Goal: Task Accomplishment & Management: Complete application form

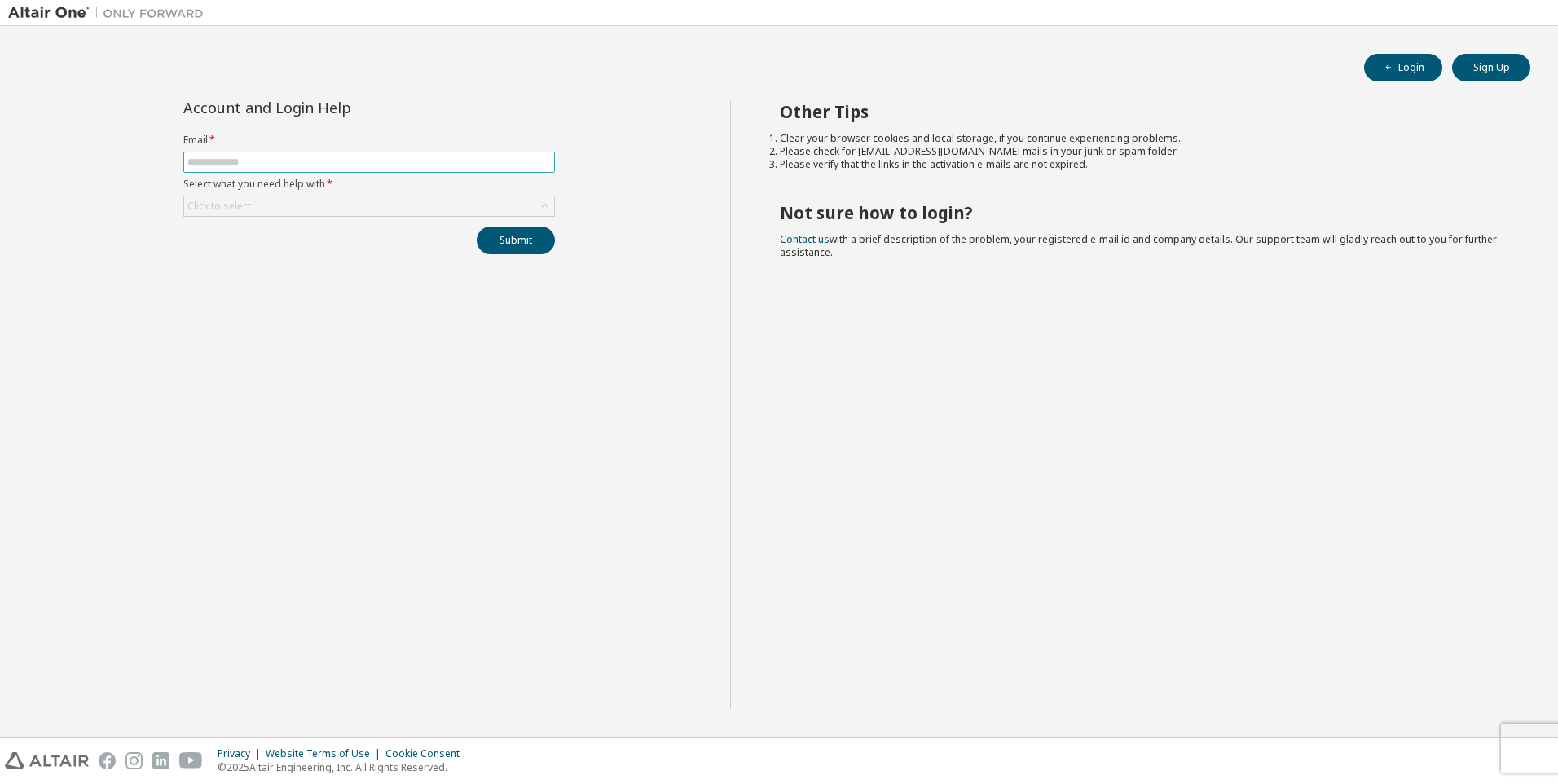
click at [248, 164] on input "text" at bounding box center [369, 163] width 364 height 13
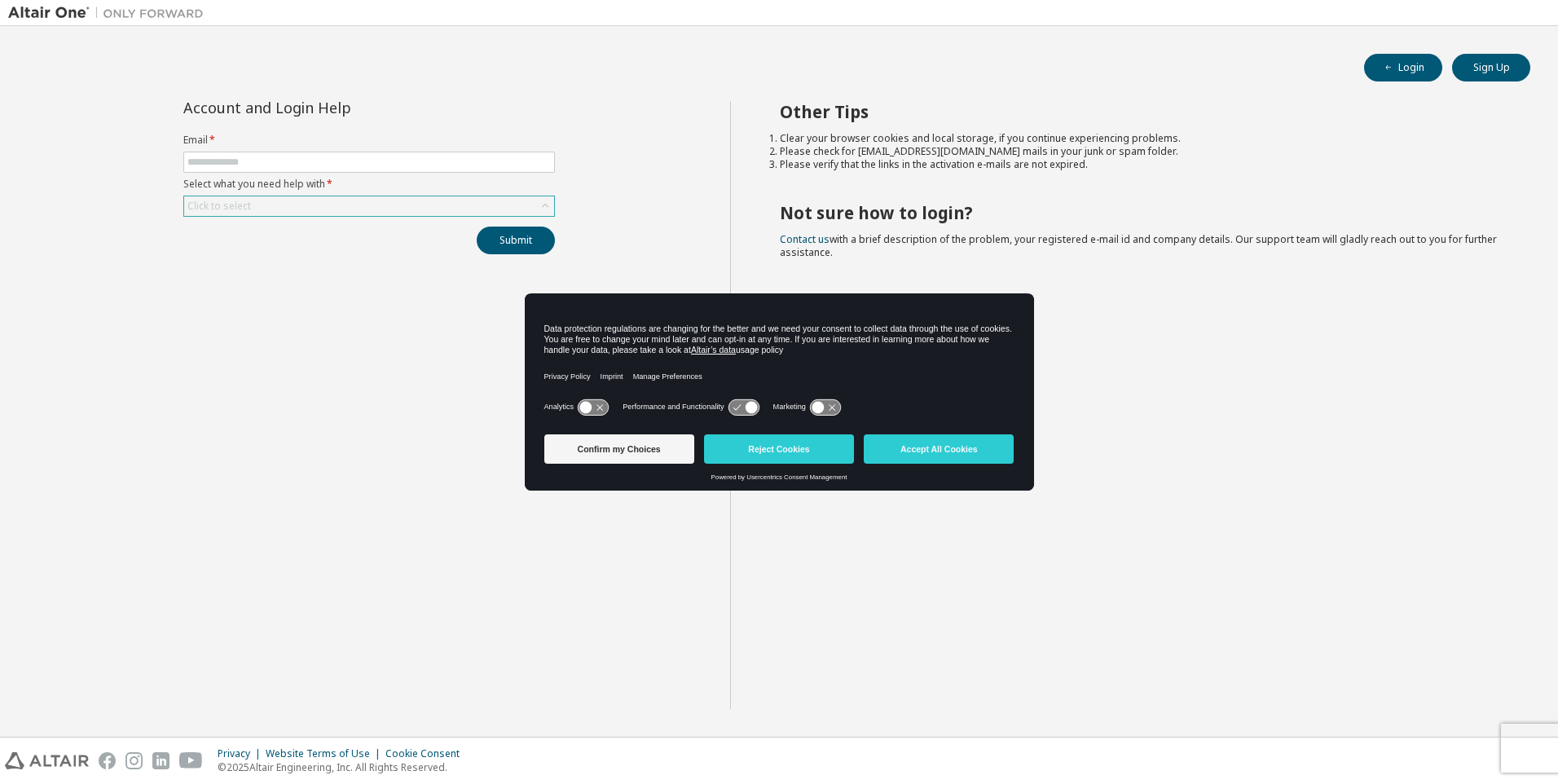
click at [317, 210] on div "Click to select" at bounding box center [369, 206] width 370 height 20
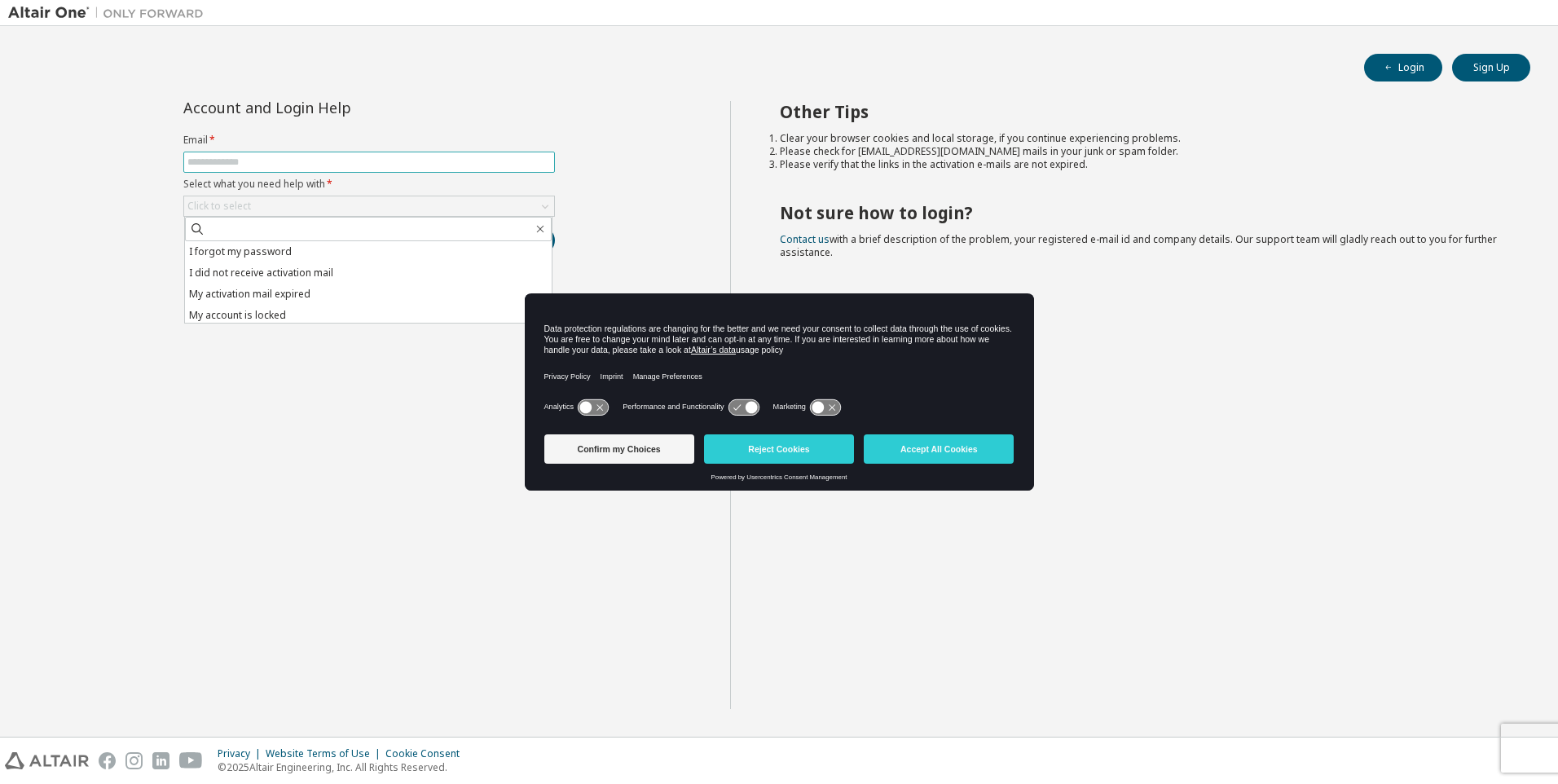
click at [260, 162] on input "text" at bounding box center [369, 163] width 364 height 13
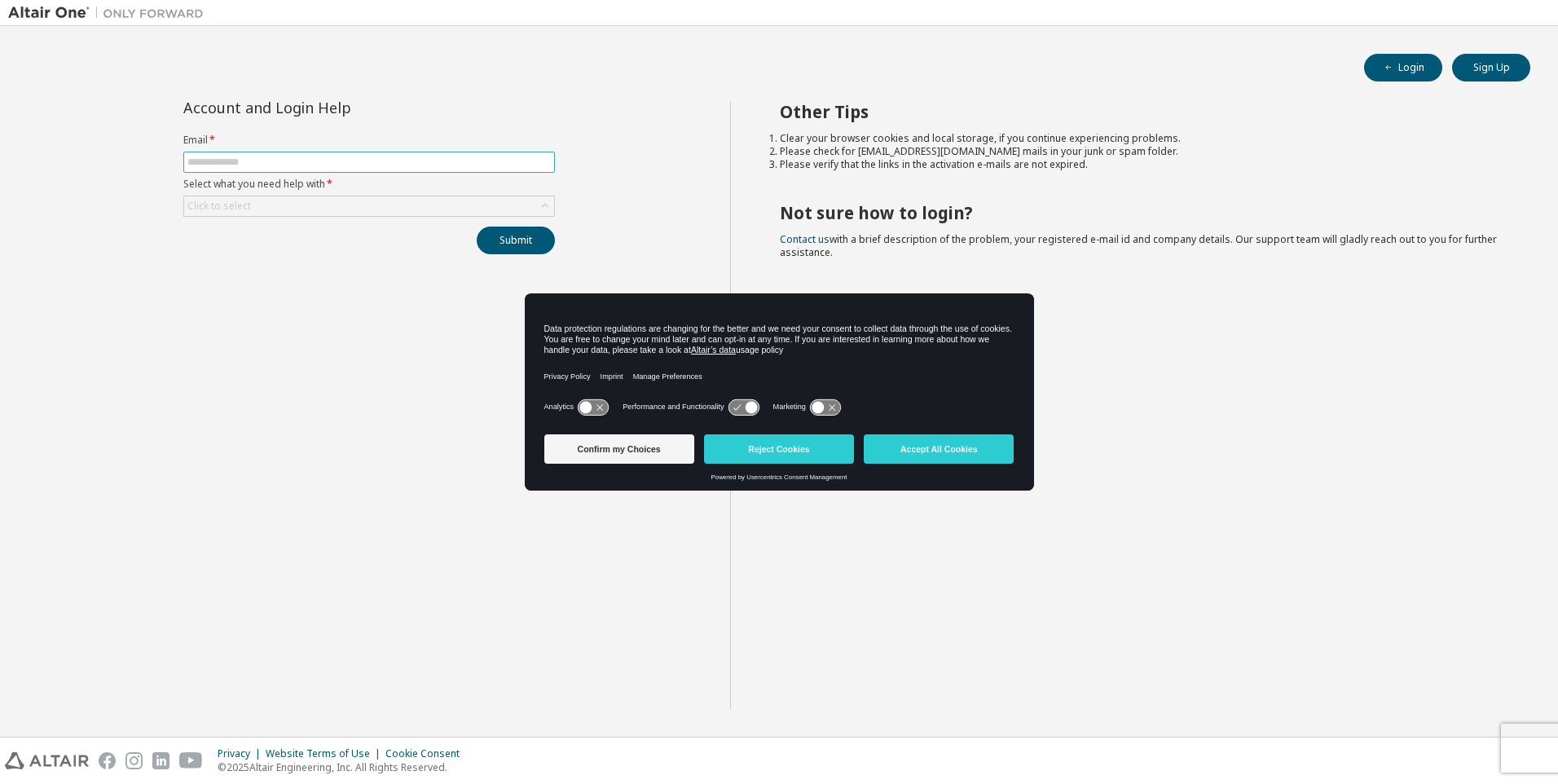
type input "**********"
click at [1398, 60] on button "Login" at bounding box center [1403, 67] width 78 height 28
click at [355, 158] on input "text" at bounding box center [369, 163] width 364 height 13
type input "**********"
click at [274, 204] on div "Click to select" at bounding box center [369, 206] width 370 height 20
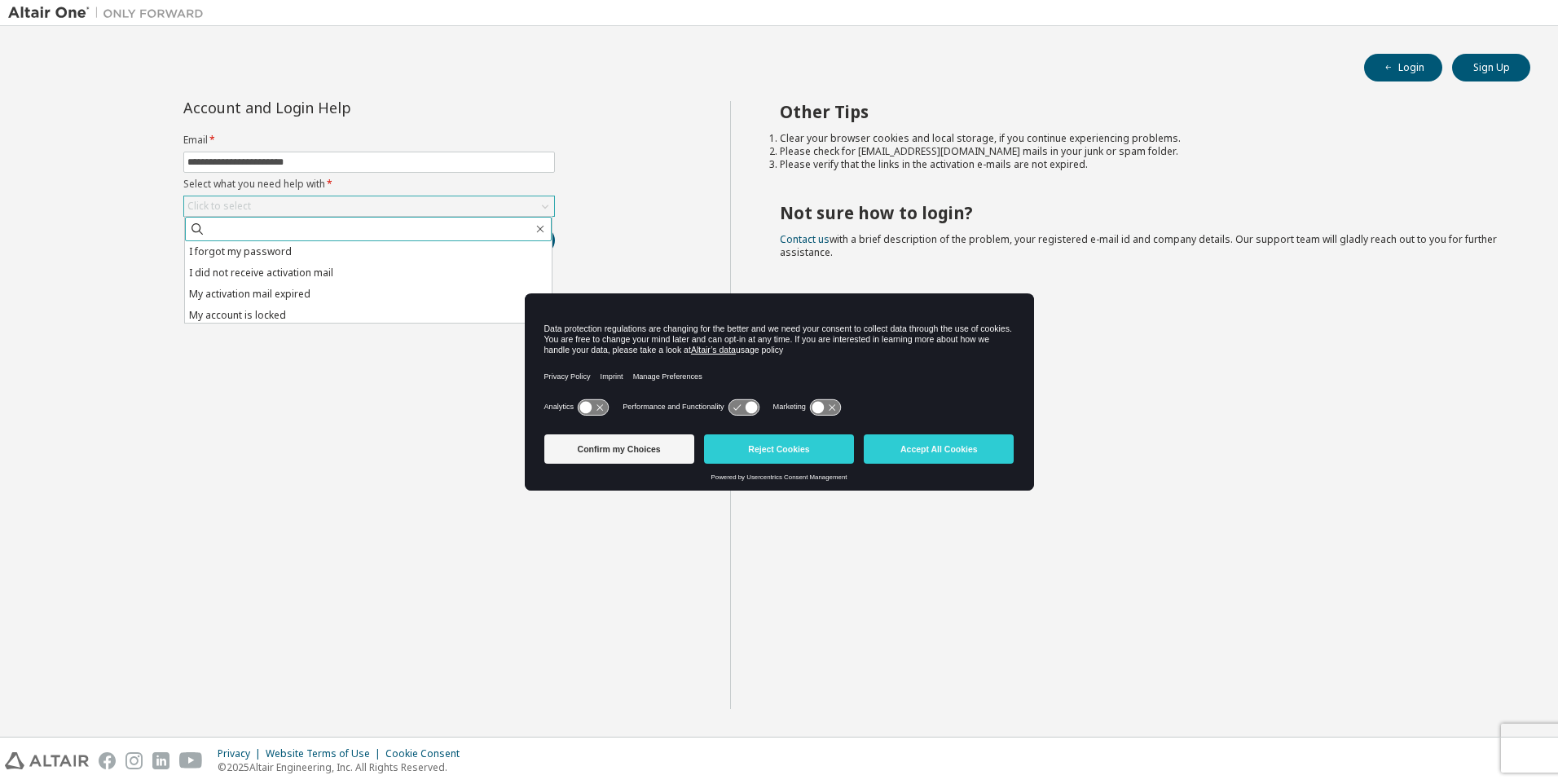
click at [305, 222] on input "text" at bounding box center [369, 229] width 328 height 16
click at [231, 257] on li "I forgot my password" at bounding box center [368, 252] width 367 height 21
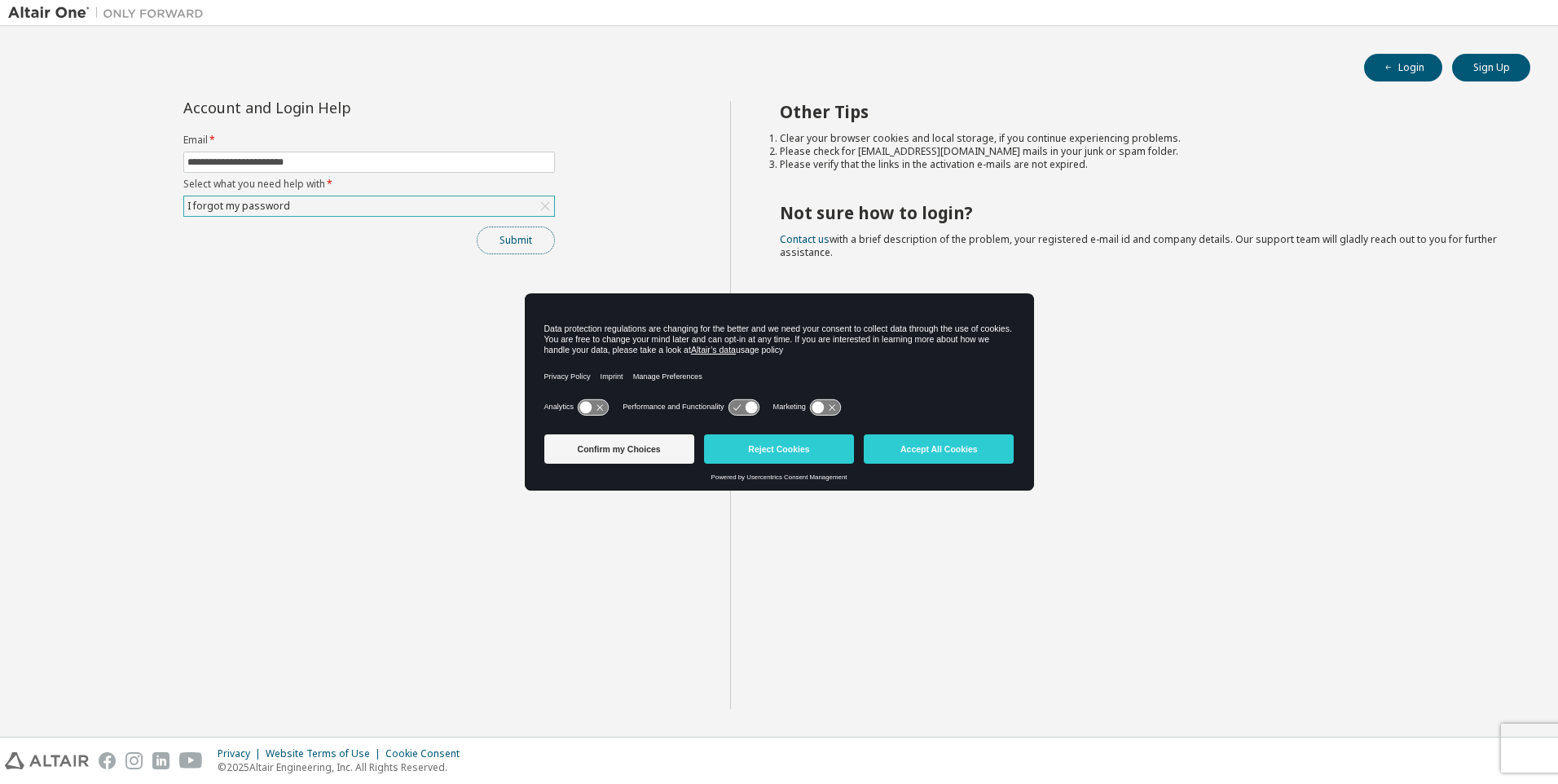
click at [536, 244] on button "Submit" at bounding box center [516, 241] width 78 height 28
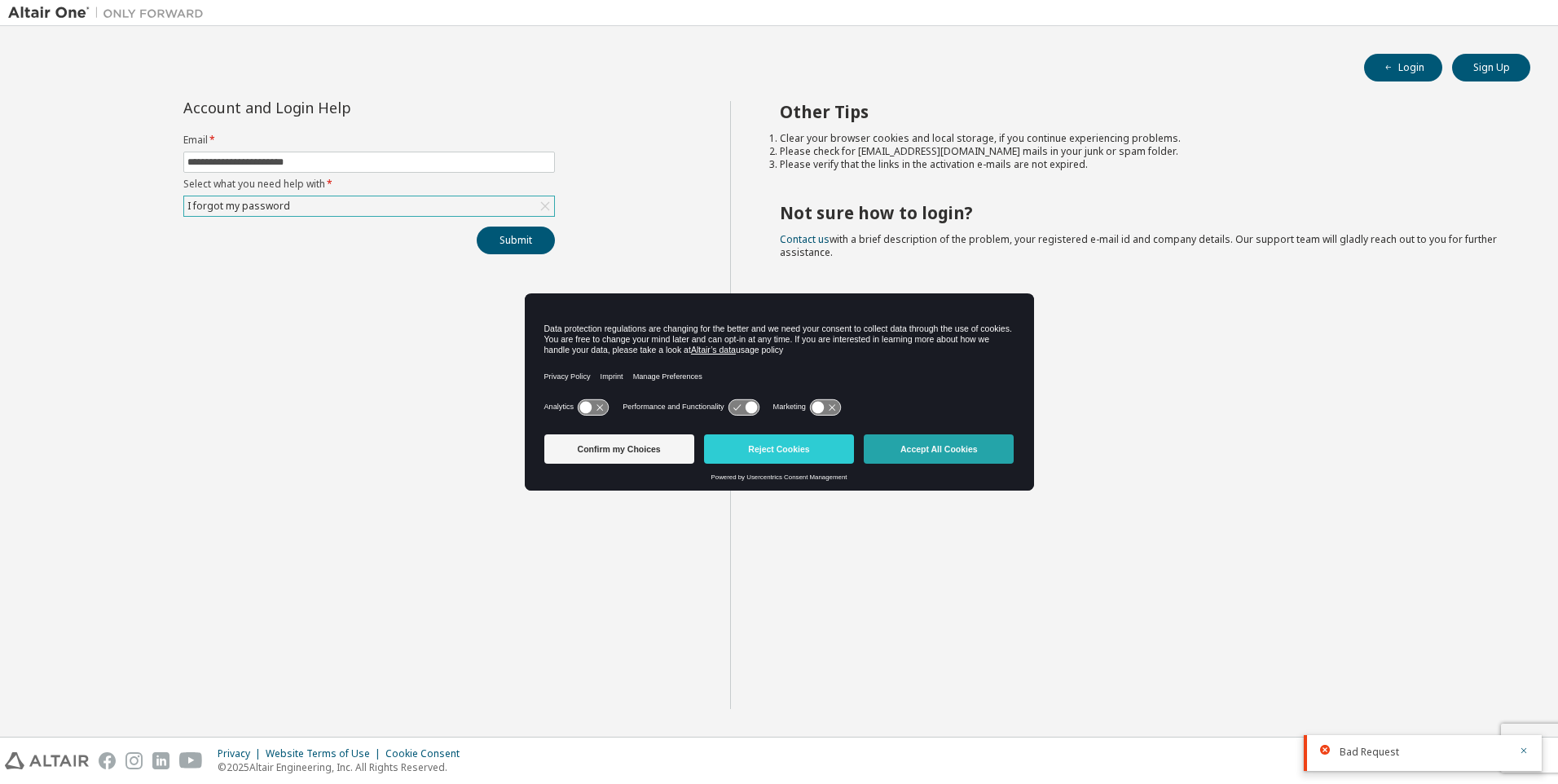
click at [935, 450] on button "Accept All Cookies" at bounding box center [939, 449] width 150 height 30
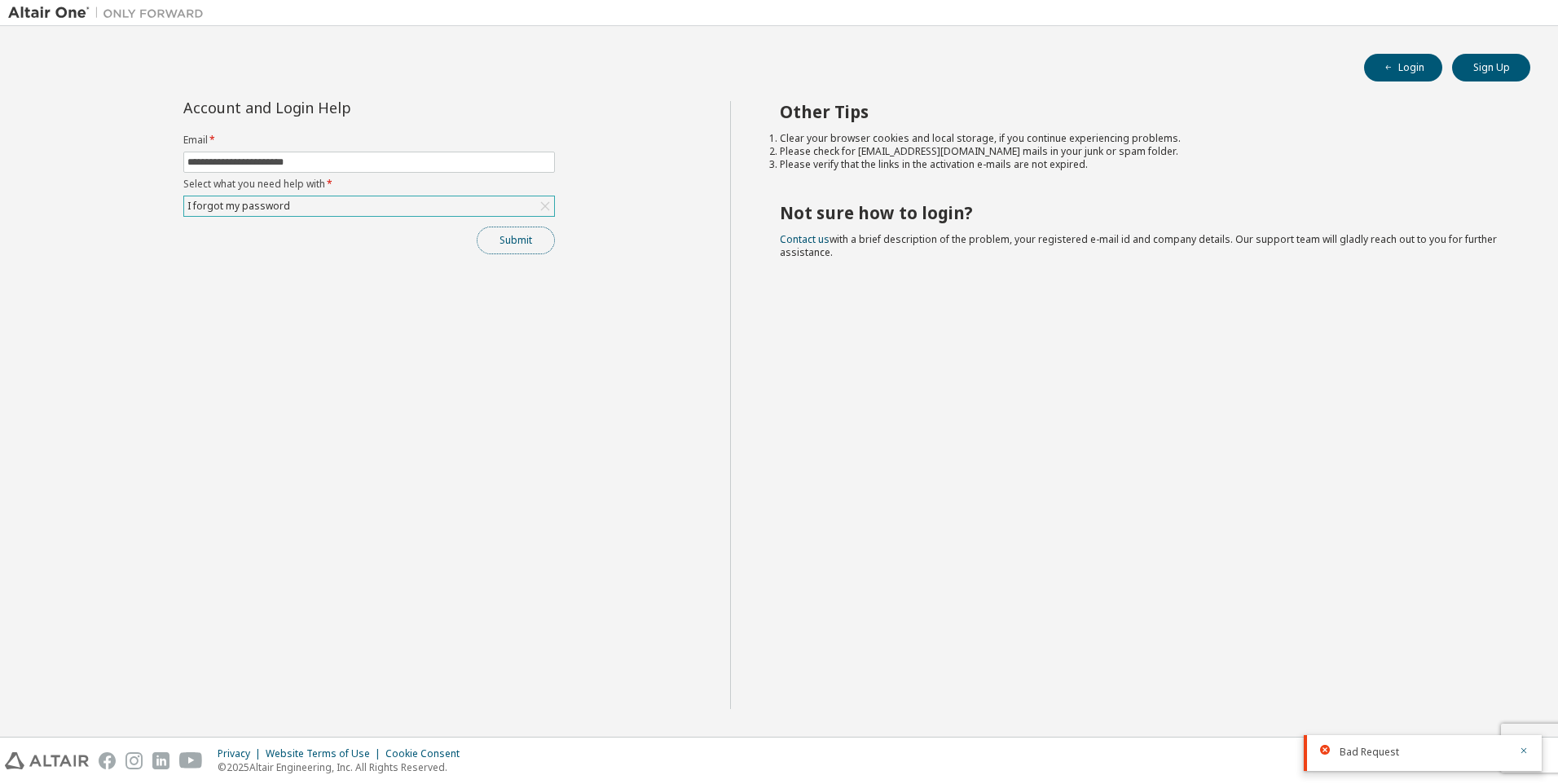
click at [535, 247] on button "Submit" at bounding box center [516, 241] width 78 height 28
click at [1497, 66] on button "Sign Up" at bounding box center [1491, 67] width 78 height 28
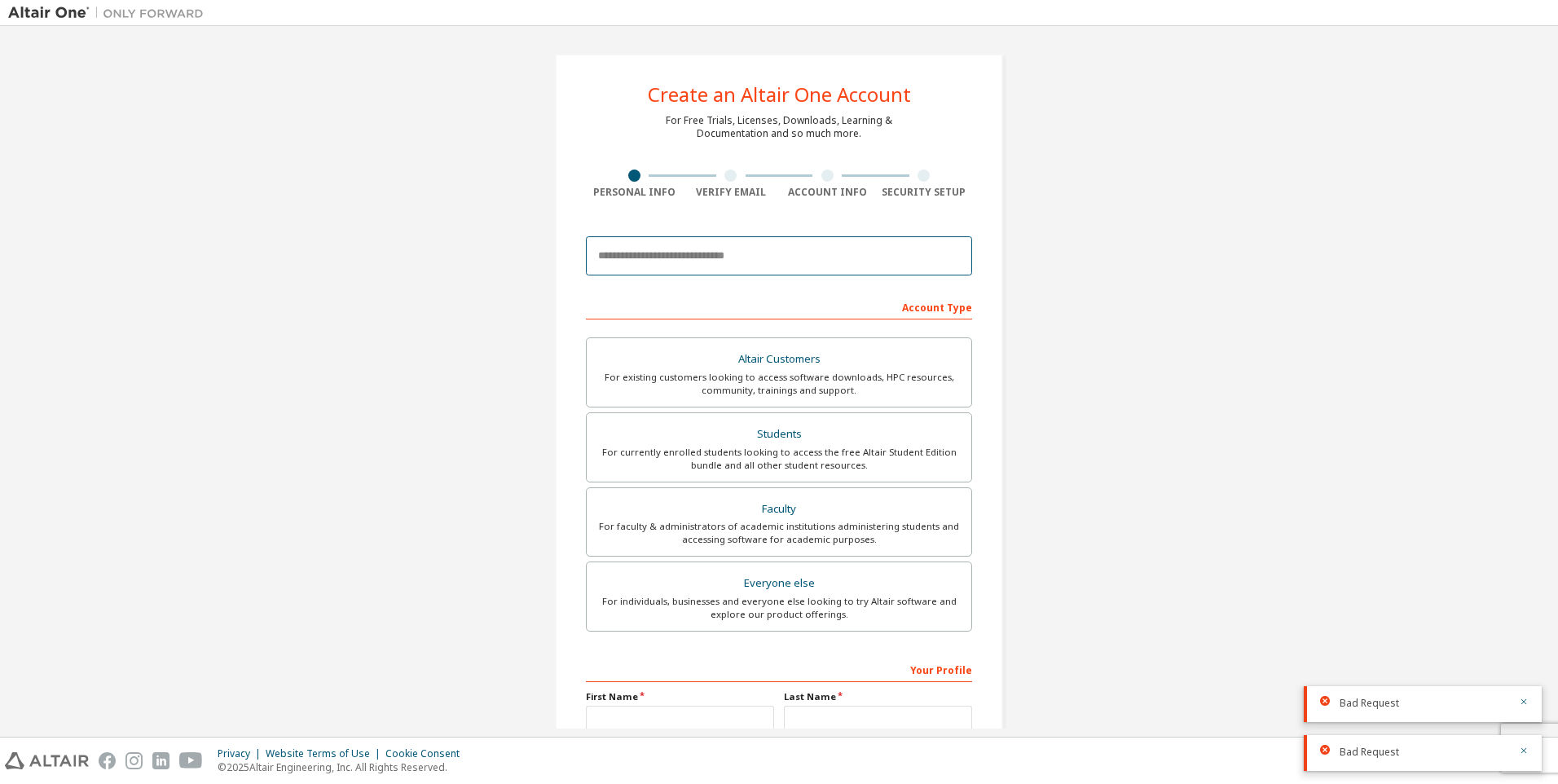
click at [792, 256] on input "email" at bounding box center [779, 256] width 386 height 39
type input "**********"
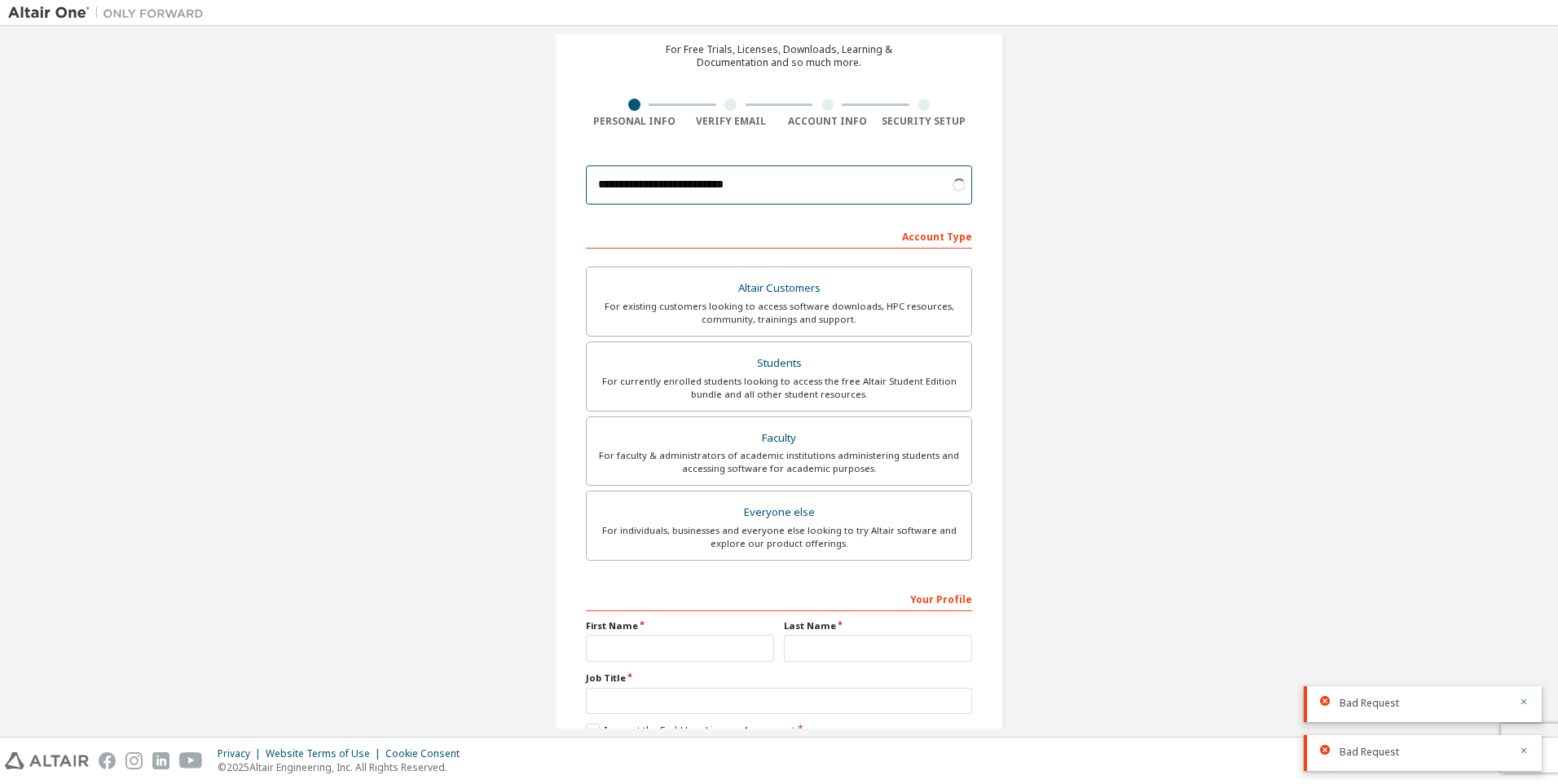
scroll to position [163, 0]
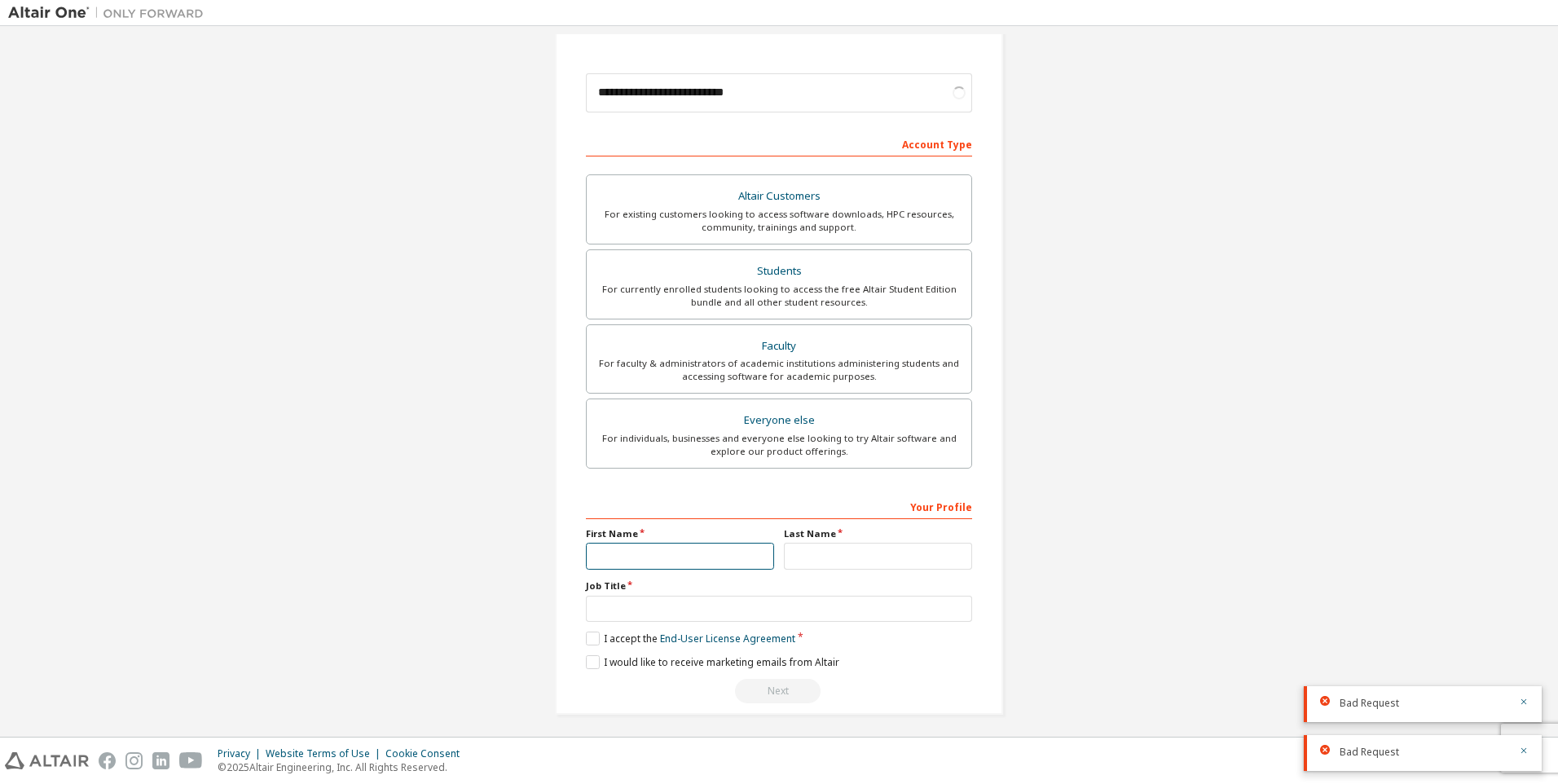
click at [697, 561] on input "text" at bounding box center [679, 556] width 188 height 27
click at [693, 548] on input "text" at bounding box center [679, 556] width 188 height 27
type input "******"
click at [855, 548] on input "text" at bounding box center [878, 556] width 188 height 27
type input "*******"
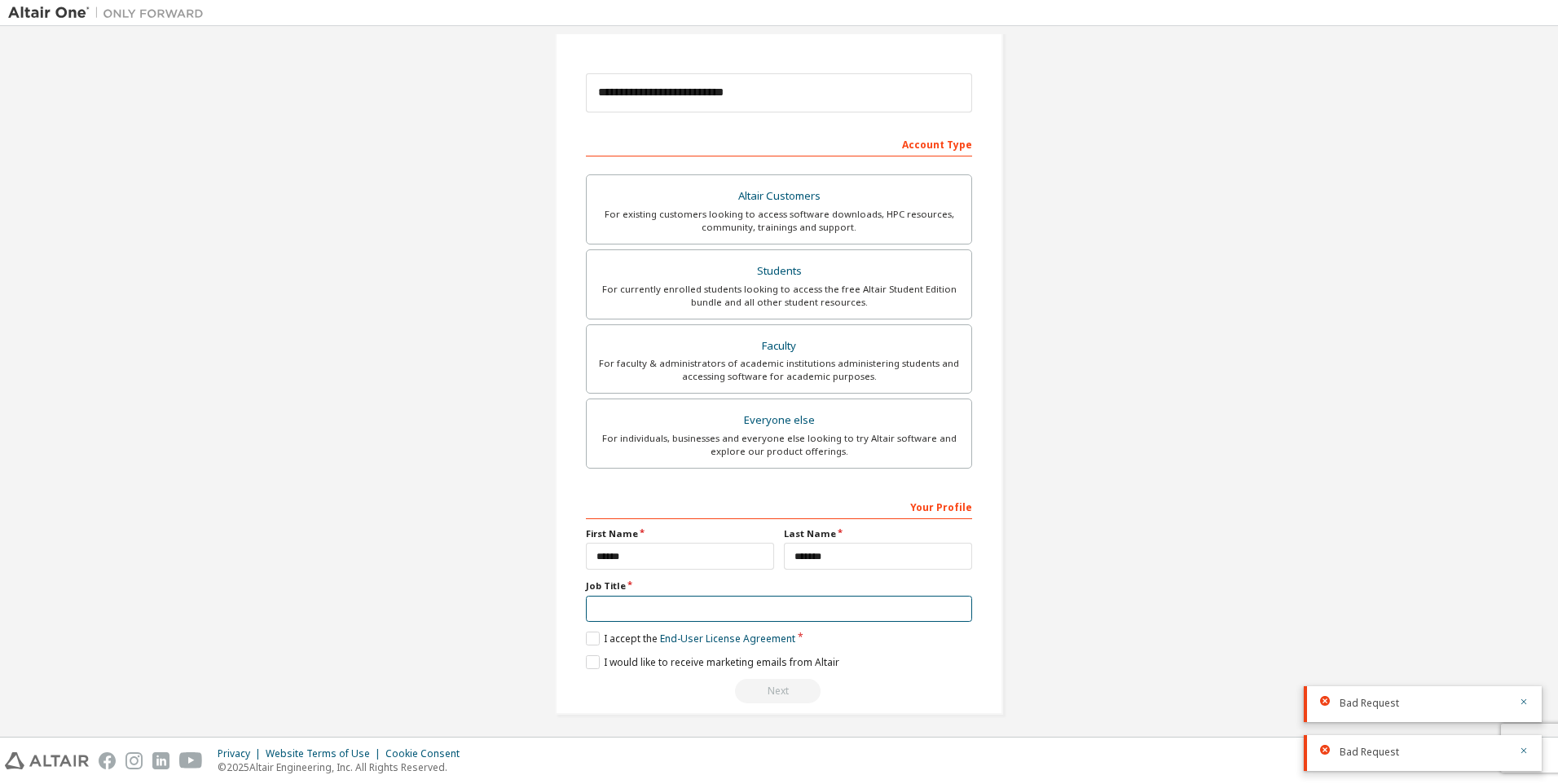
click at [666, 616] on input "text" at bounding box center [779, 608] width 386 height 27
type input "*******"
click at [591, 636] on label "I accept the End-User License Agreement" at bounding box center [690, 638] width 209 height 14
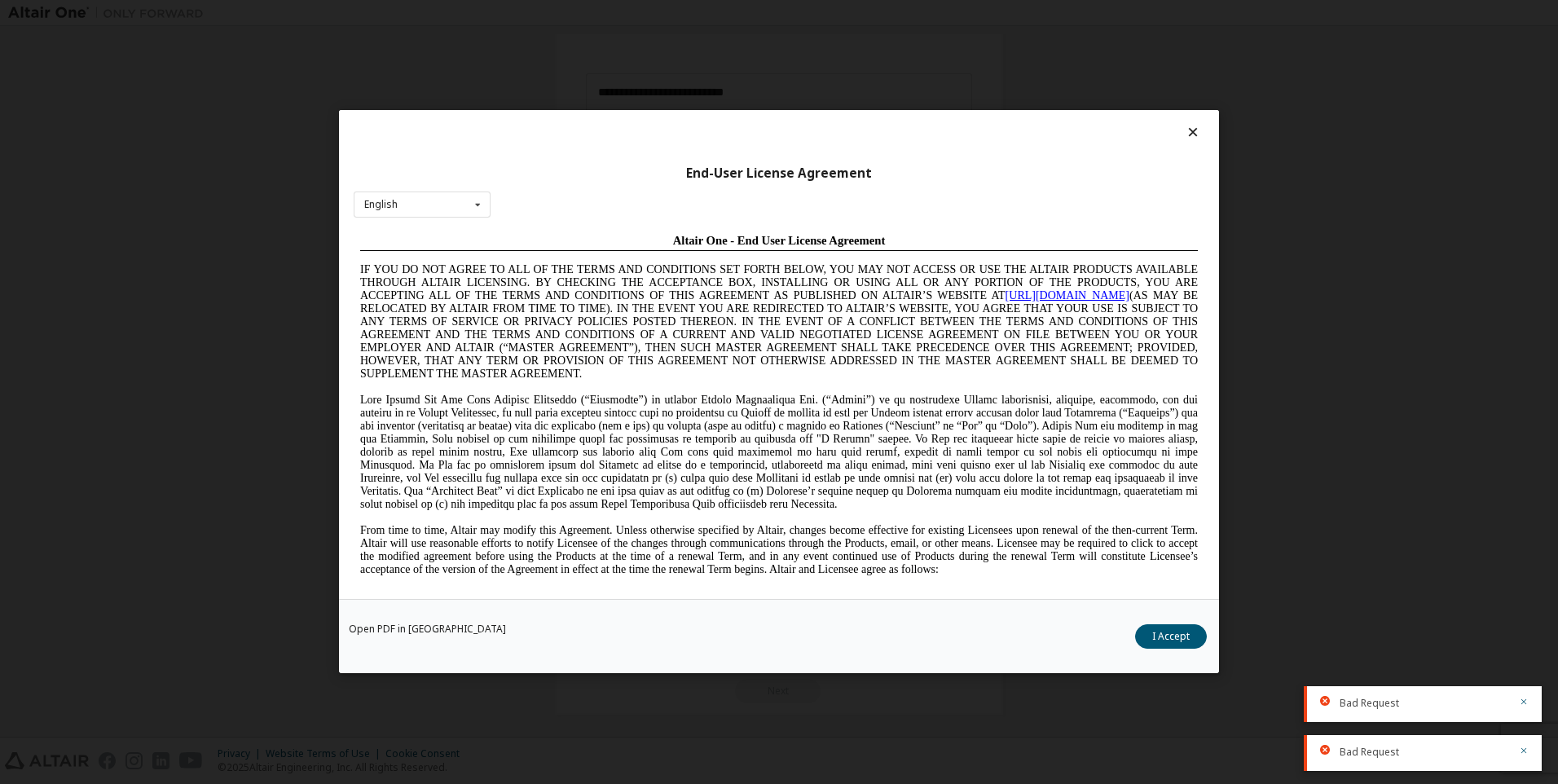
scroll to position [0, 0]
click at [1165, 630] on button "I Accept" at bounding box center [1170, 637] width 71 height 25
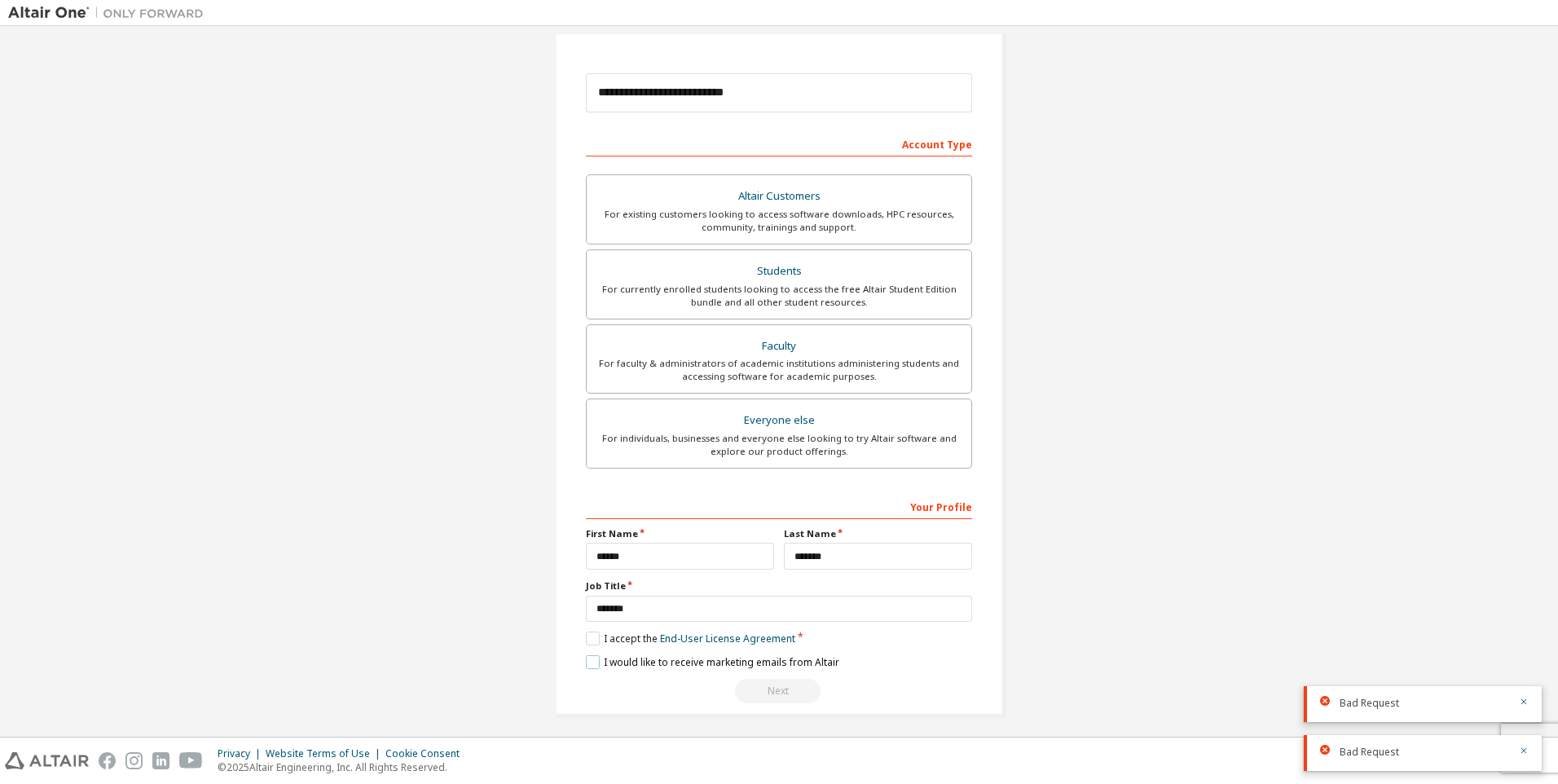
click at [587, 661] on label "I would like to receive marketing emails from Altair" at bounding box center [712, 662] width 254 height 14
click at [836, 290] on div "For currently enrolled students looking to access the free Altair Student Editi…" at bounding box center [779, 296] width 365 height 26
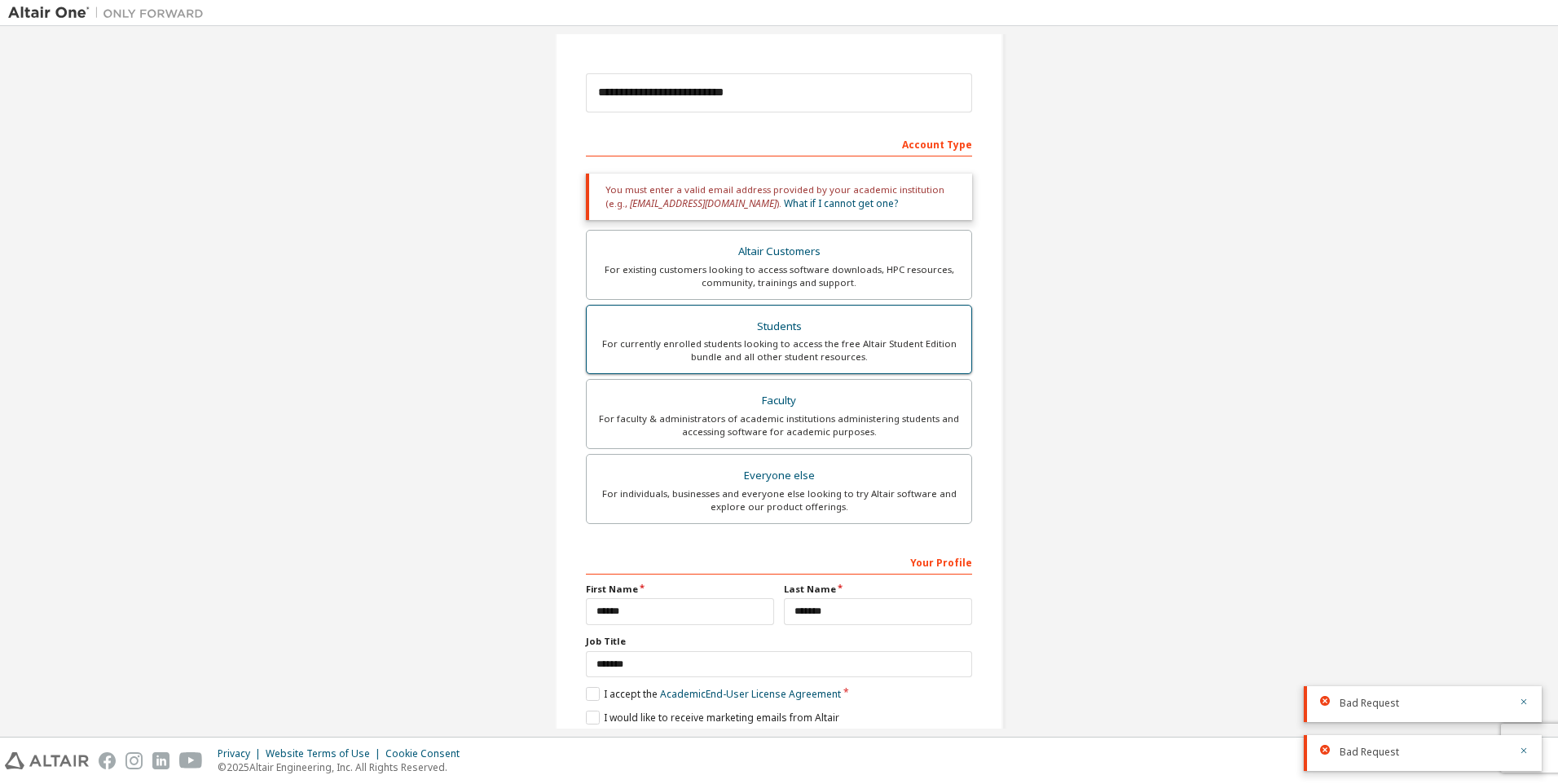
click at [876, 334] on div "Students" at bounding box center [779, 327] width 365 height 23
click at [931, 562] on div "Your Profile" at bounding box center [779, 562] width 386 height 26
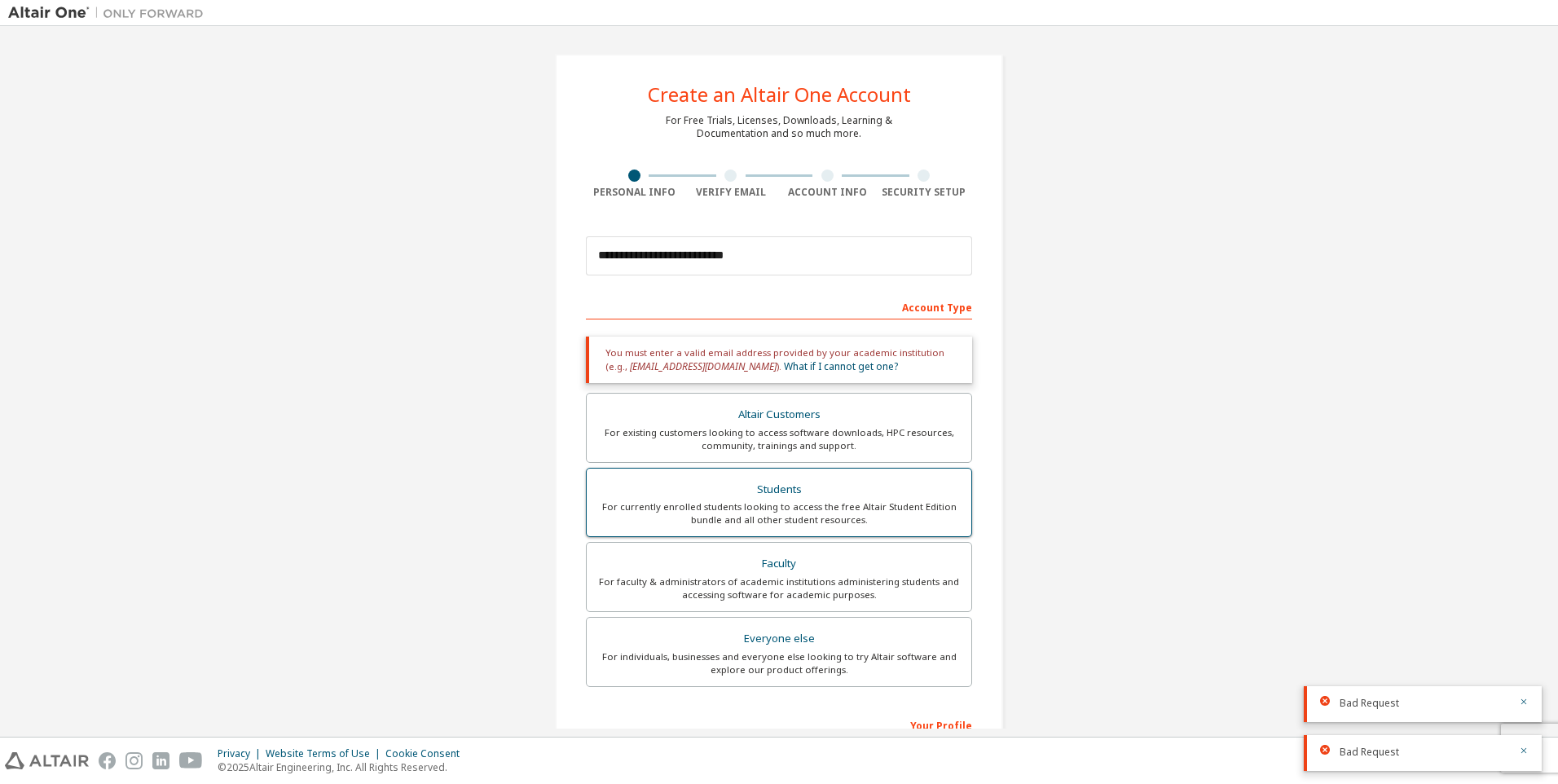
click at [880, 480] on div "Students" at bounding box center [779, 490] width 365 height 23
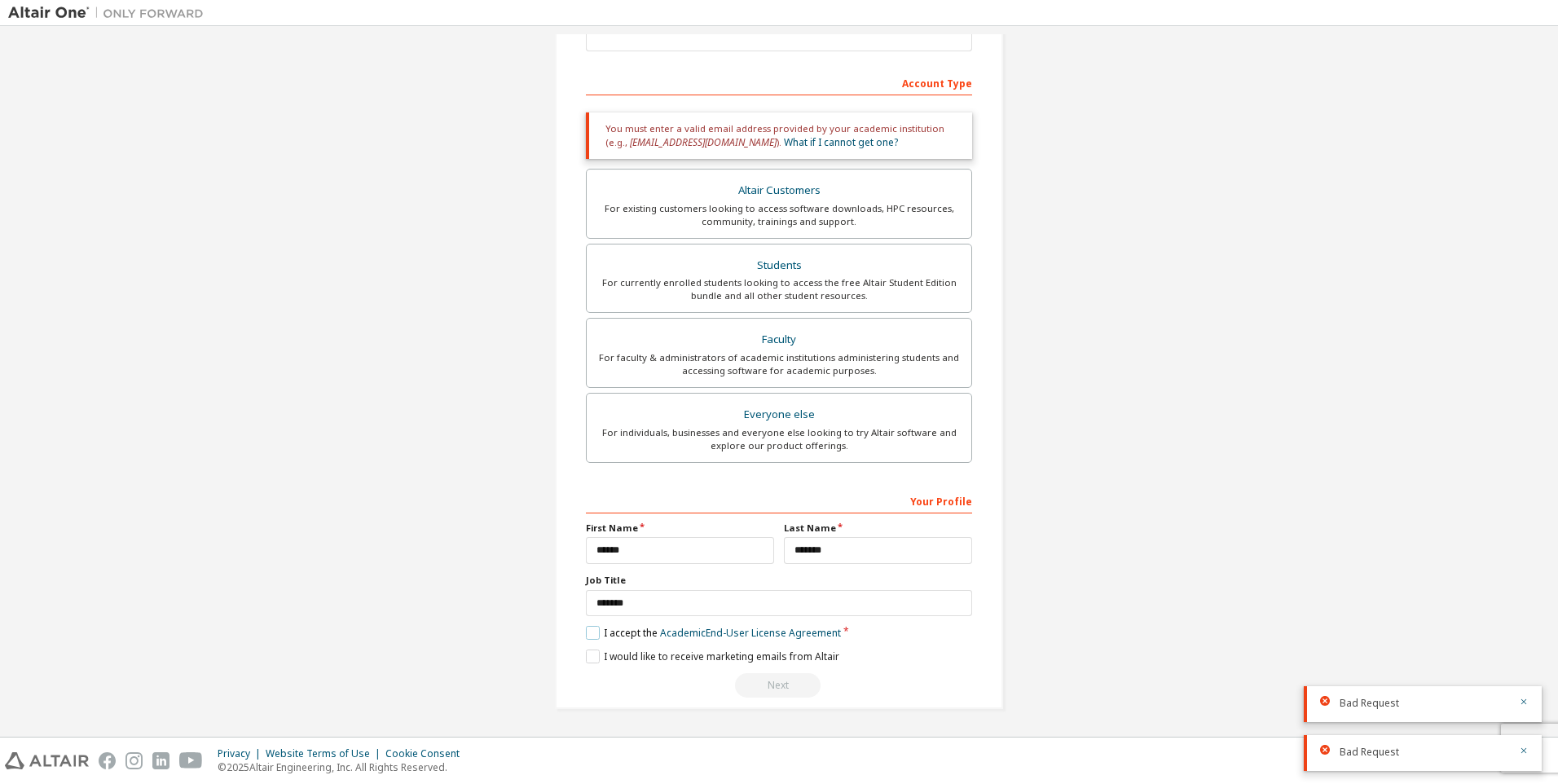
click at [586, 633] on label "I accept the Academic End-User License Agreement" at bounding box center [713, 632] width 255 height 14
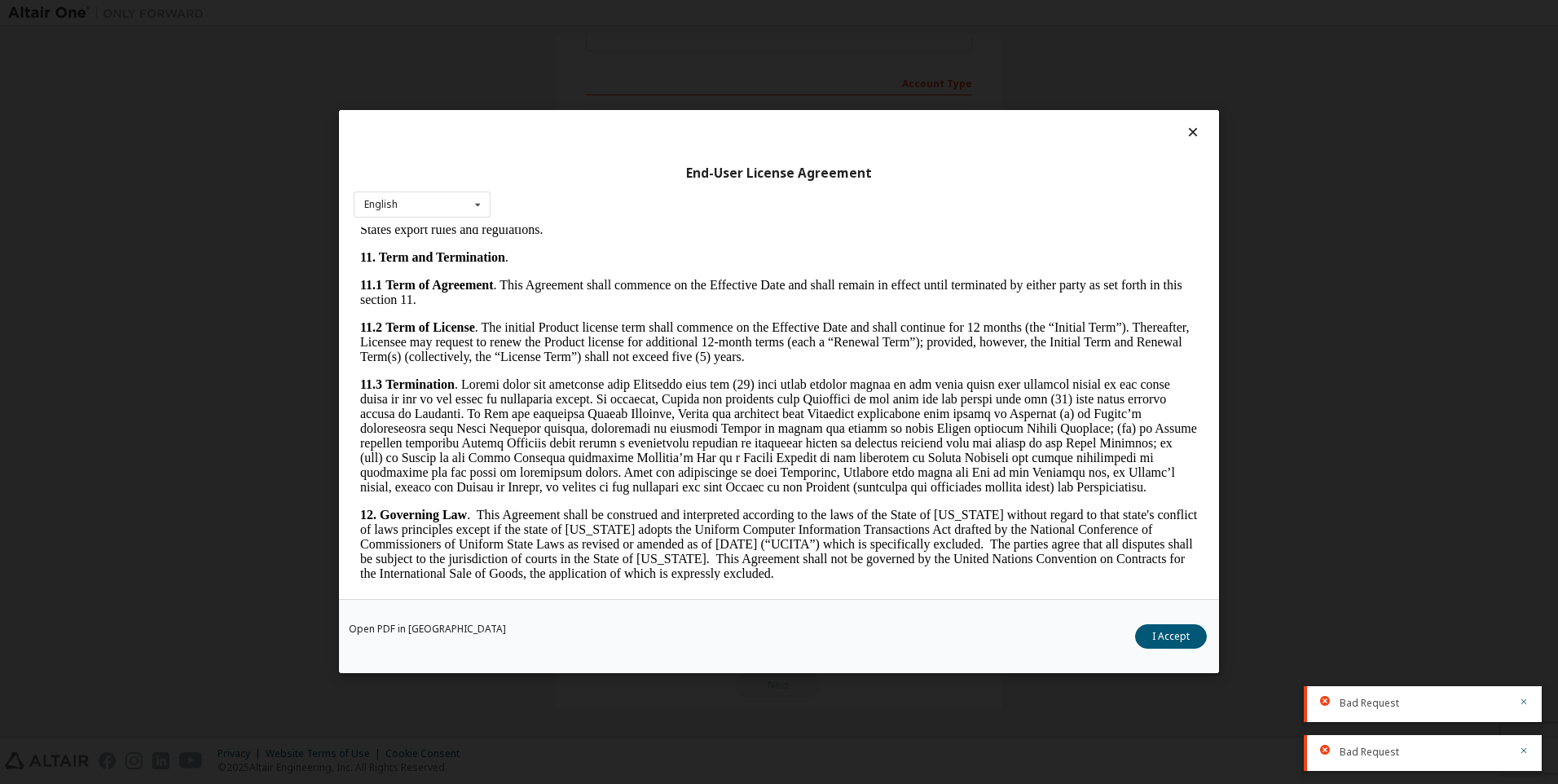
scroll to position [2570, 0]
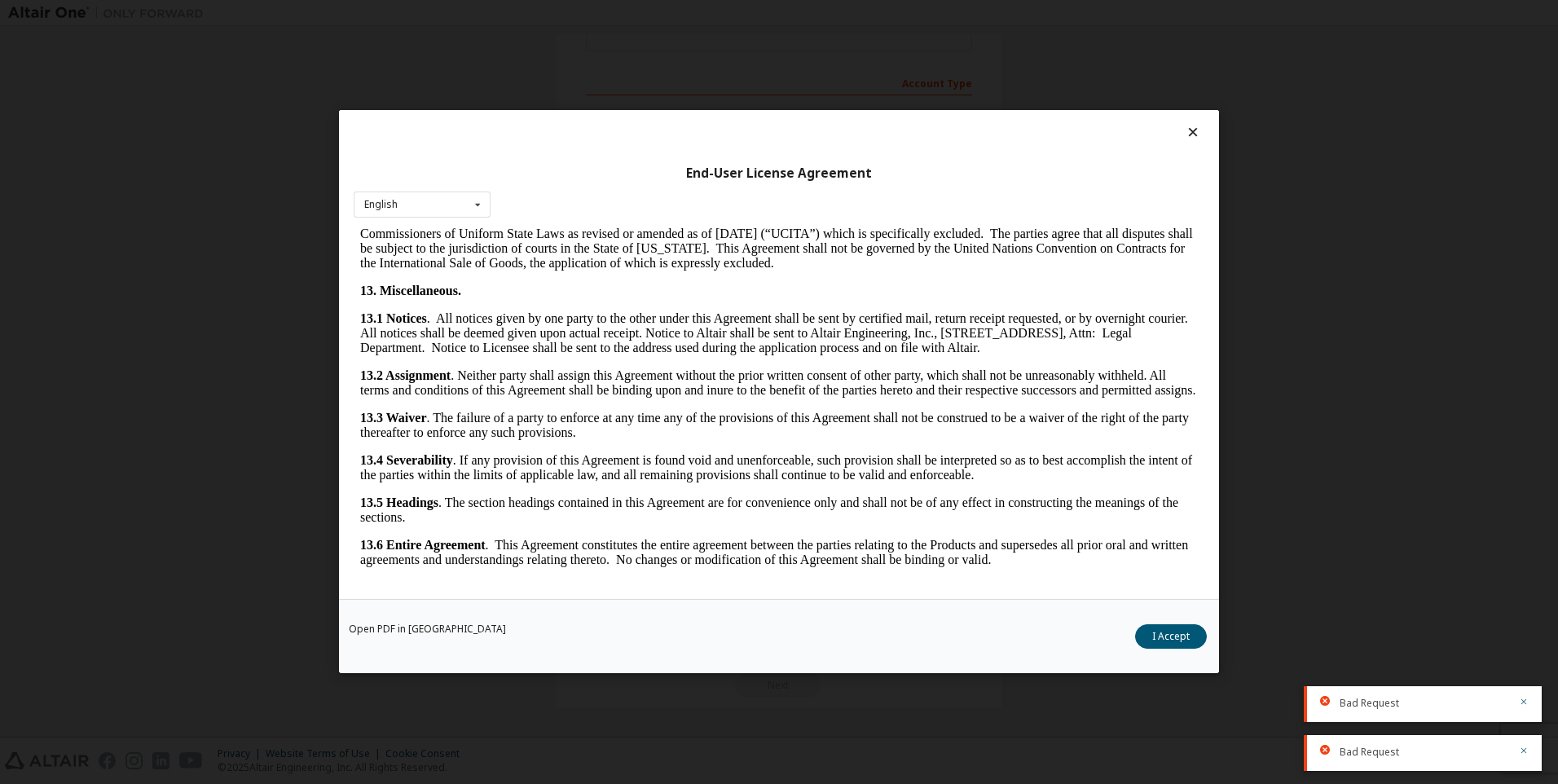
drag, startPoint x: 1199, startPoint y: 342, endPoint x: 1545, endPoint y: 847, distance: 612.2
click at [1179, 637] on button "I Accept" at bounding box center [1170, 637] width 71 height 25
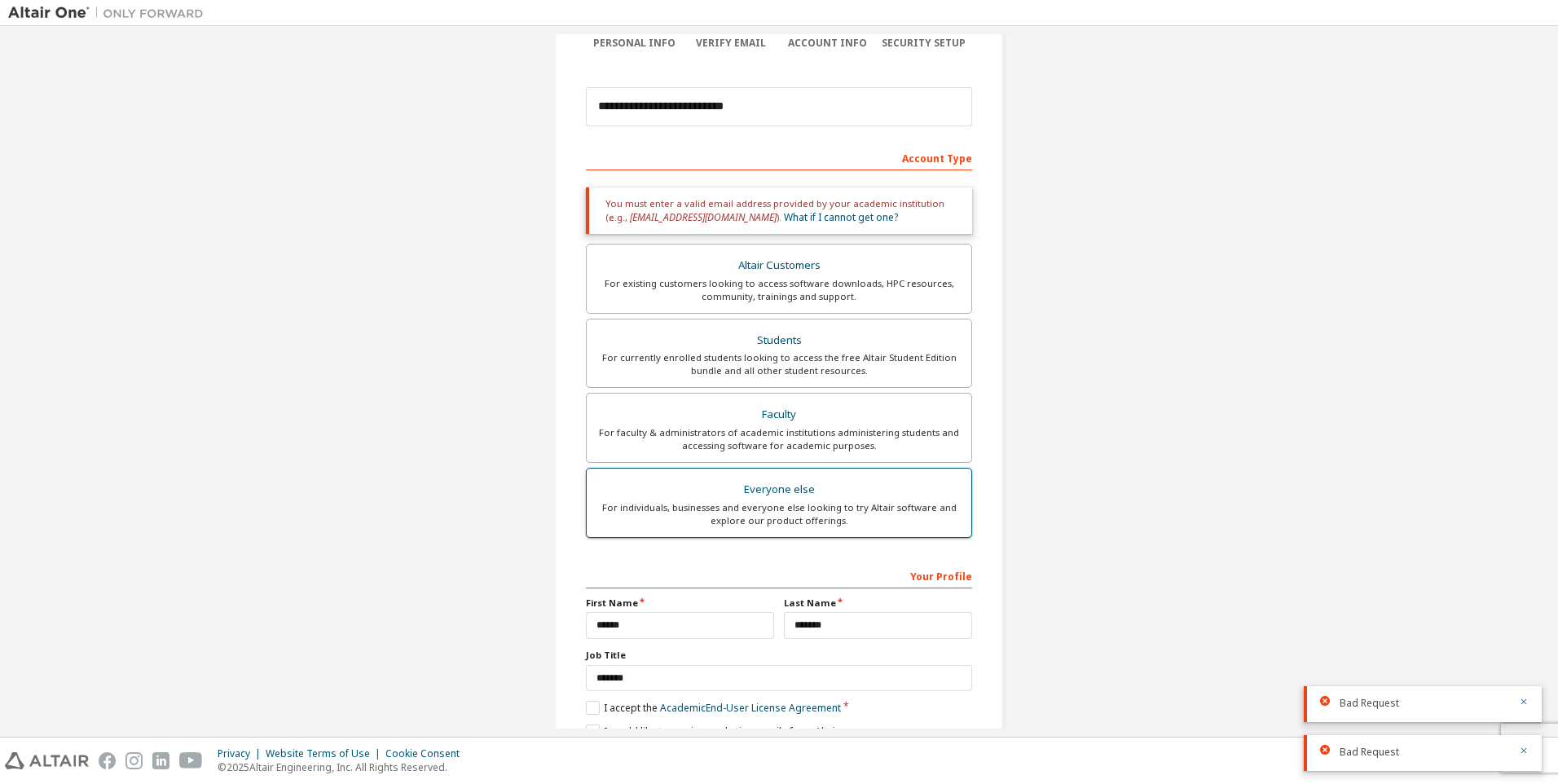
scroll to position [0, 0]
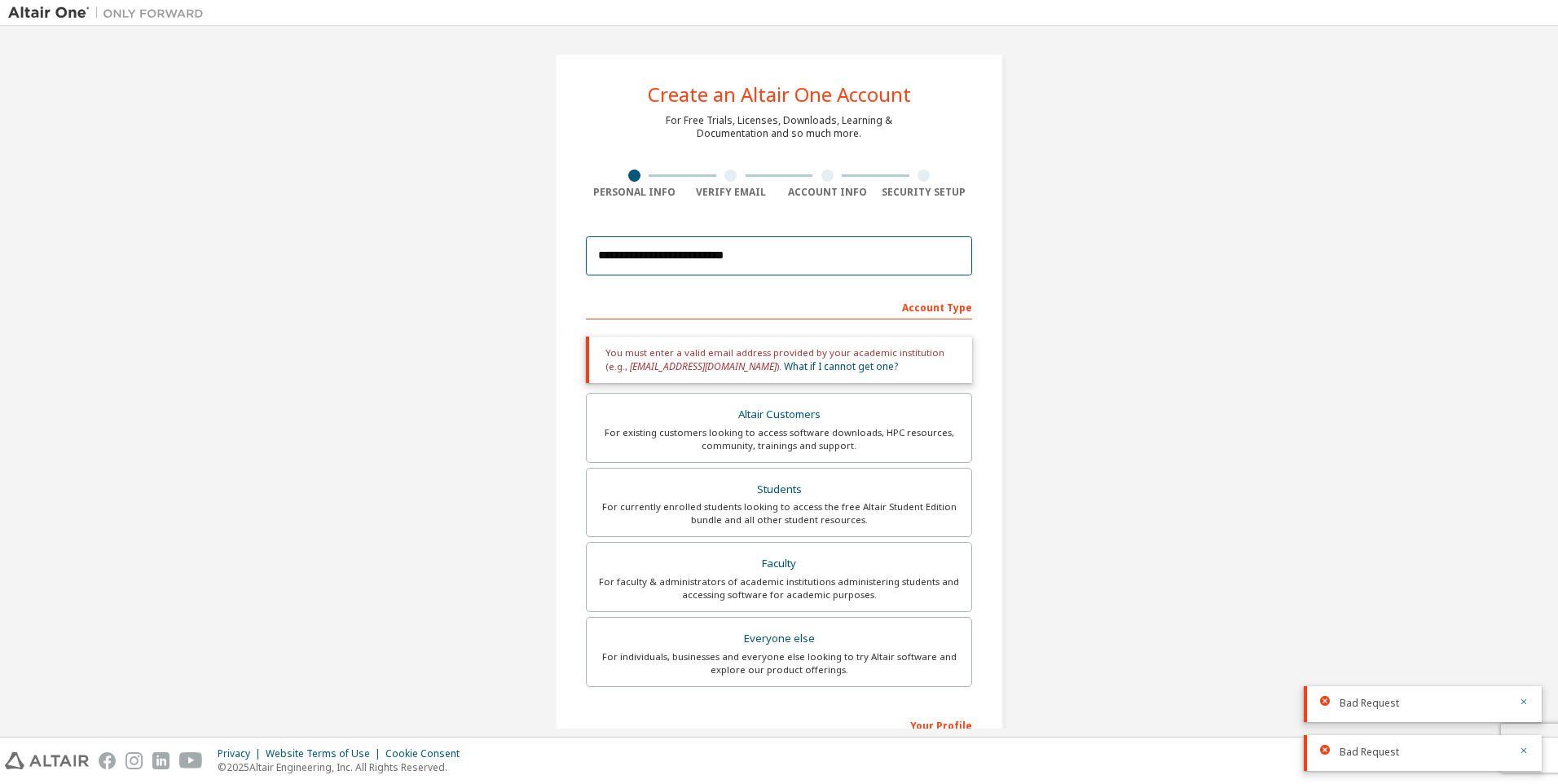
click at [807, 263] on input "**********" at bounding box center [779, 256] width 386 height 39
click at [877, 376] on div "You must enter a valid email address provided by your academic institution (e.g…" at bounding box center [779, 360] width 386 height 47
click at [881, 371] on div "You must enter a valid email address provided by your academic institution (e.g…" at bounding box center [779, 360] width 386 height 47
click at [906, 304] on div "Account Type" at bounding box center [779, 306] width 386 height 26
click at [876, 305] on div "Account Type" at bounding box center [779, 306] width 386 height 26
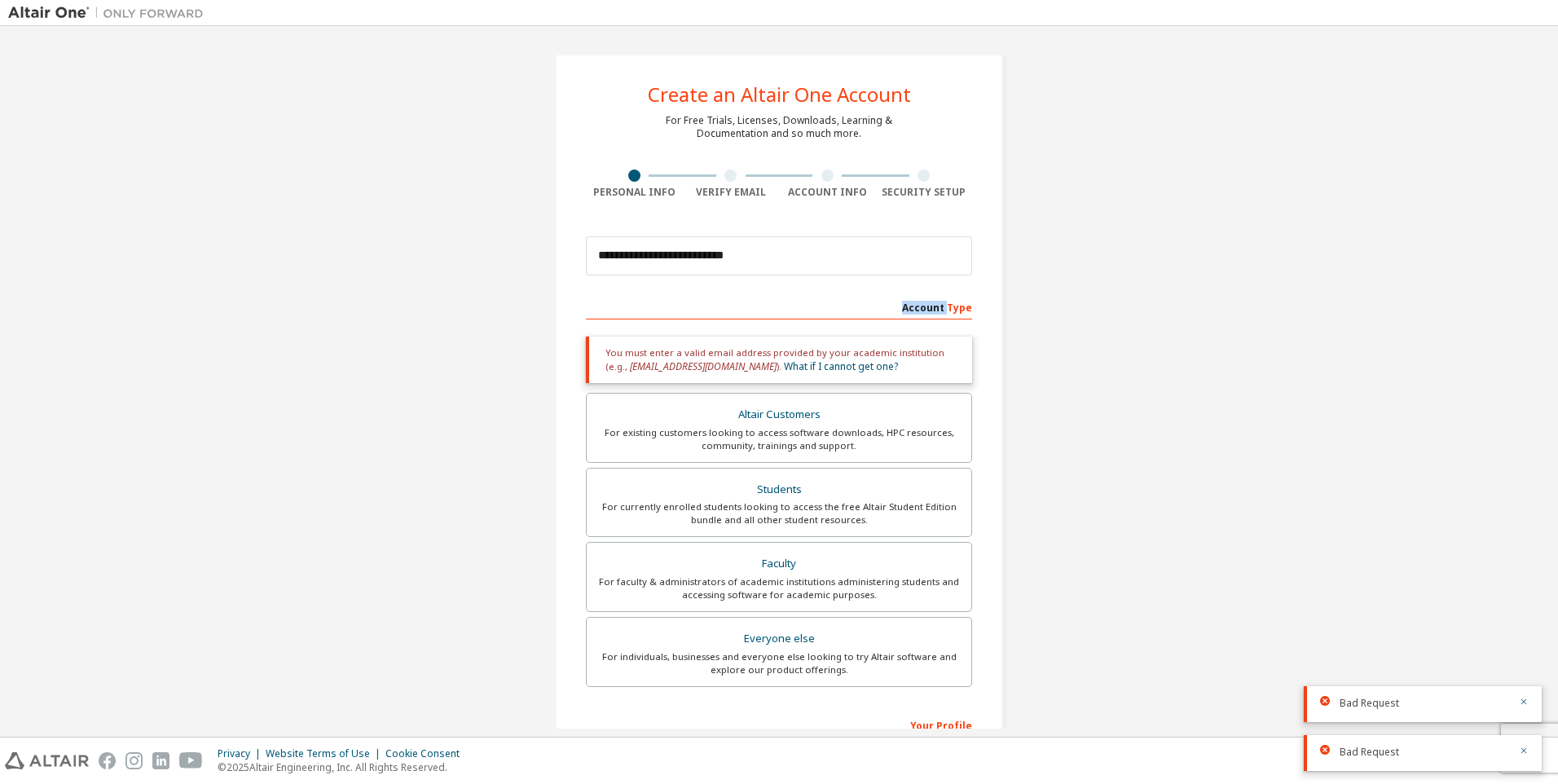
click at [876, 305] on div "Account Type" at bounding box center [779, 306] width 386 height 26
drag, startPoint x: 876, startPoint y: 305, endPoint x: 865, endPoint y: 312, distance: 13.0
click at [865, 312] on div "Account Type" at bounding box center [779, 306] width 386 height 26
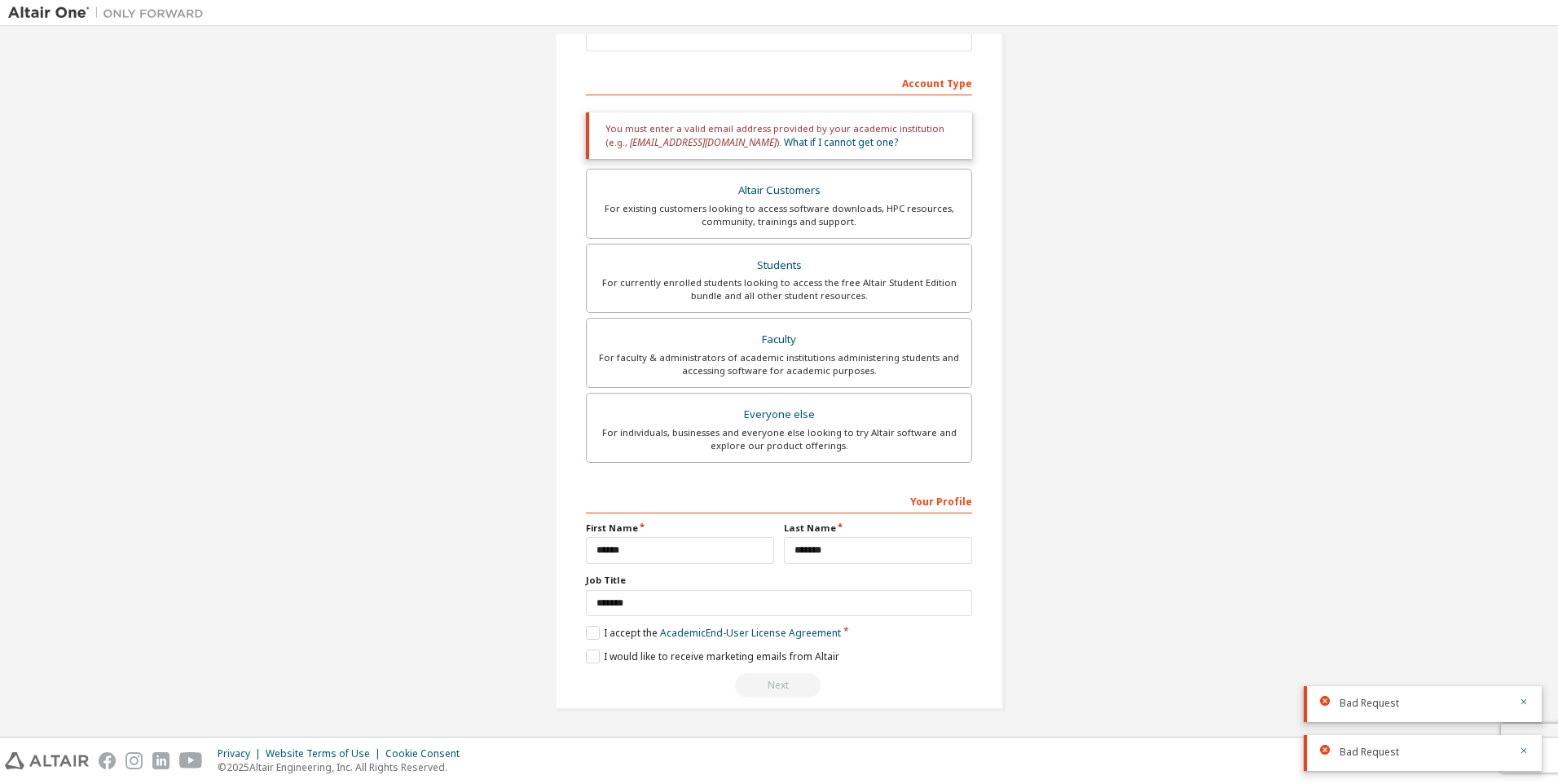
click at [940, 498] on div "Your Profile" at bounding box center [779, 500] width 386 height 26
drag, startPoint x: 598, startPoint y: 543, endPoint x: 584, endPoint y: 543, distance: 14.0
click at [586, 543] on input "******" at bounding box center [679, 550] width 188 height 27
type input "******"
click at [709, 635] on link "Academic End-User License Agreement" at bounding box center [751, 632] width 181 height 14
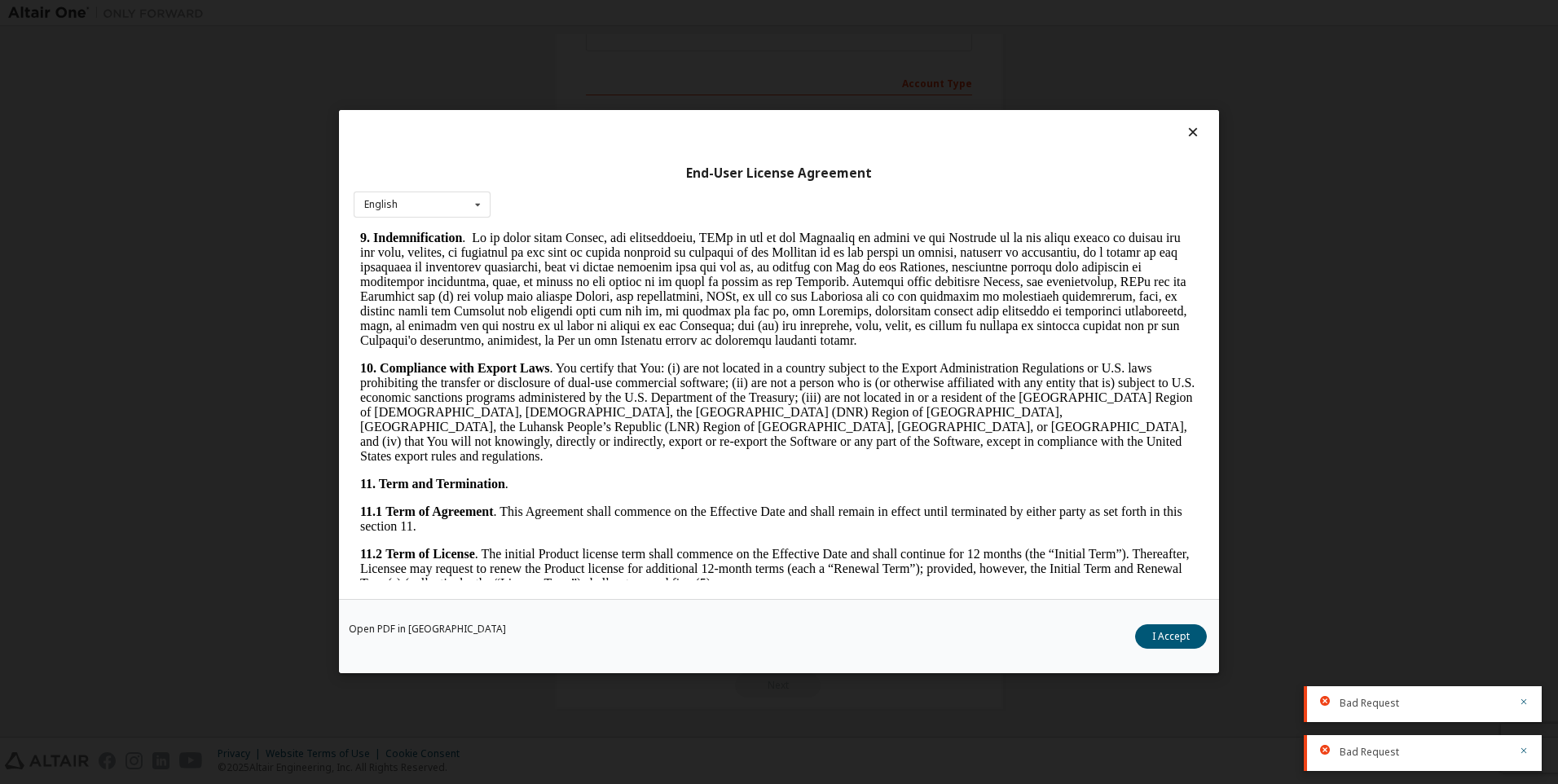
scroll to position [2570, 0]
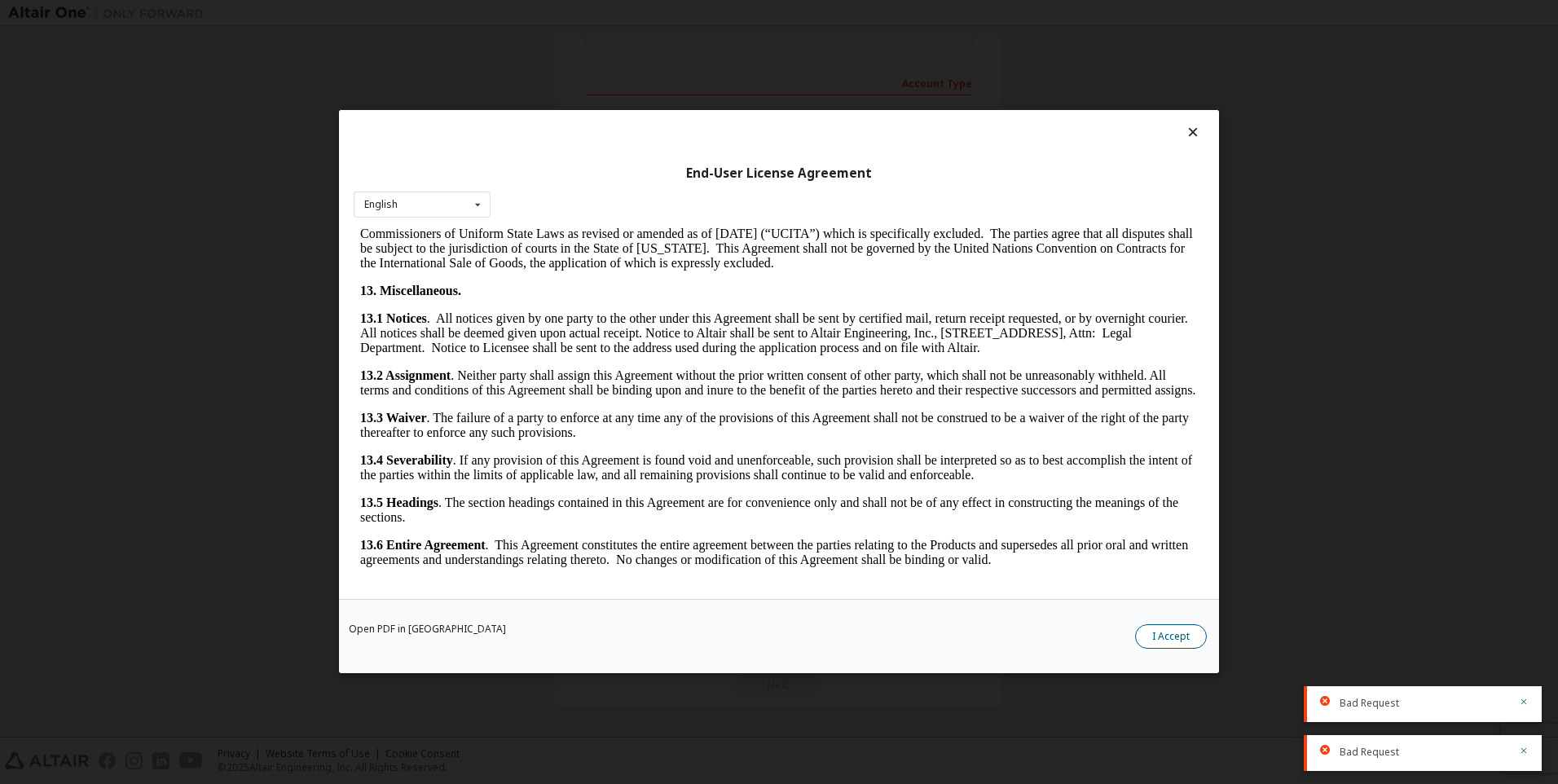
click at [1155, 629] on button "I Accept" at bounding box center [1170, 637] width 71 height 25
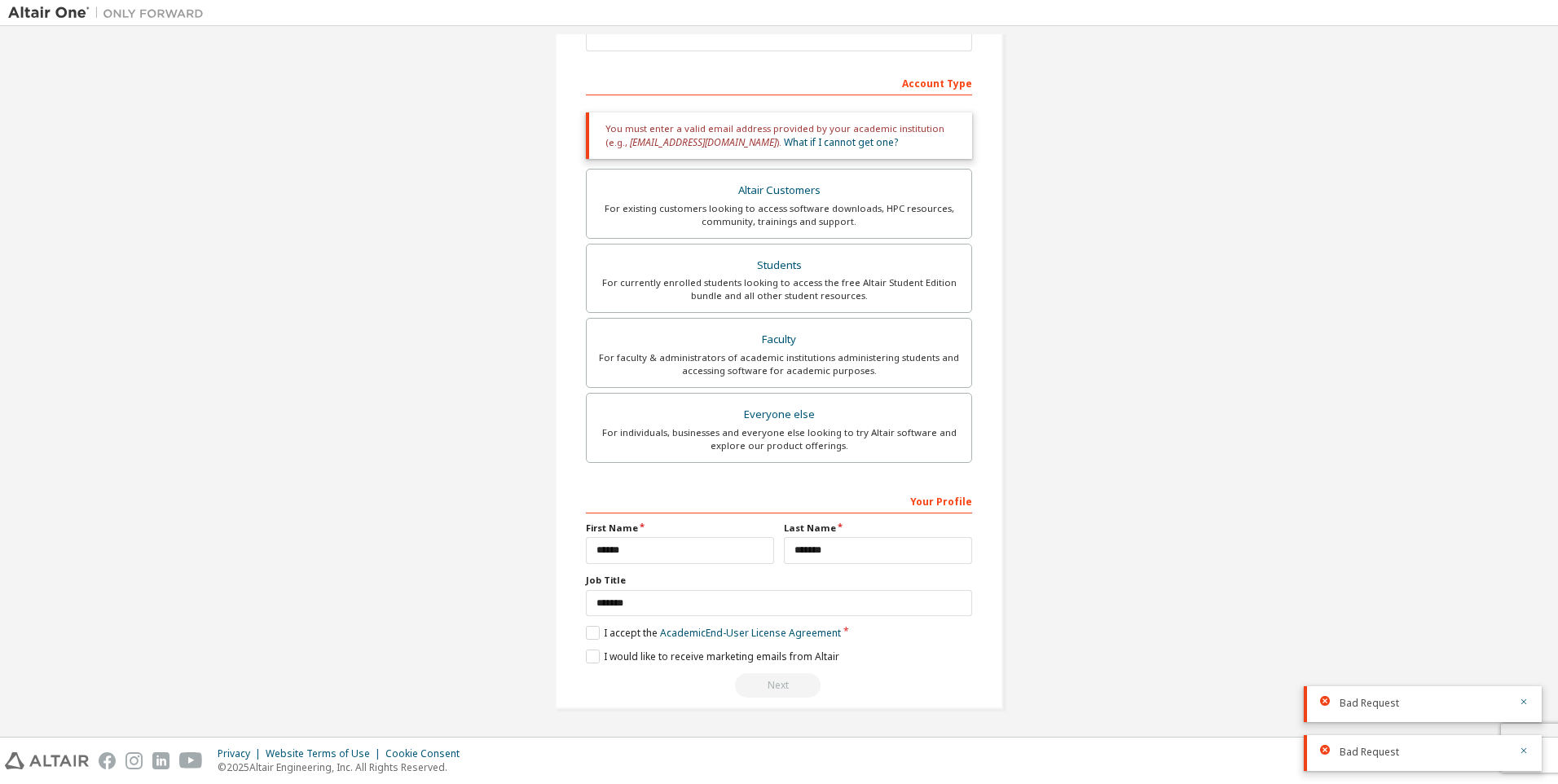
click at [784, 681] on div "Next" at bounding box center [779, 685] width 386 height 25
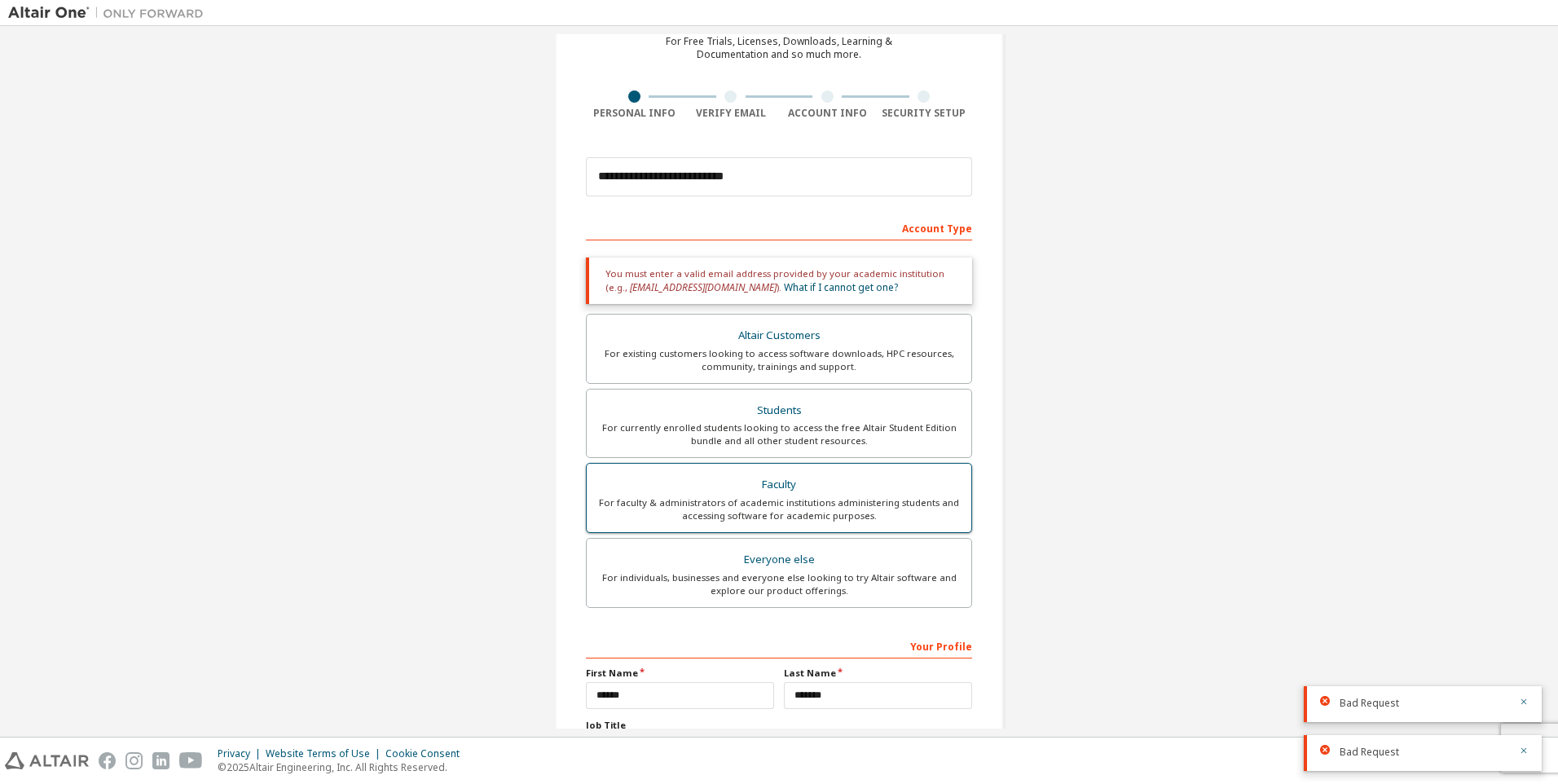
scroll to position [0, 0]
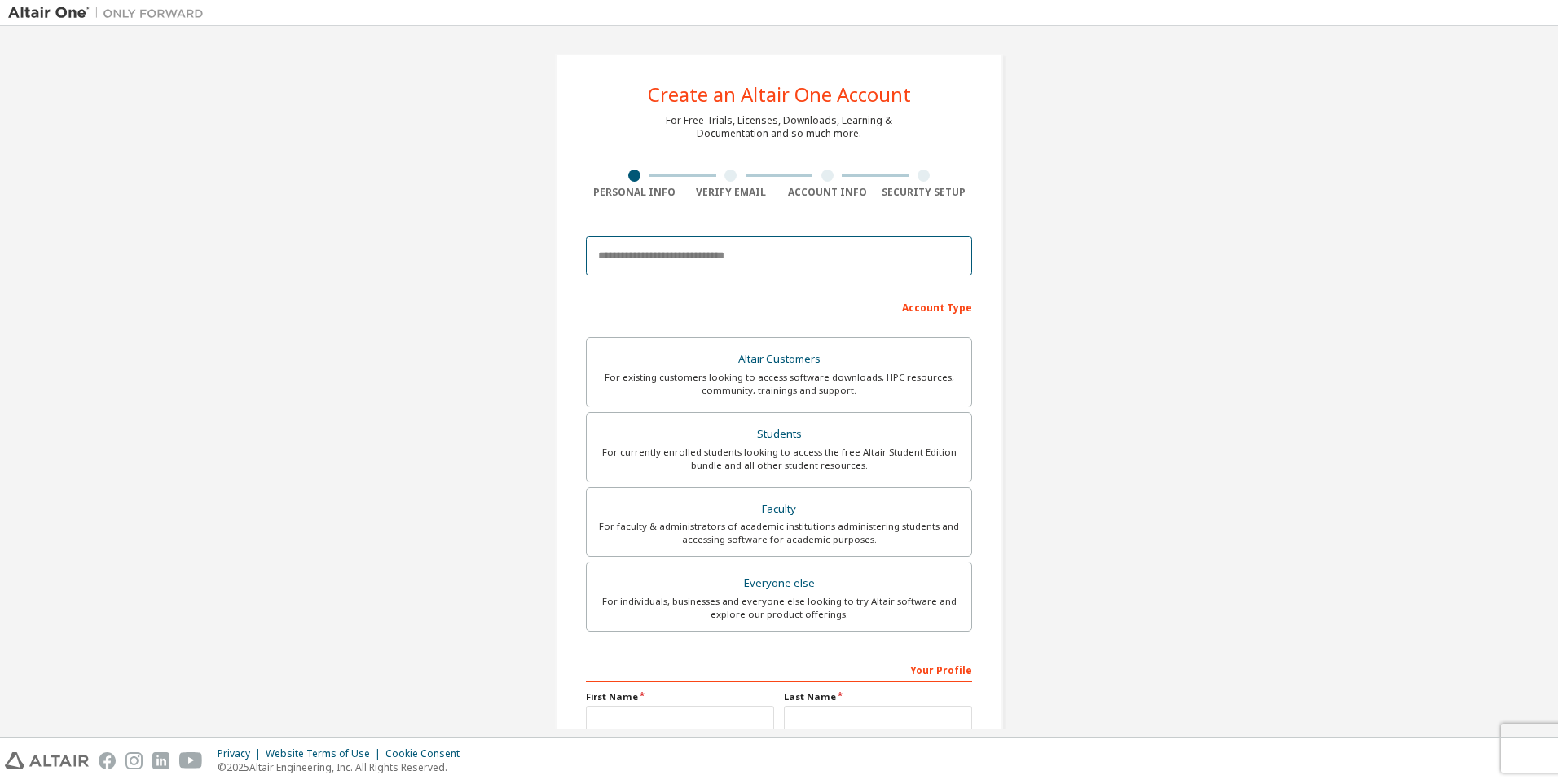
click at [772, 262] on input "email" at bounding box center [779, 256] width 386 height 39
type input "**********"
type input "******"
type input "*******"
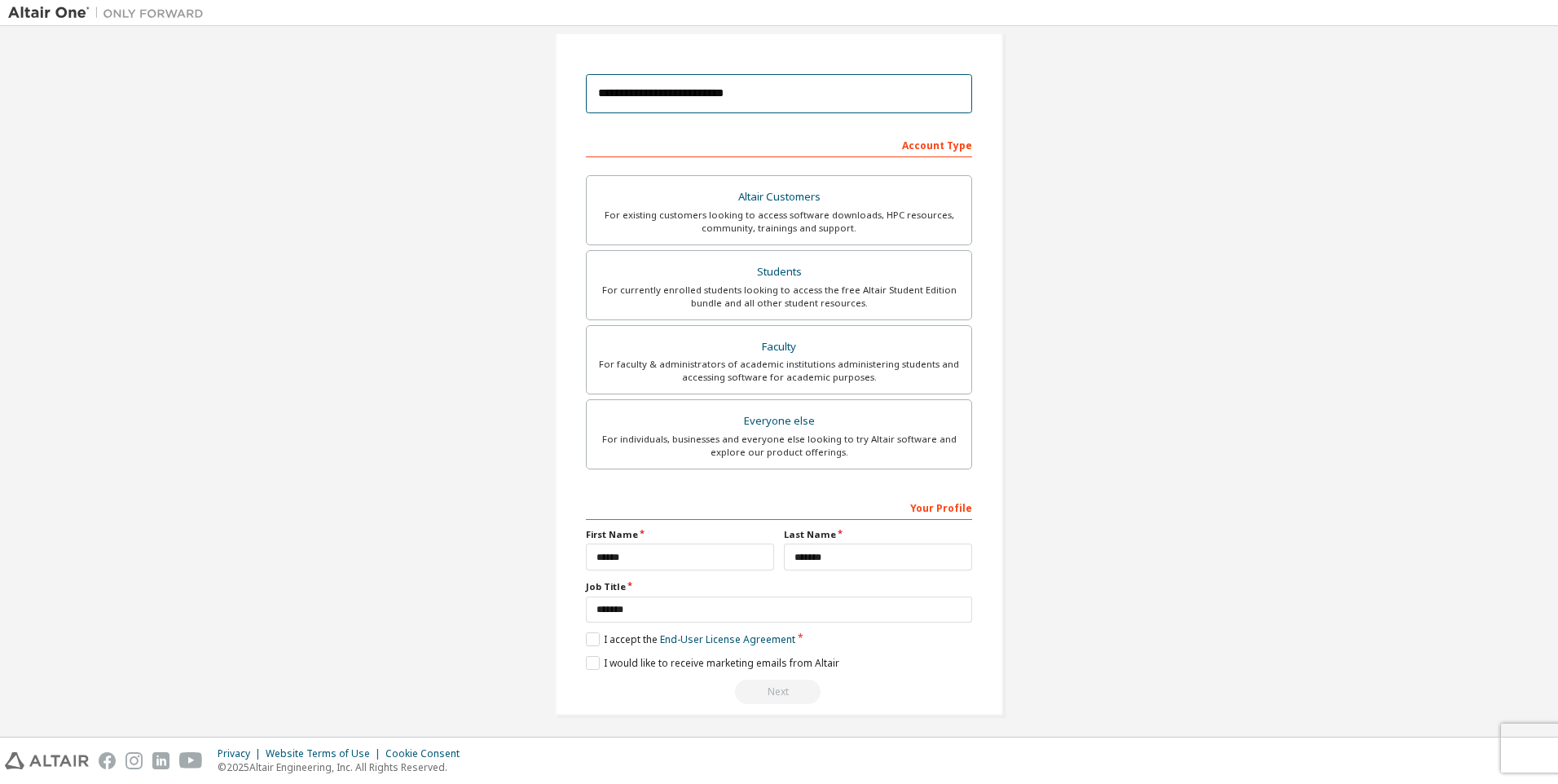
scroll to position [163, 0]
click at [595, 635] on label "I accept the End-User License Agreement" at bounding box center [690, 638] width 209 height 14
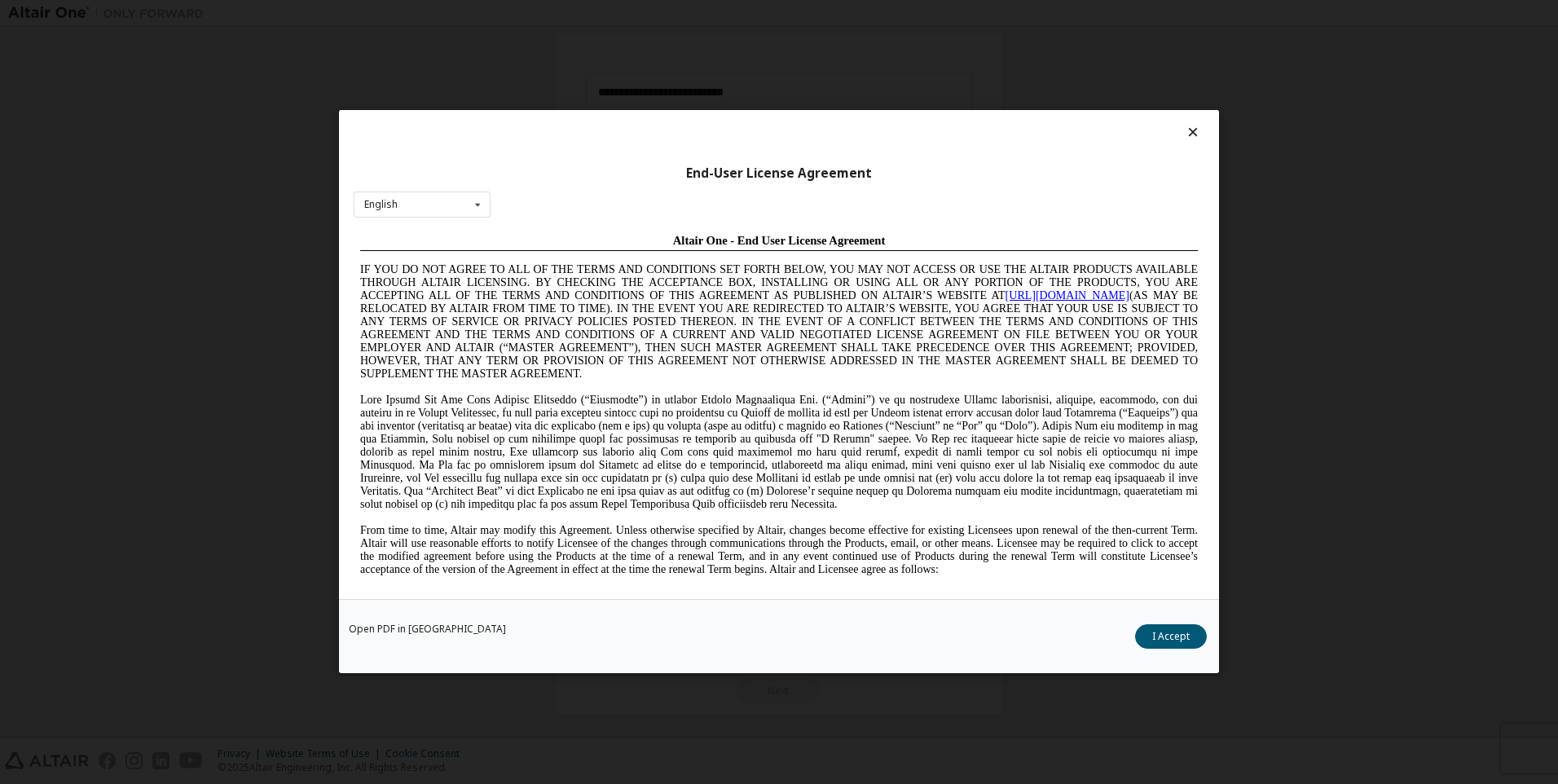
scroll to position [0, 0]
click at [1175, 631] on button "I Accept" at bounding box center [1170, 637] width 71 height 25
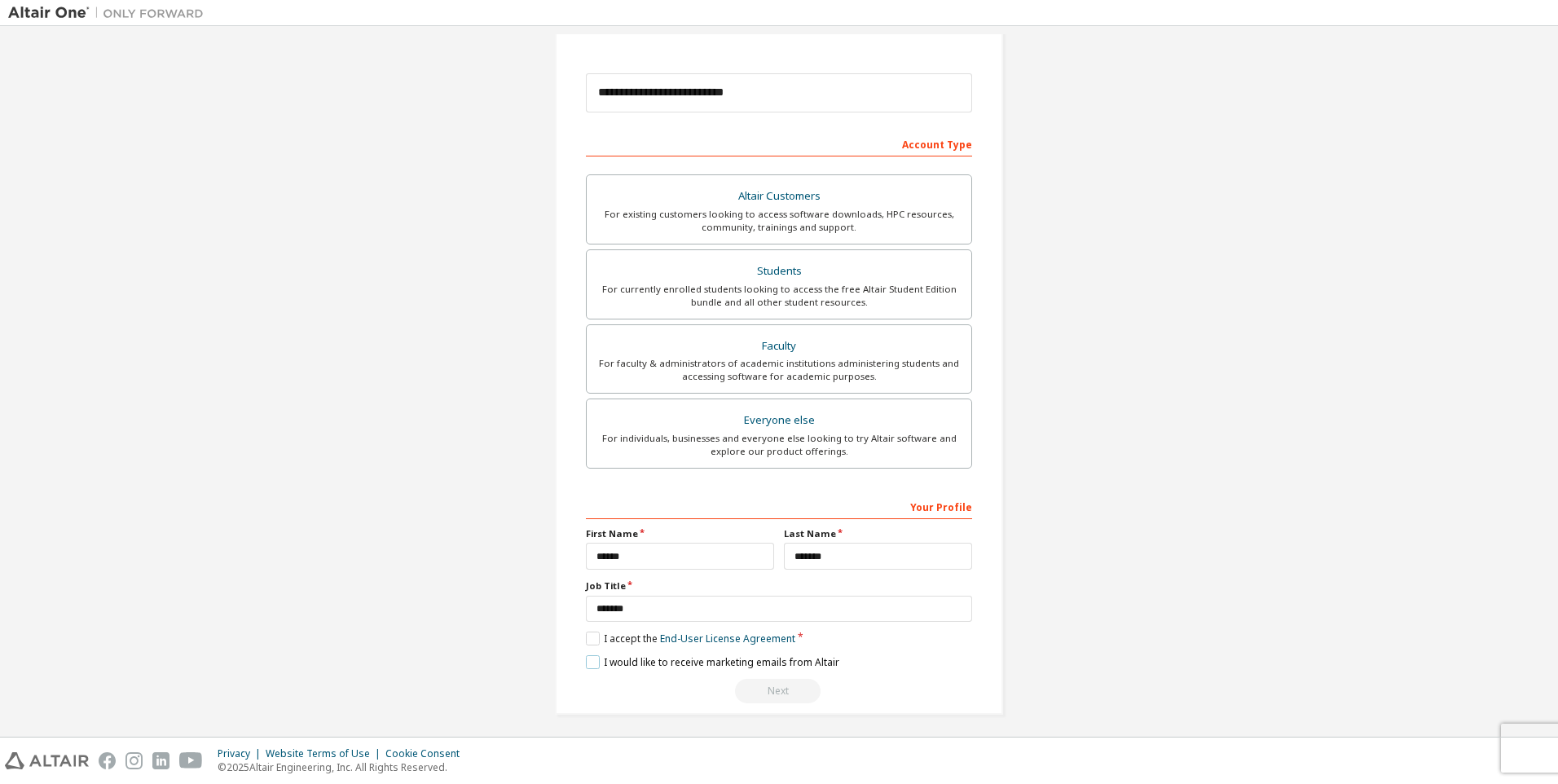
click at [591, 661] on label "I would like to receive marketing emails from Altair" at bounding box center [712, 662] width 254 height 14
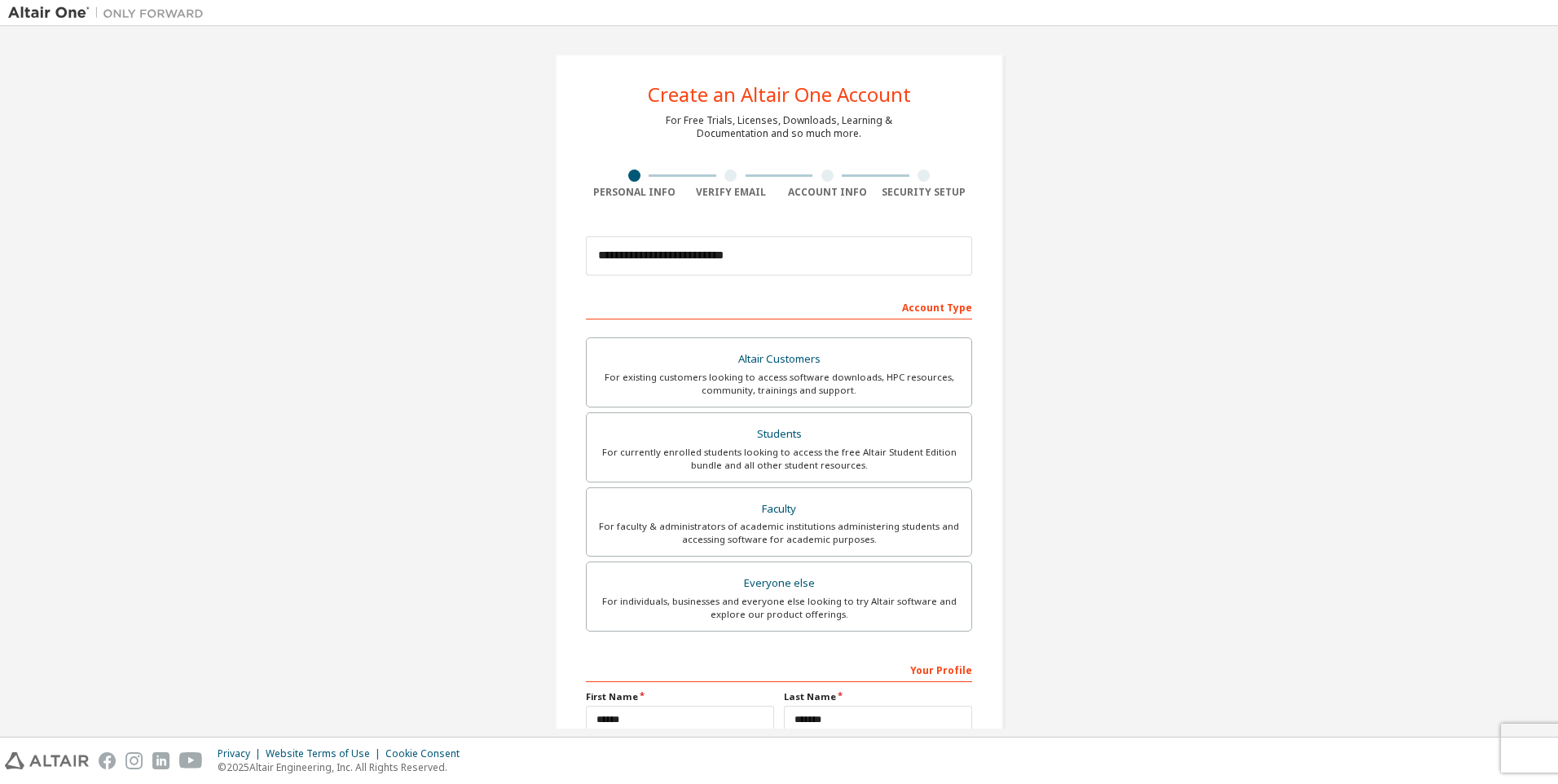
drag, startPoint x: 724, startPoint y: 180, endPoint x: 749, endPoint y: 220, distance: 47.2
click at [724, 179] on div at bounding box center [730, 175] width 12 height 12
drag, startPoint x: 801, startPoint y: 254, endPoint x: 302, endPoint y: 186, distance: 503.6
click at [302, 186] on div "**********" at bounding box center [779, 465] width 1542 height 863
type input "**********"
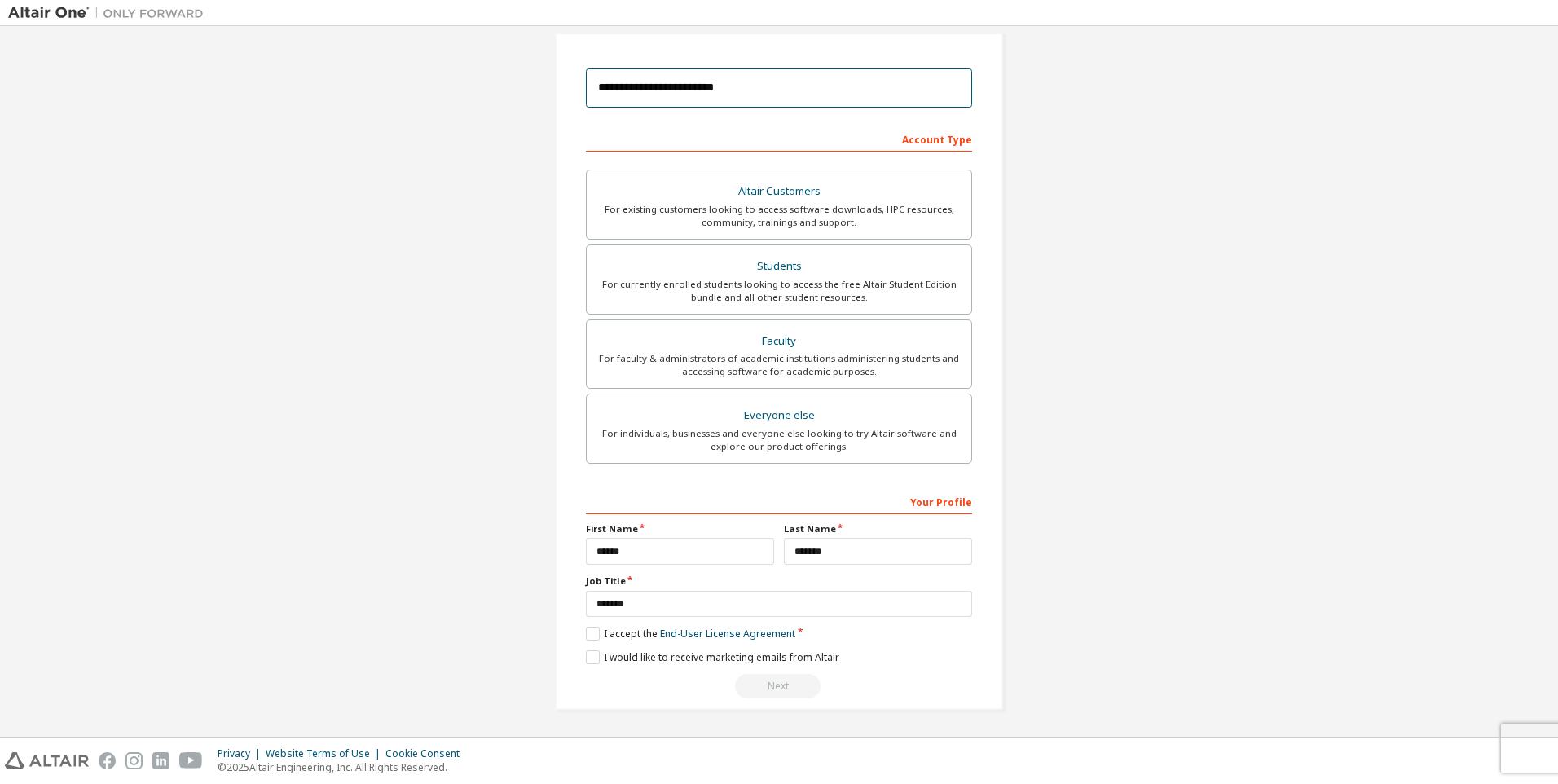
scroll to position [168, 0]
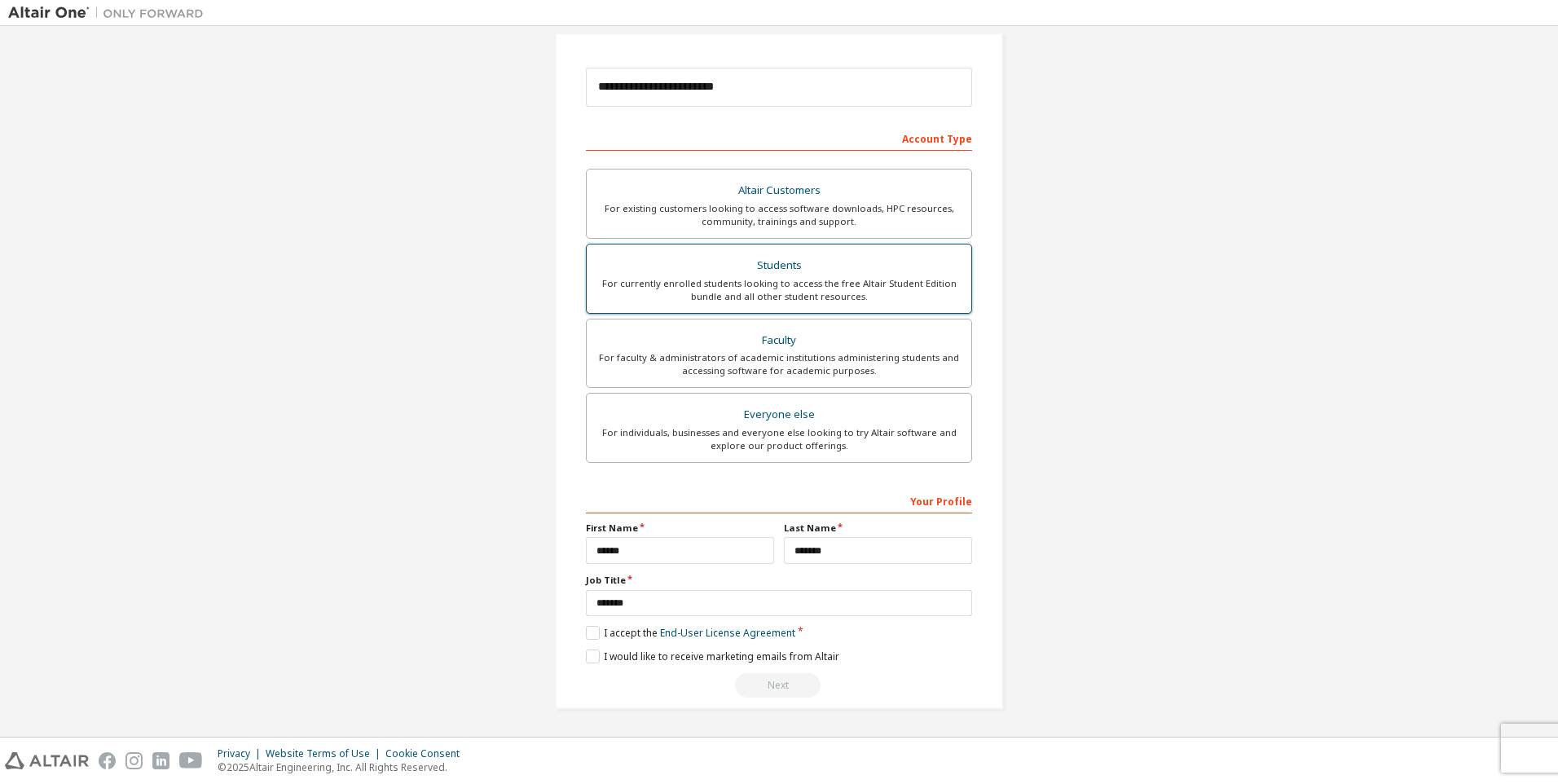
click at [808, 291] on div "For currently enrolled students looking to access the free Altair Student Editi…" at bounding box center [779, 290] width 365 height 26
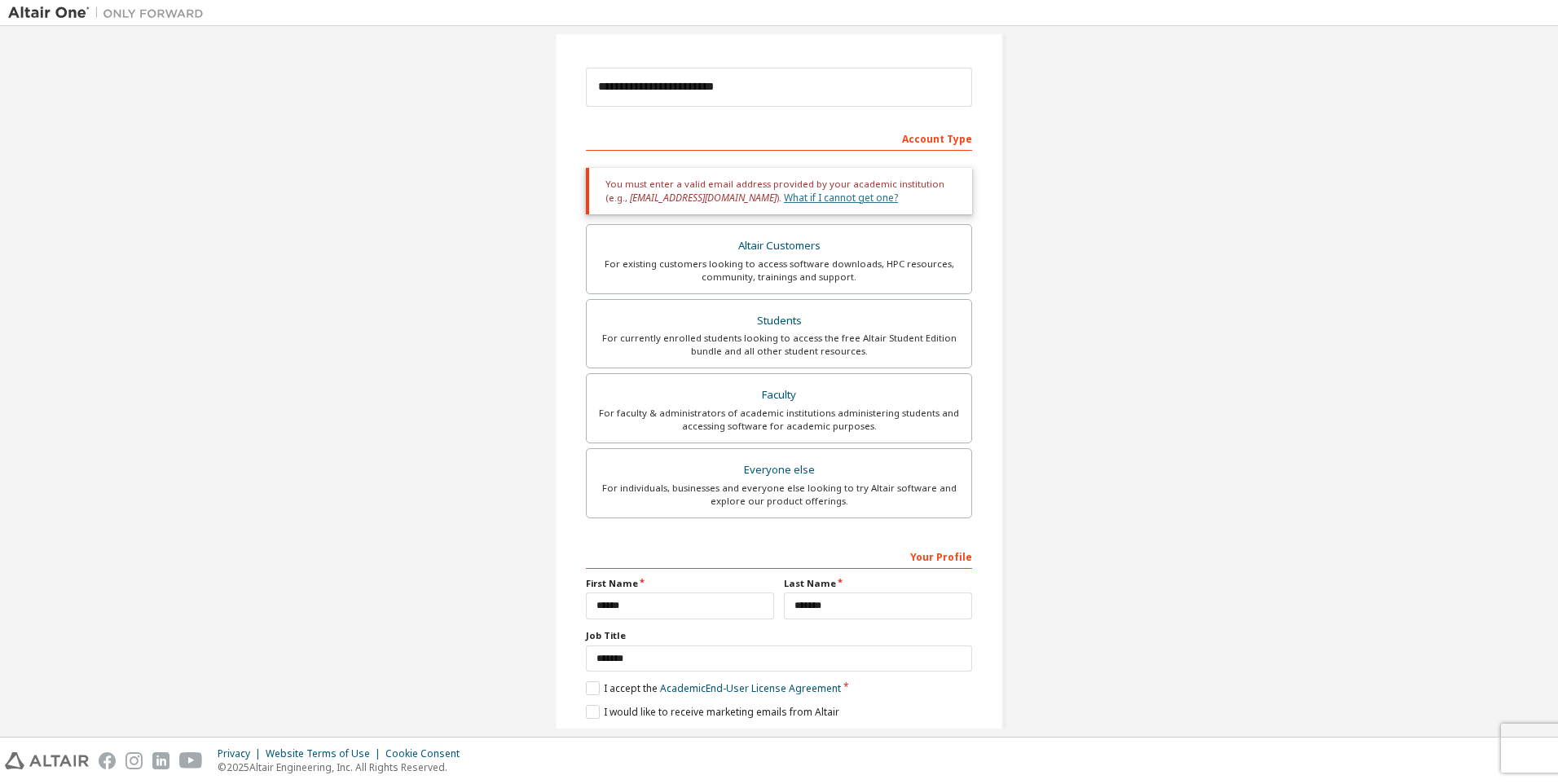
click at [784, 198] on link "What if I cannot get one?" at bounding box center [841, 197] width 114 height 14
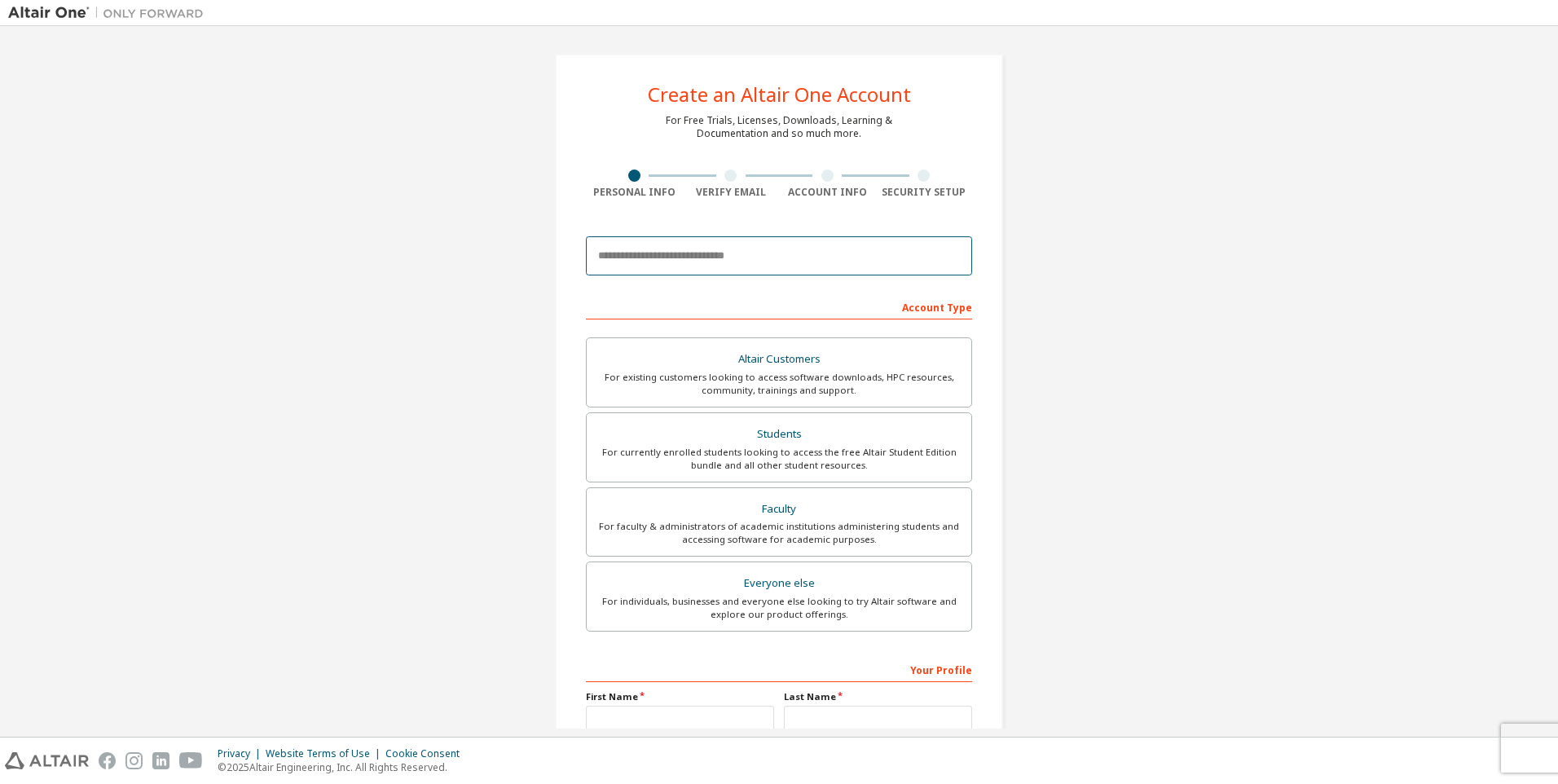
click at [779, 254] on input "email" at bounding box center [779, 256] width 386 height 39
type input "**********"
click at [876, 437] on div "Students" at bounding box center [779, 434] width 365 height 23
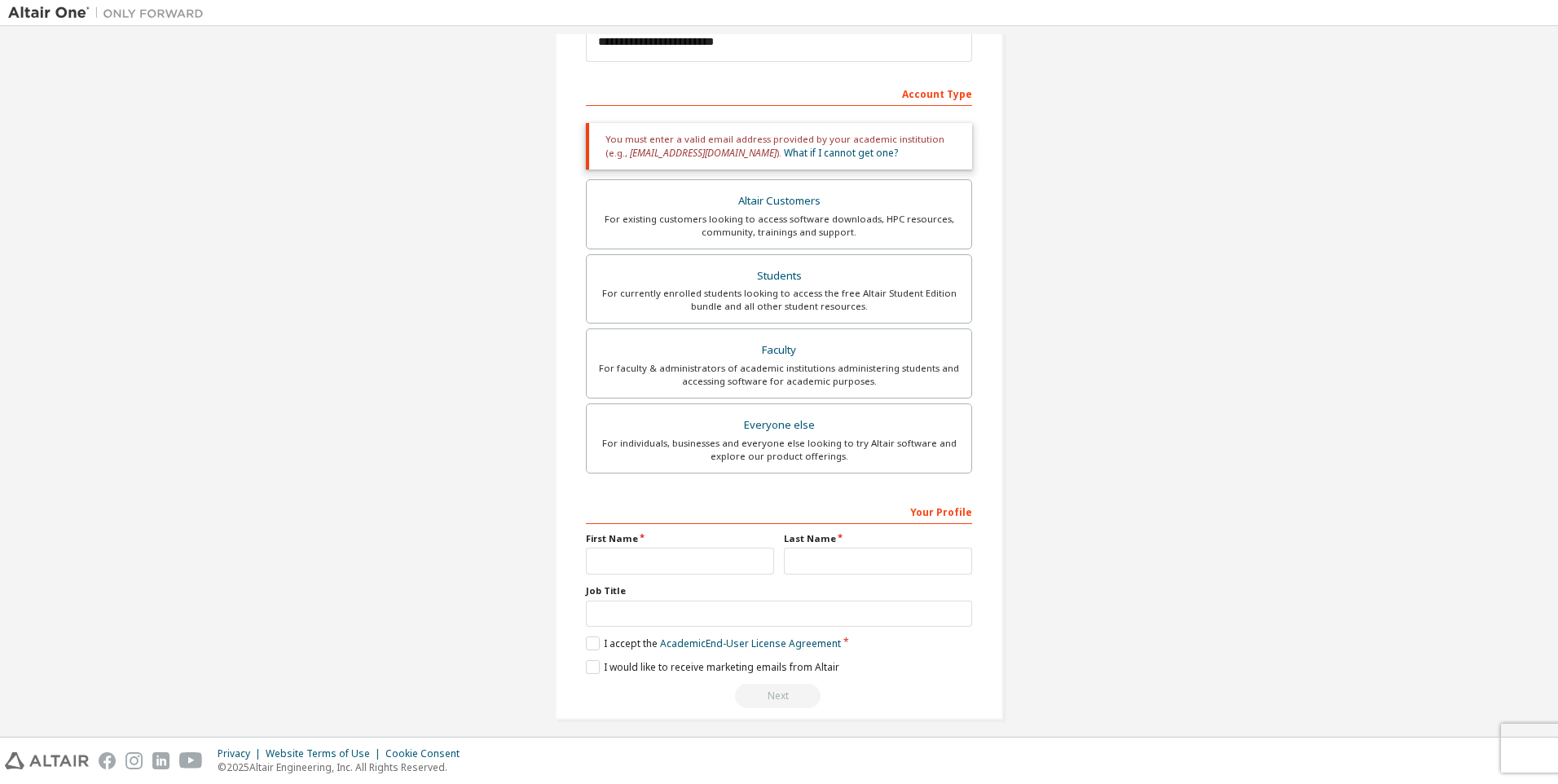
scroll to position [224, 0]
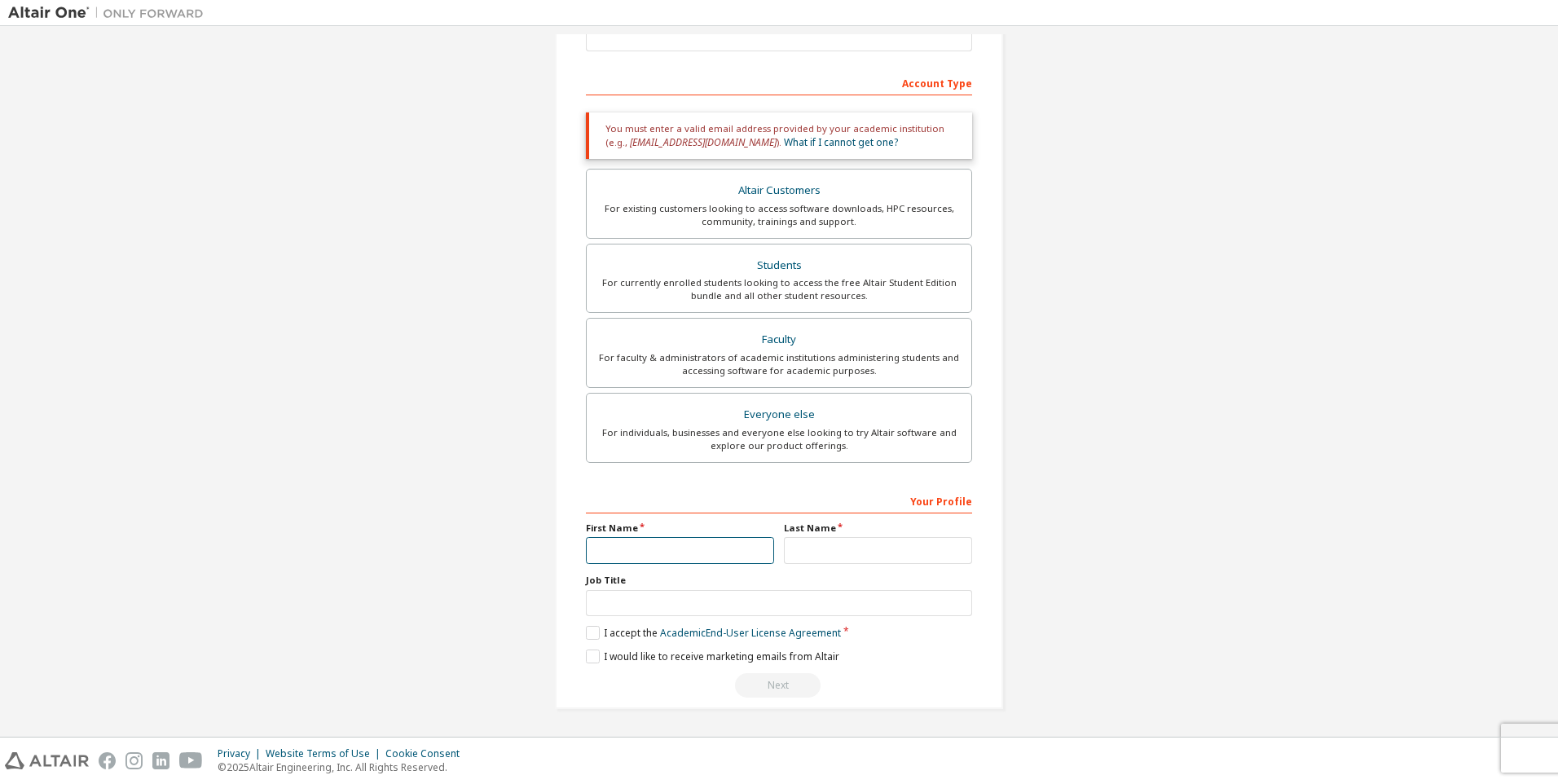
click at [669, 546] on input "text" at bounding box center [679, 550] width 188 height 27
type input "*******"
click at [888, 541] on input "text" at bounding box center [878, 550] width 188 height 27
type input "*"
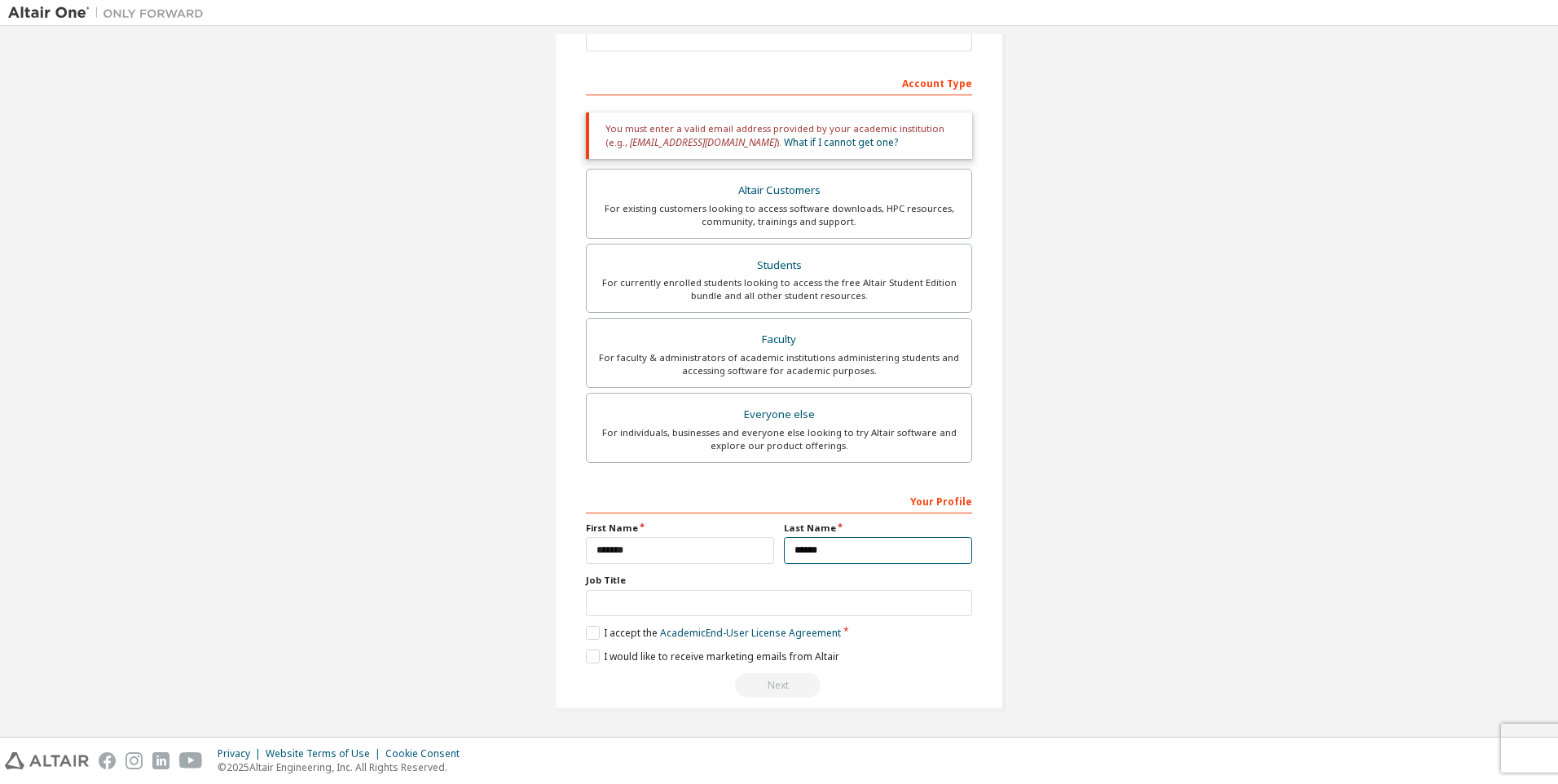
type input "******"
click at [674, 600] on input "text" at bounding box center [779, 603] width 386 height 27
drag, startPoint x: 596, startPoint y: 603, endPoint x: 538, endPoint y: 603, distance: 58.0
click at [538, 603] on div "**********" at bounding box center [779, 269] width 487 height 918
type input "*******"
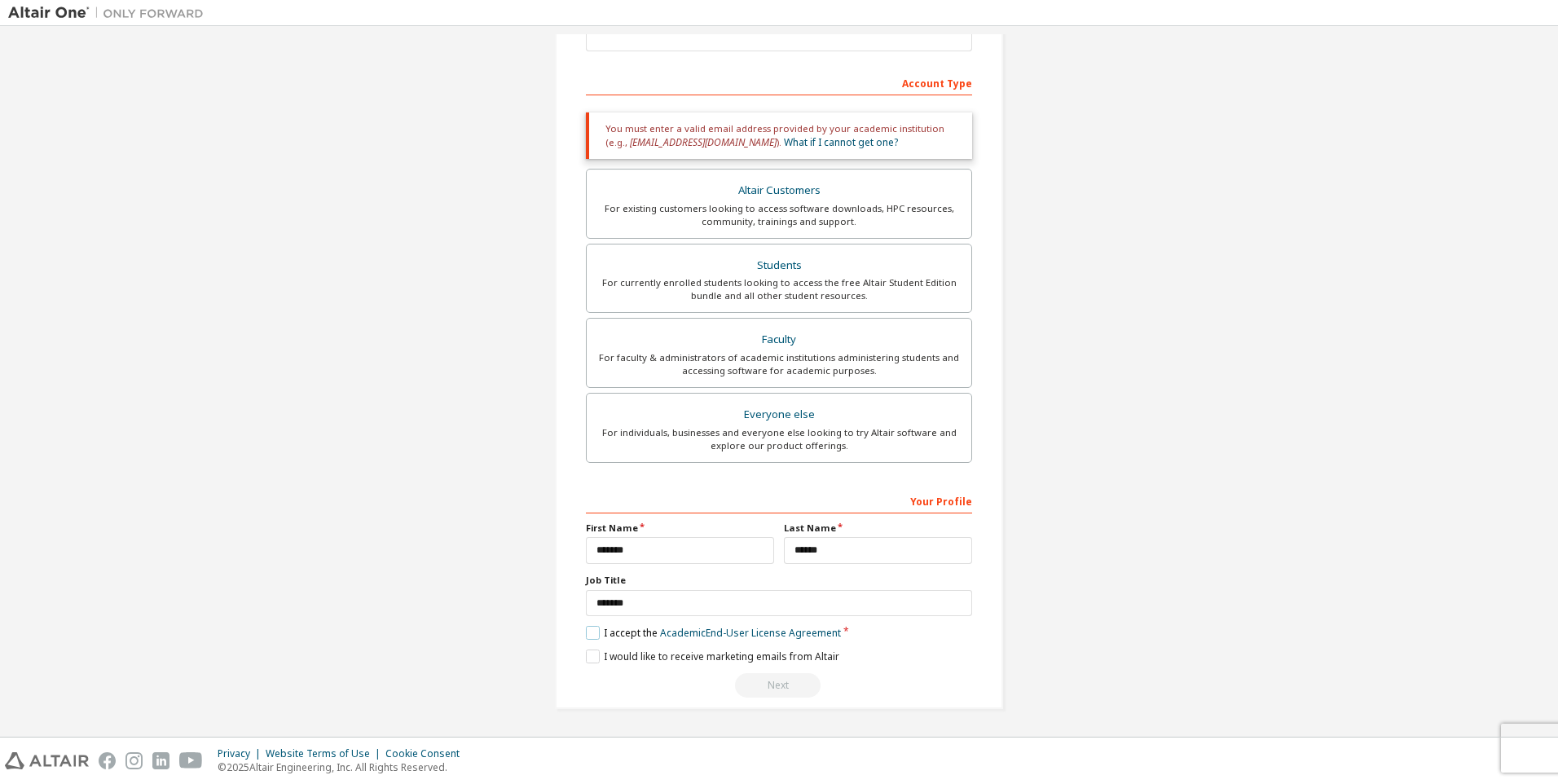
click at [591, 626] on label "I accept the Academic End-User License Agreement" at bounding box center [713, 632] width 255 height 14
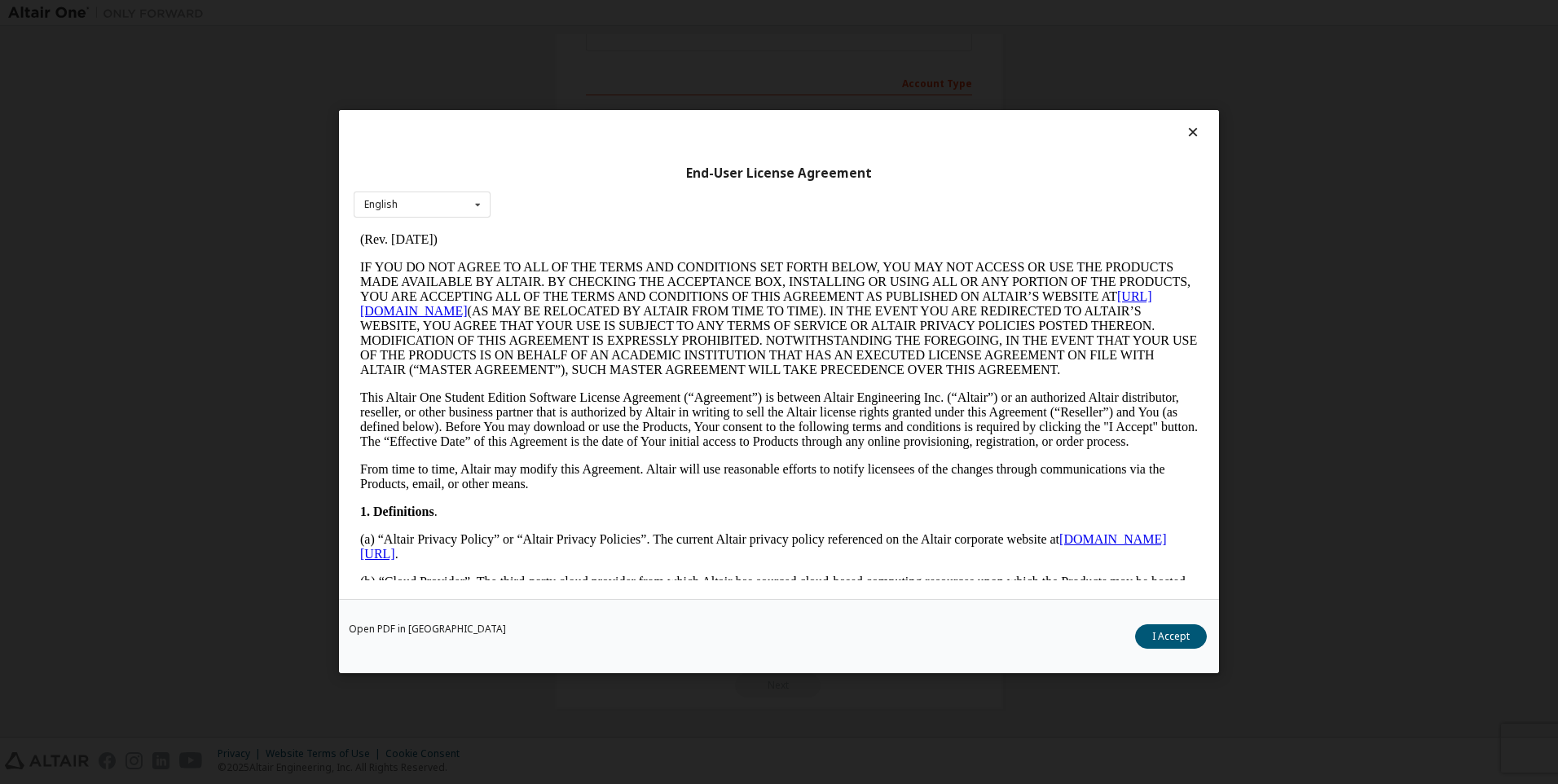
scroll to position [0, 0]
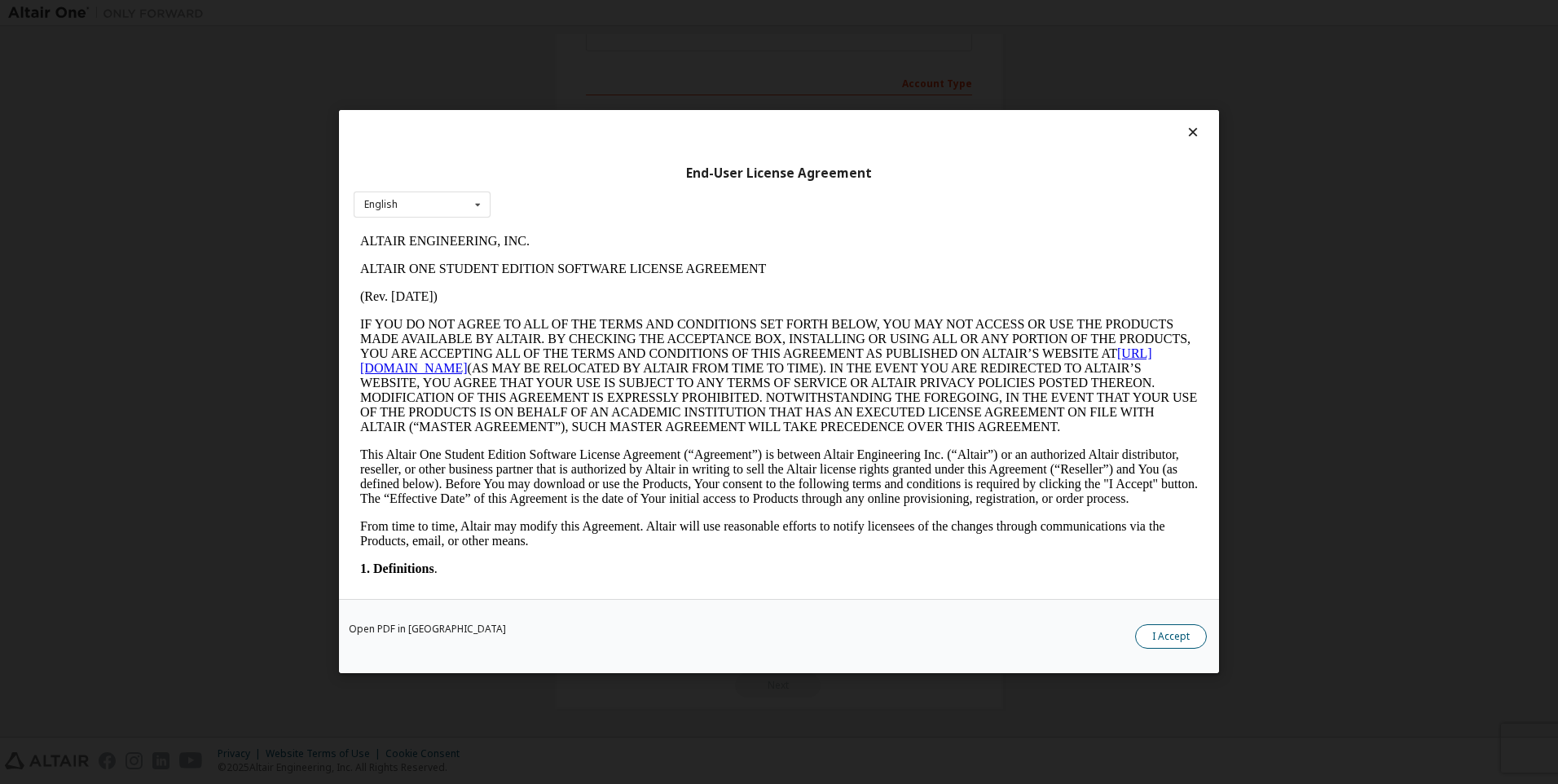
click at [1160, 632] on button "I Accept" at bounding box center [1170, 637] width 71 height 25
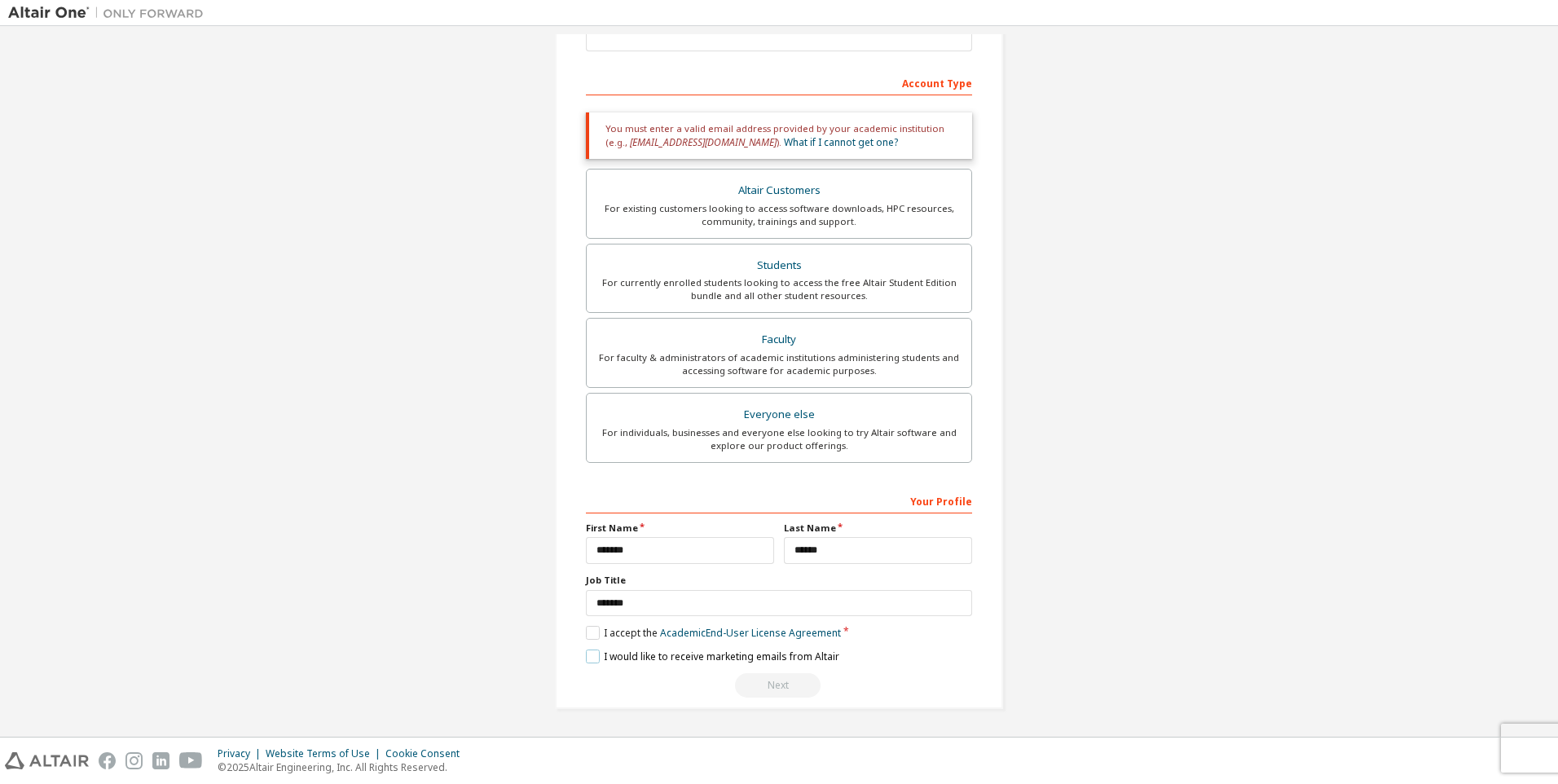
click at [597, 656] on label "I would like to receive marketing emails from Altair" at bounding box center [712, 656] width 254 height 14
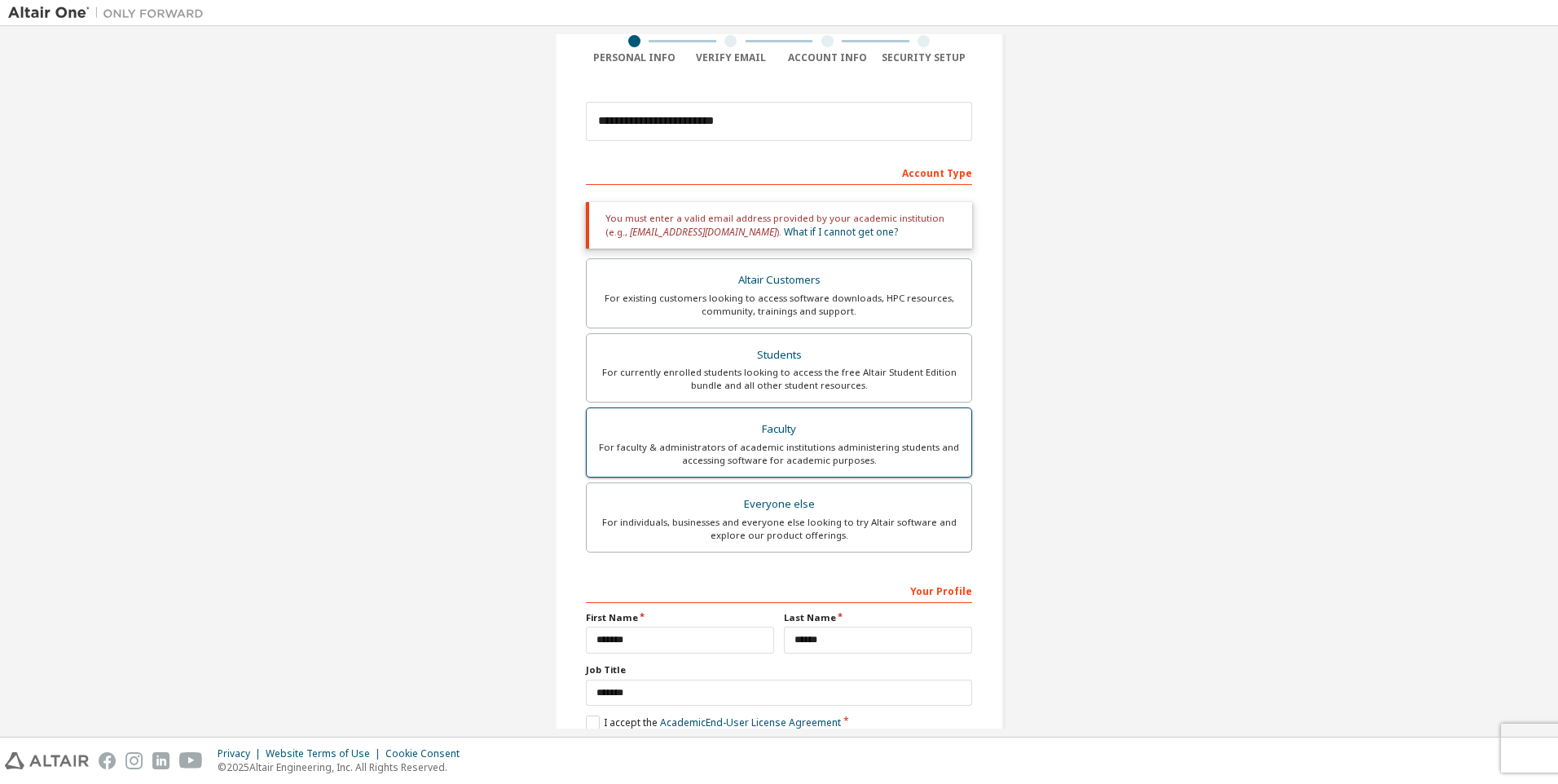
scroll to position [224, 0]
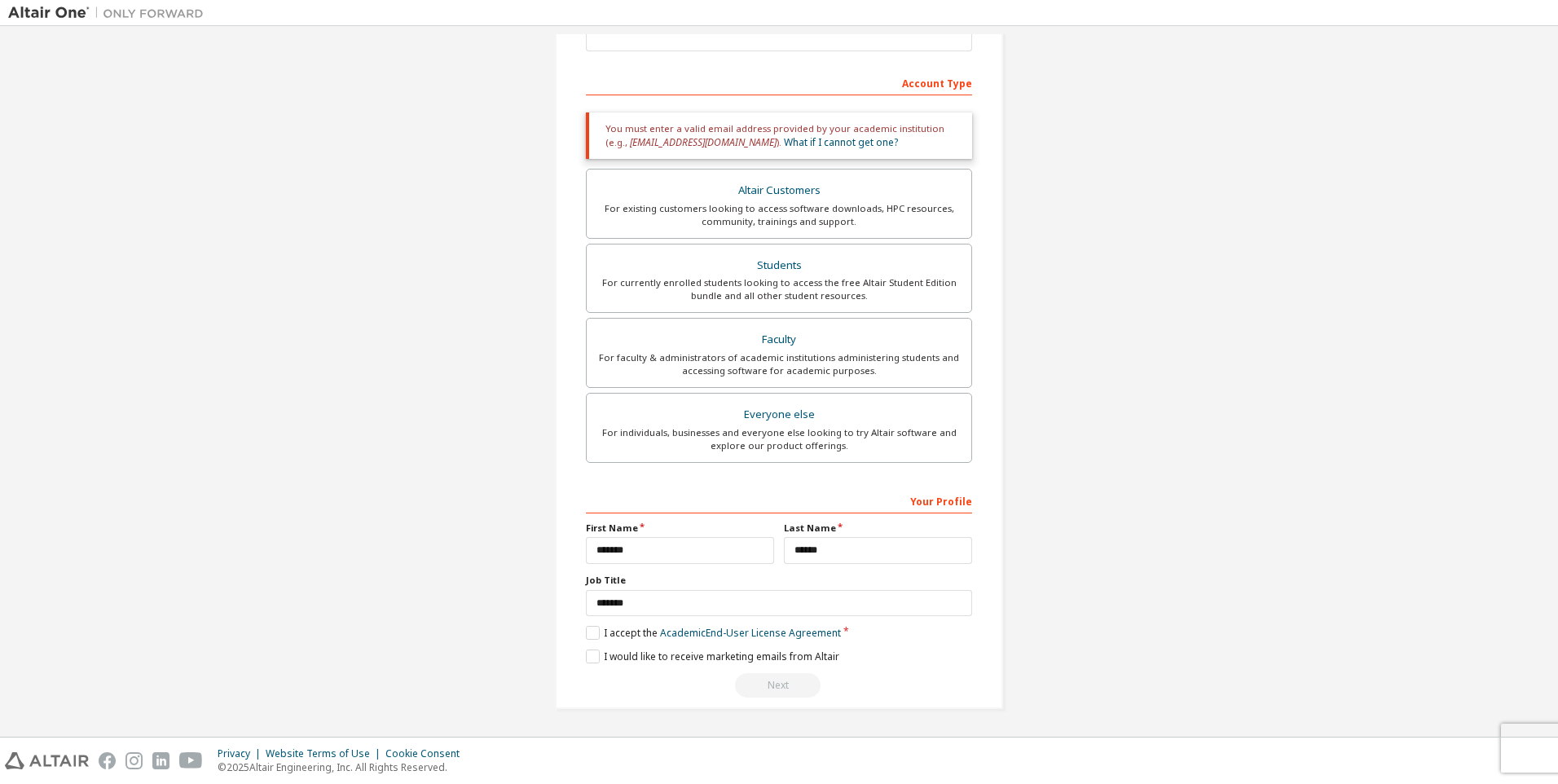
click at [943, 497] on div "Your Profile" at bounding box center [779, 500] width 386 height 26
click at [771, 682] on div "Next" at bounding box center [779, 685] width 386 height 25
click at [810, 213] on div "For existing customers looking to access software downloads, HPC resources, com…" at bounding box center [779, 215] width 365 height 26
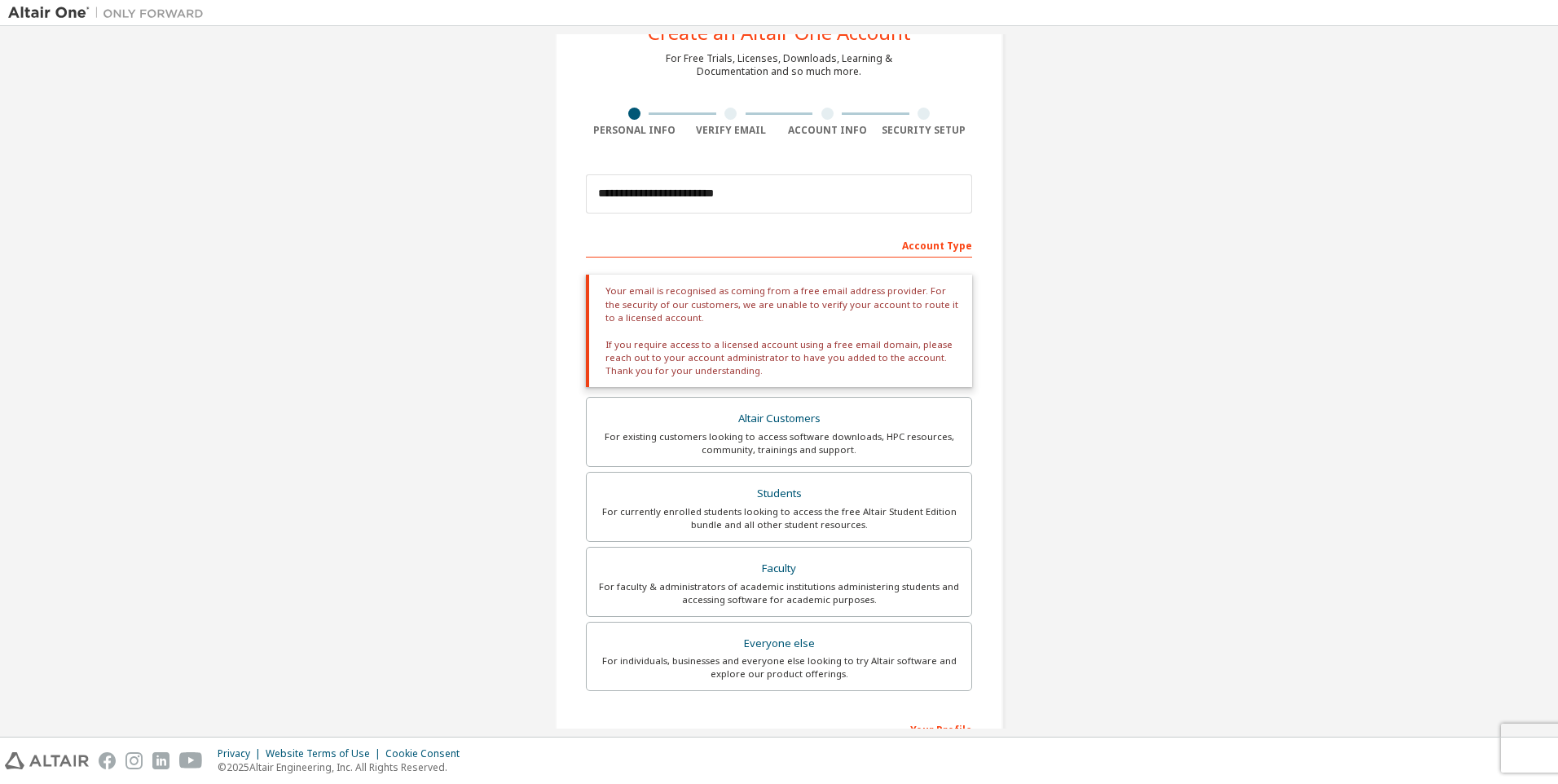
scroll to position [61, 0]
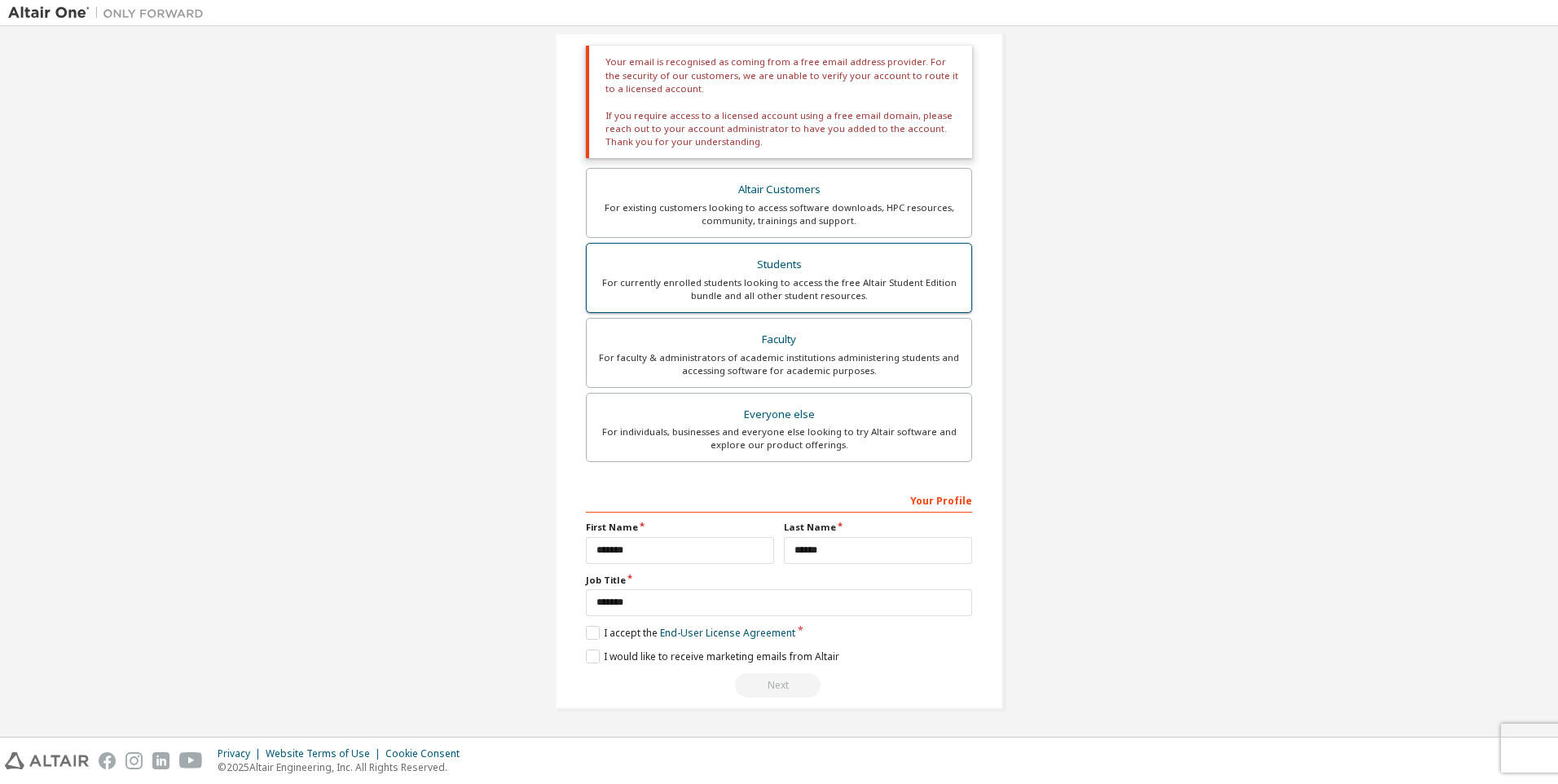
click at [825, 264] on div "Students" at bounding box center [779, 265] width 365 height 23
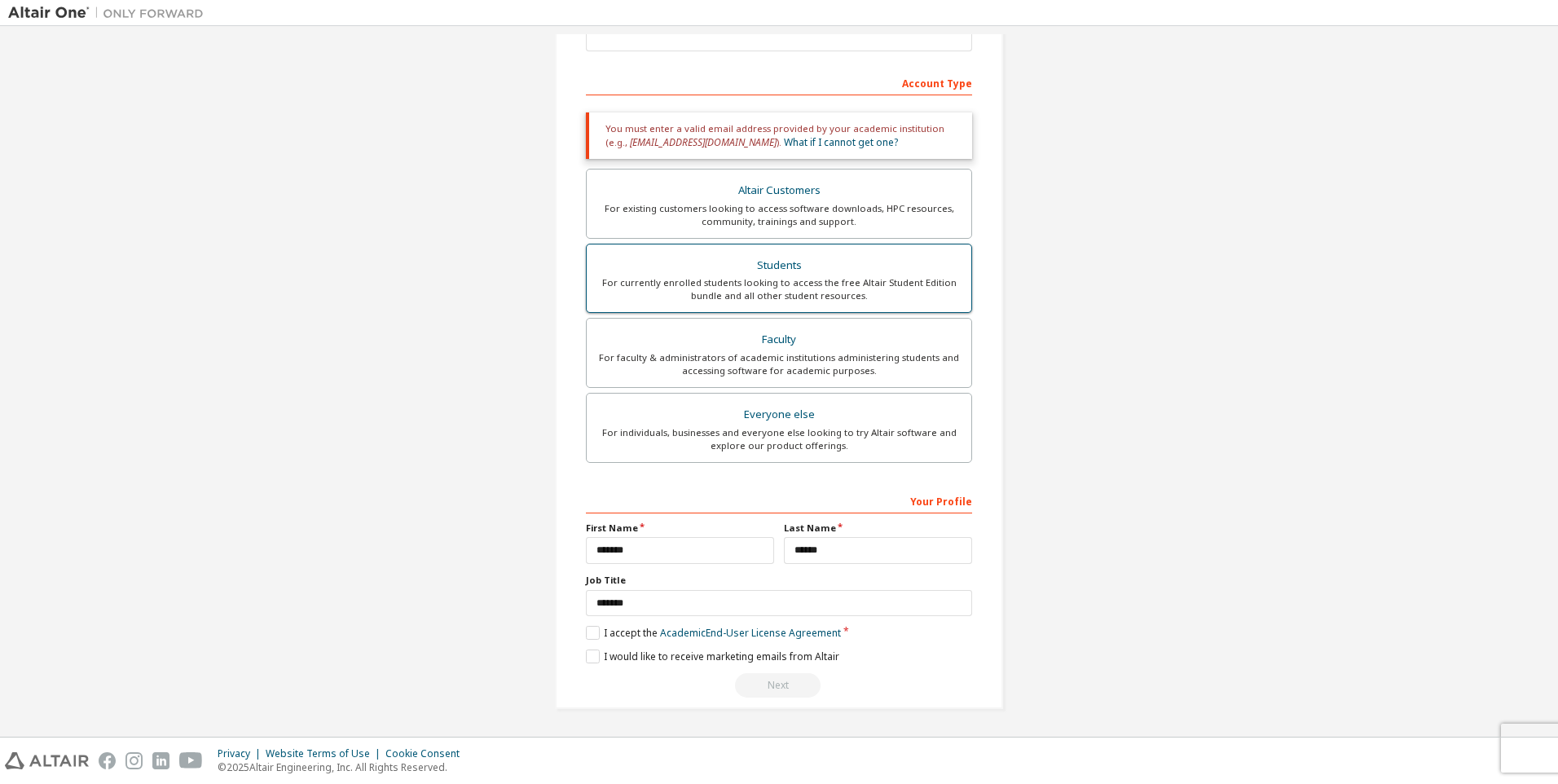
scroll to position [224, 0]
click at [825, 351] on div "Faculty" at bounding box center [779, 340] width 365 height 23
click at [817, 423] on div "Everyone else" at bounding box center [779, 415] width 365 height 23
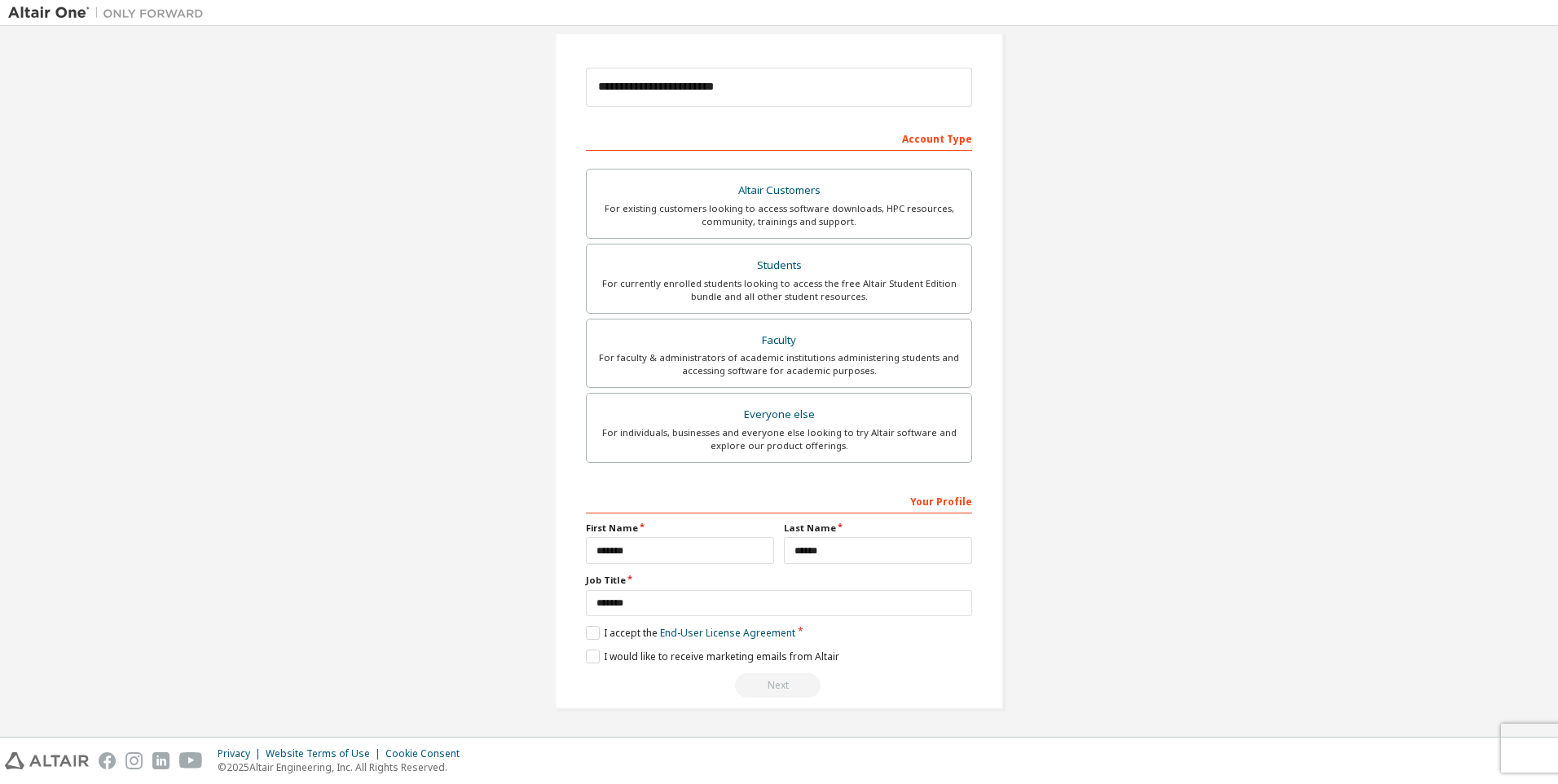
scroll to position [168, 0]
click at [827, 274] on div "Students" at bounding box center [779, 266] width 365 height 23
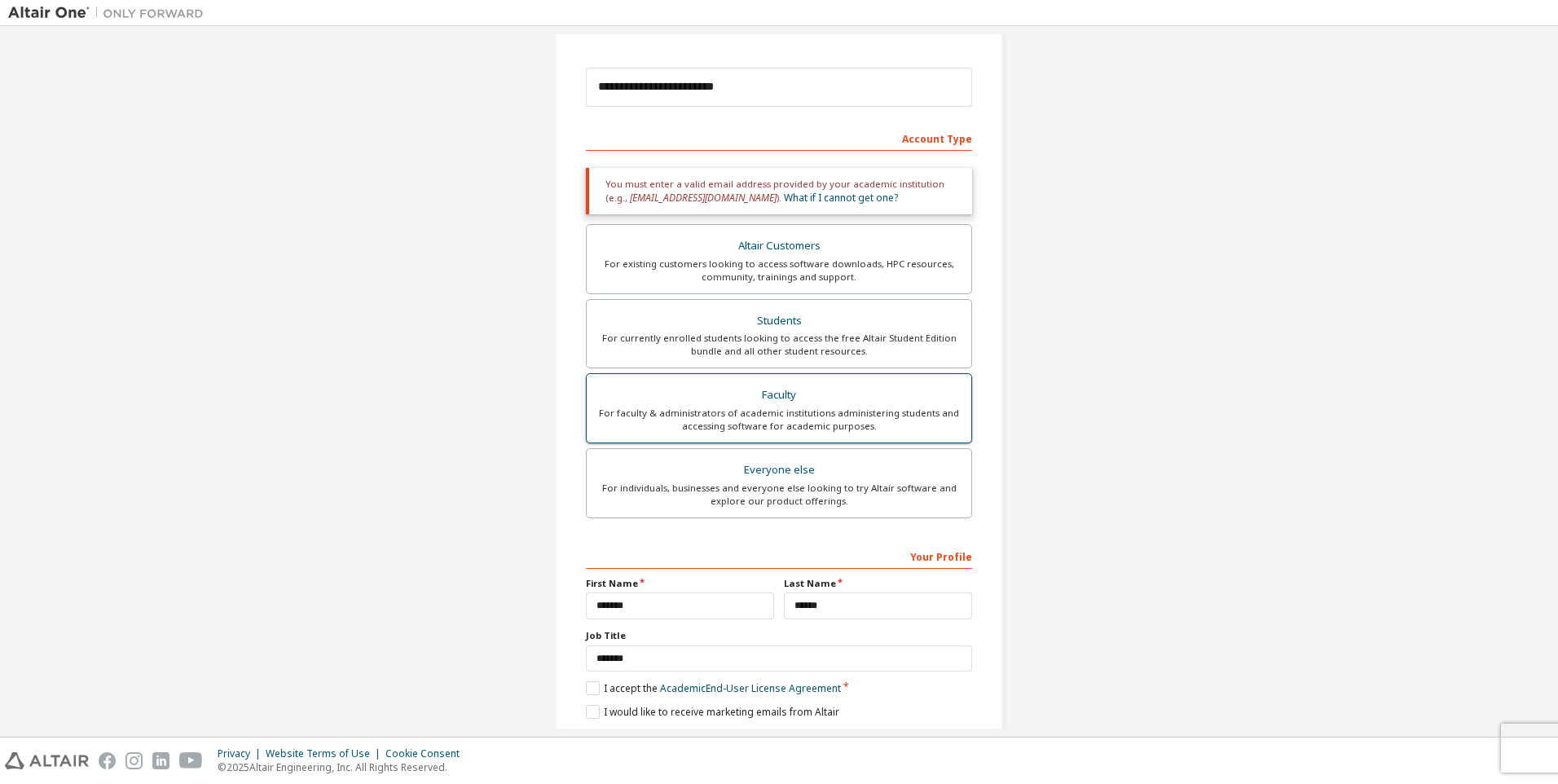
scroll to position [224, 0]
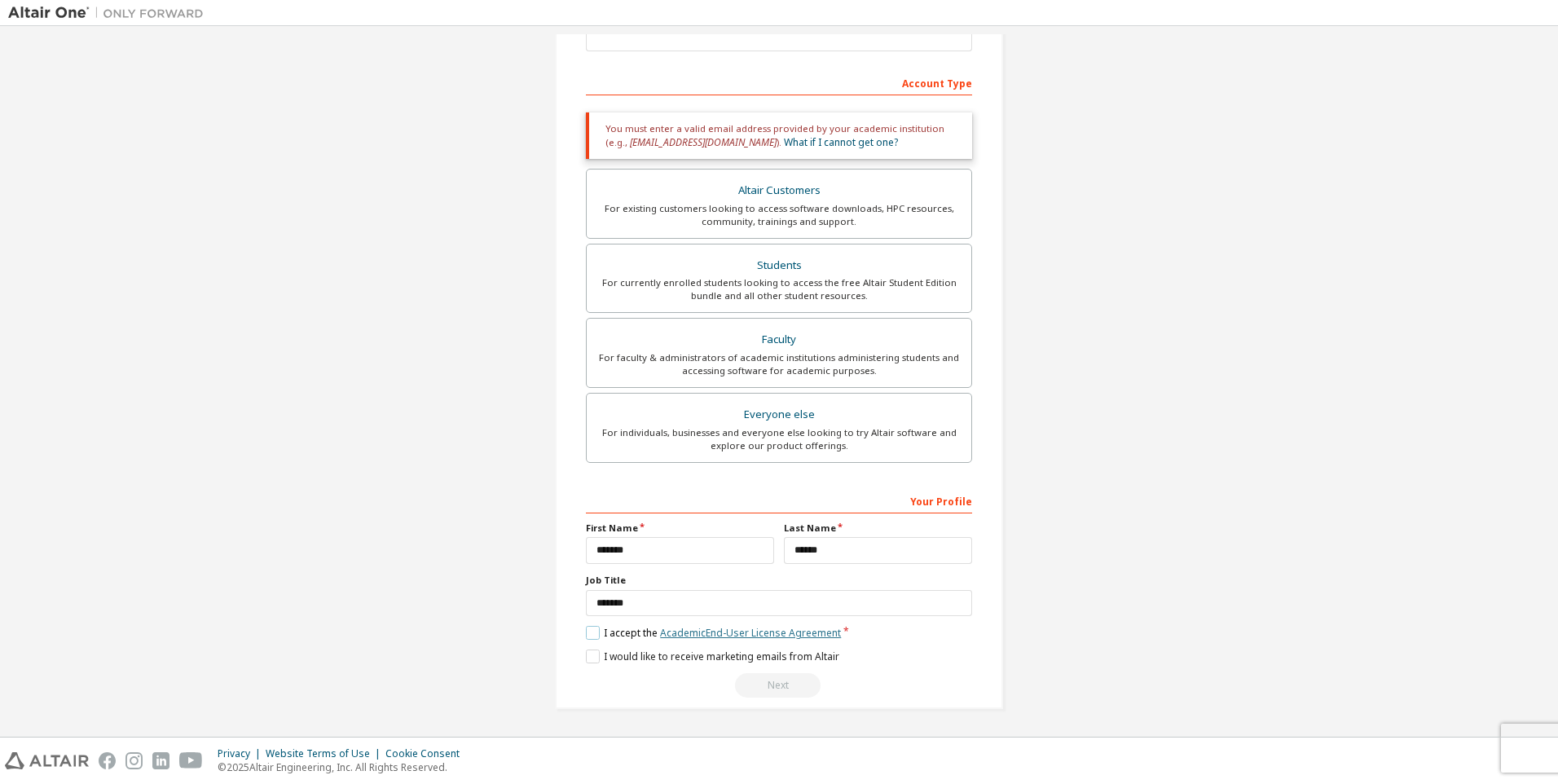
click at [774, 635] on link "Academic End-User License Agreement" at bounding box center [751, 632] width 181 height 14
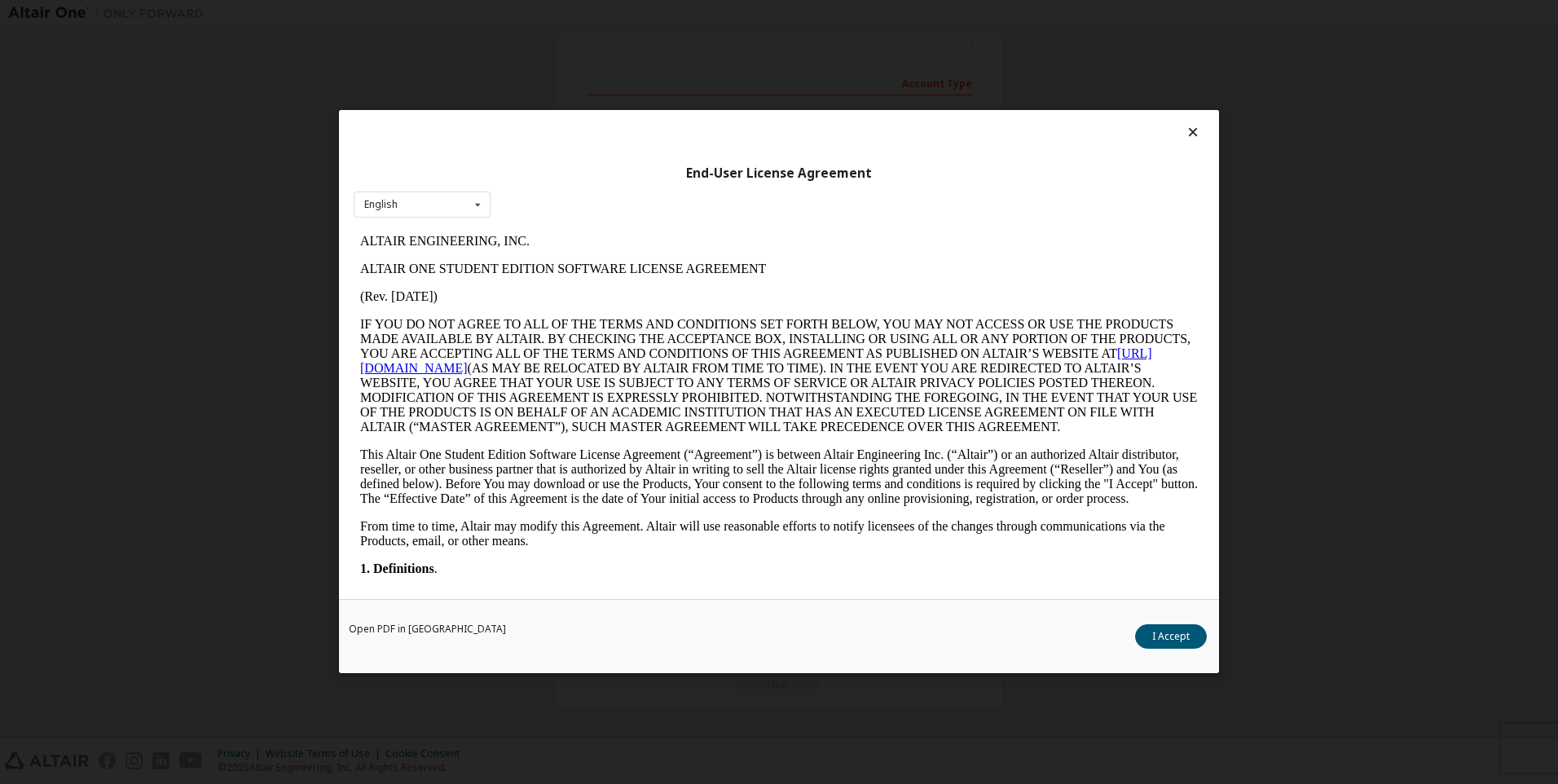
scroll to position [0, 0]
click at [448, 370] on link "https://altairone.com" at bounding box center [756, 360] width 793 height 29
click at [1183, 634] on button "I Accept" at bounding box center [1170, 637] width 71 height 25
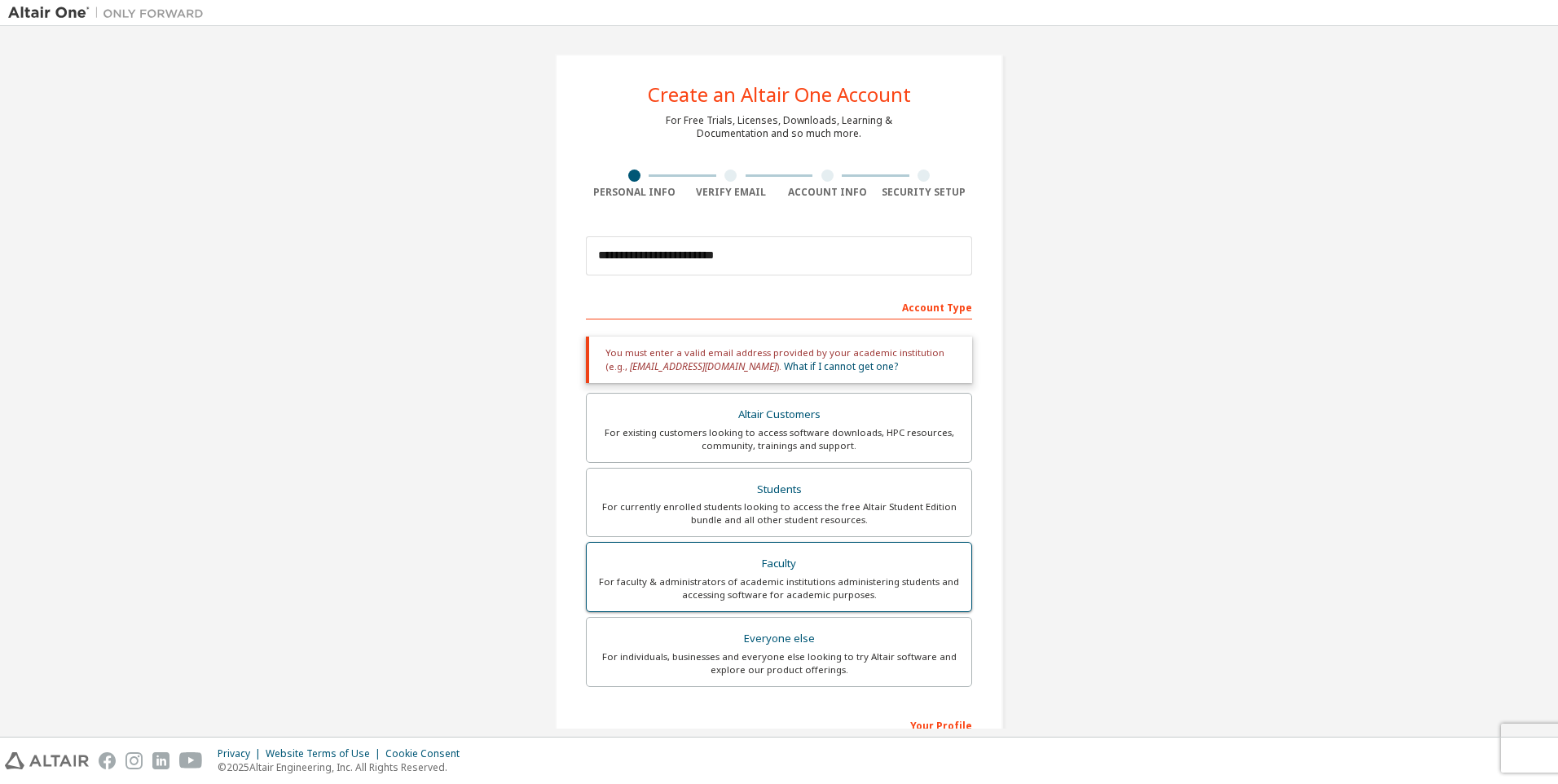
click at [863, 553] on div "Faculty" at bounding box center [779, 564] width 365 height 23
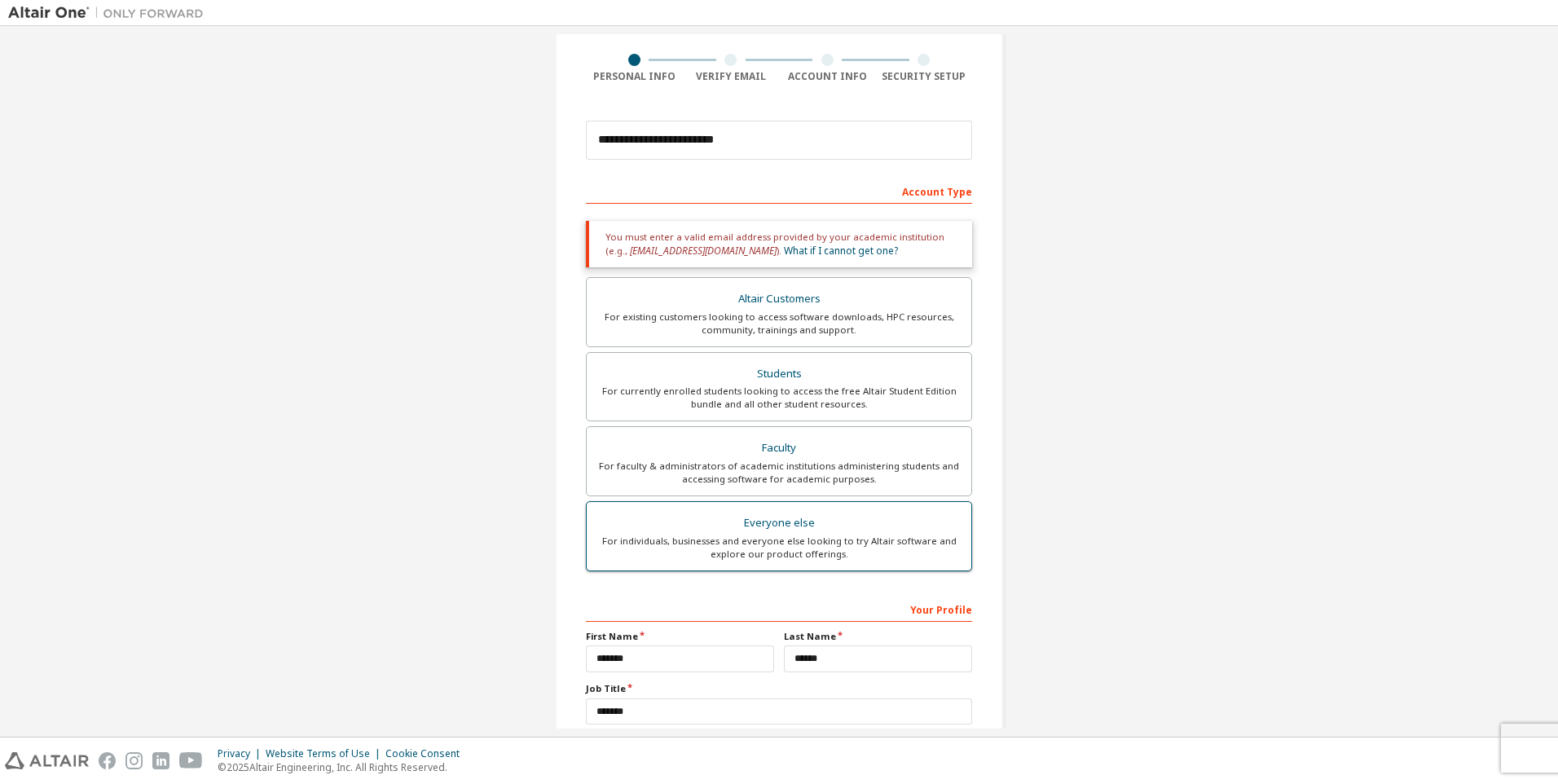
scroll to position [224, 0]
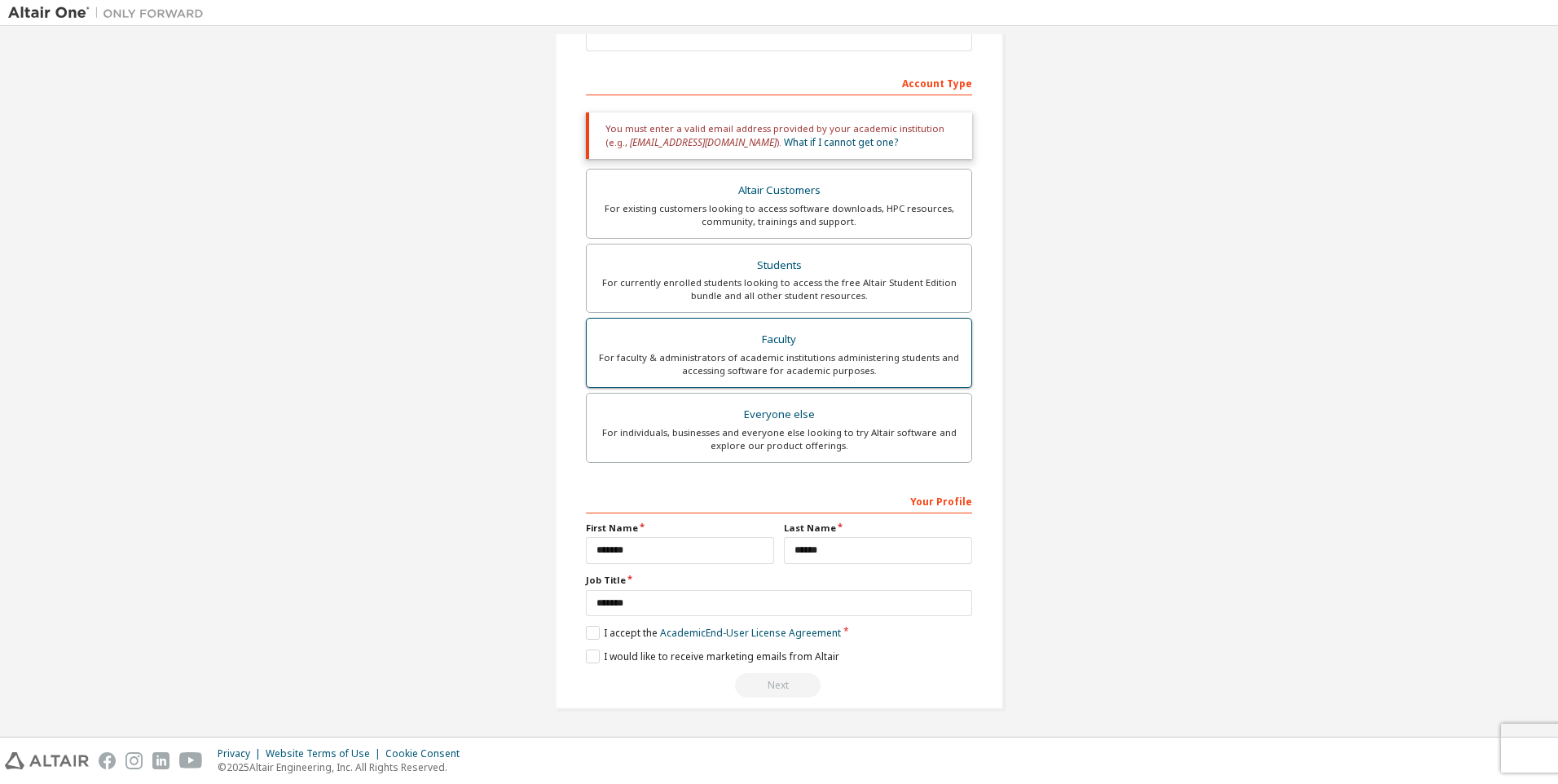
click at [797, 353] on div "For faculty & administrators of academic institutions administering students an…" at bounding box center [779, 364] width 365 height 26
click at [791, 627] on link "Academic End-User License Agreement" at bounding box center [751, 632] width 181 height 14
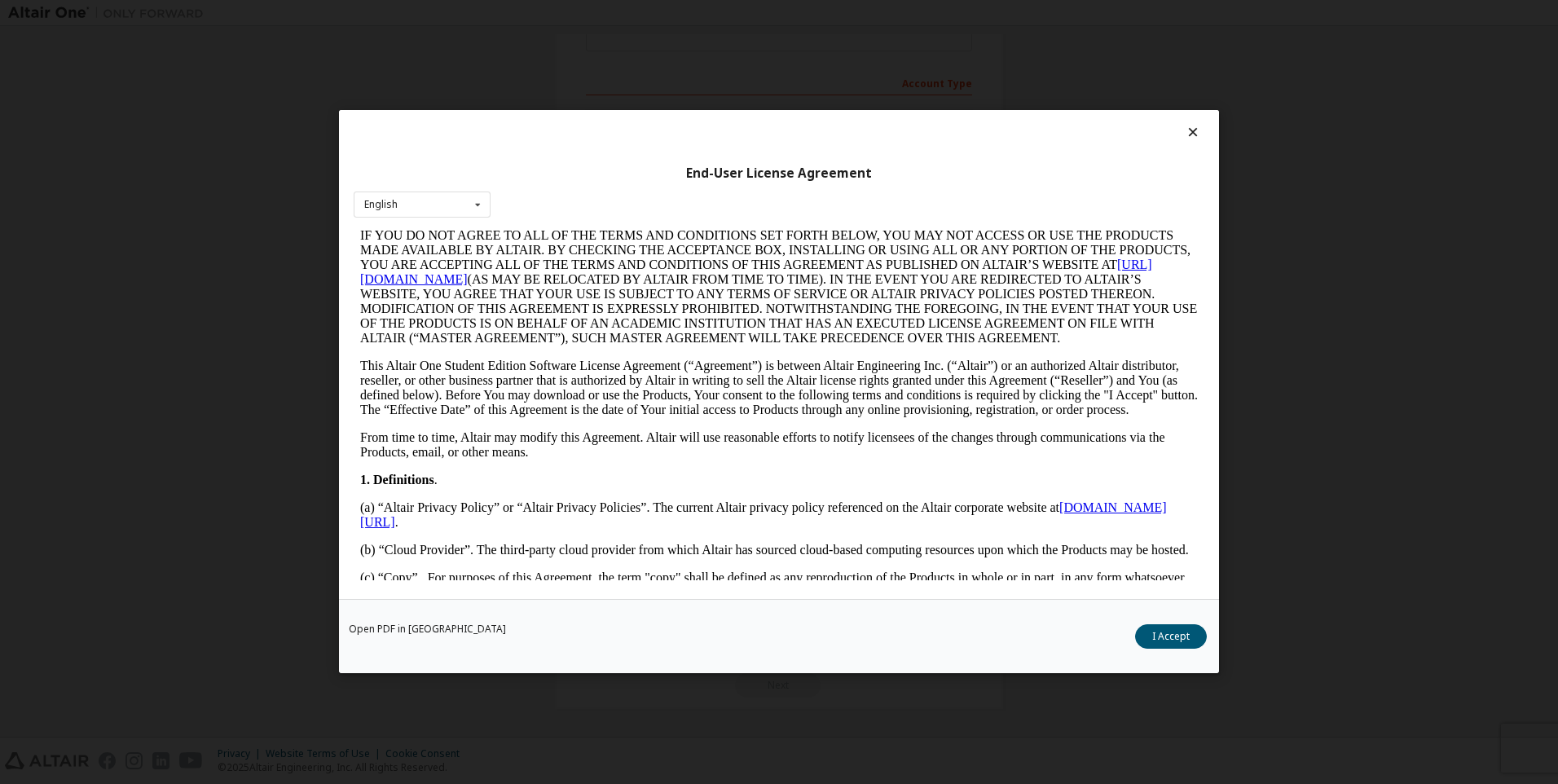
scroll to position [245, 0]
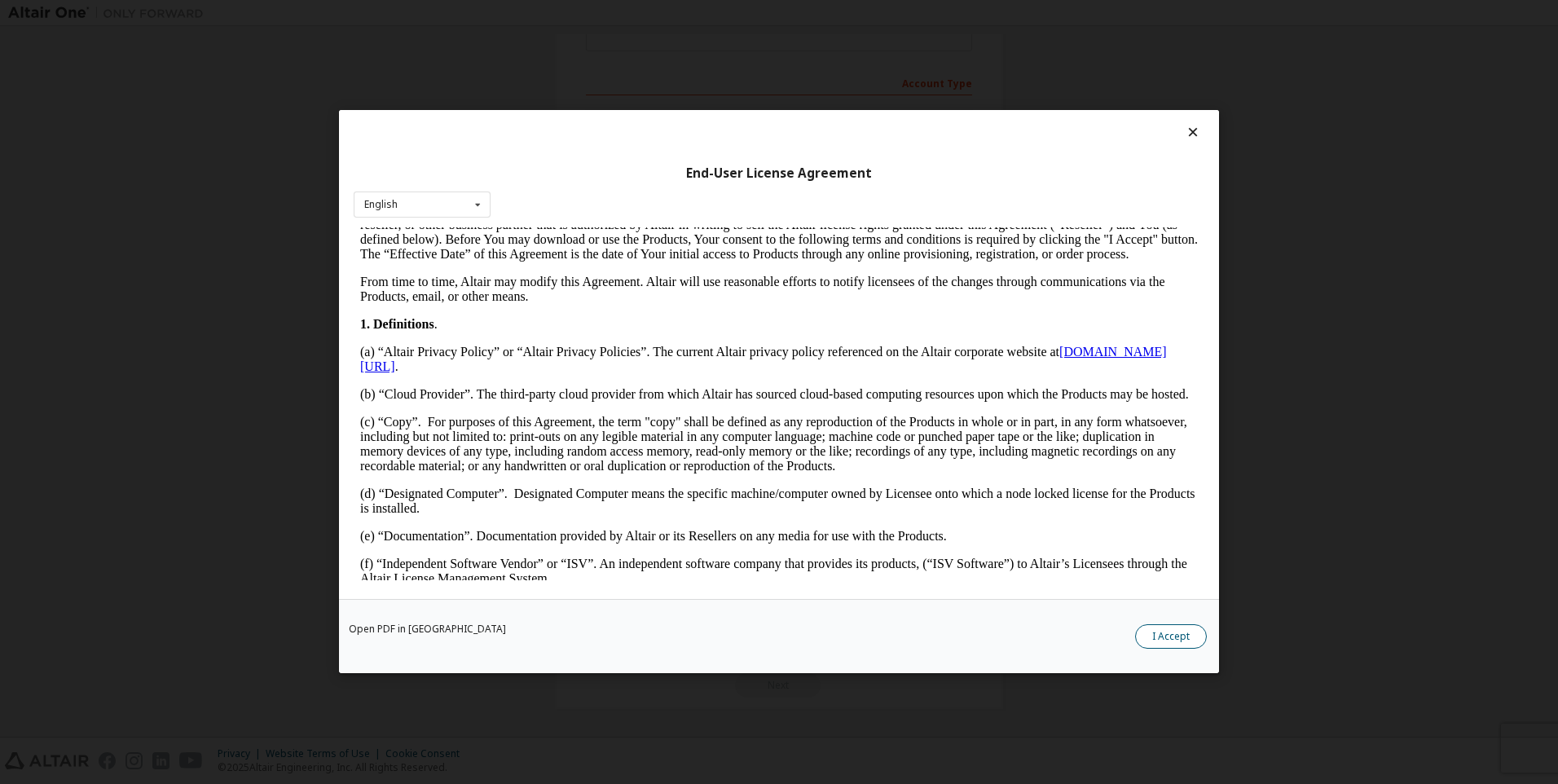
click at [1174, 630] on button "I Accept" at bounding box center [1170, 637] width 71 height 25
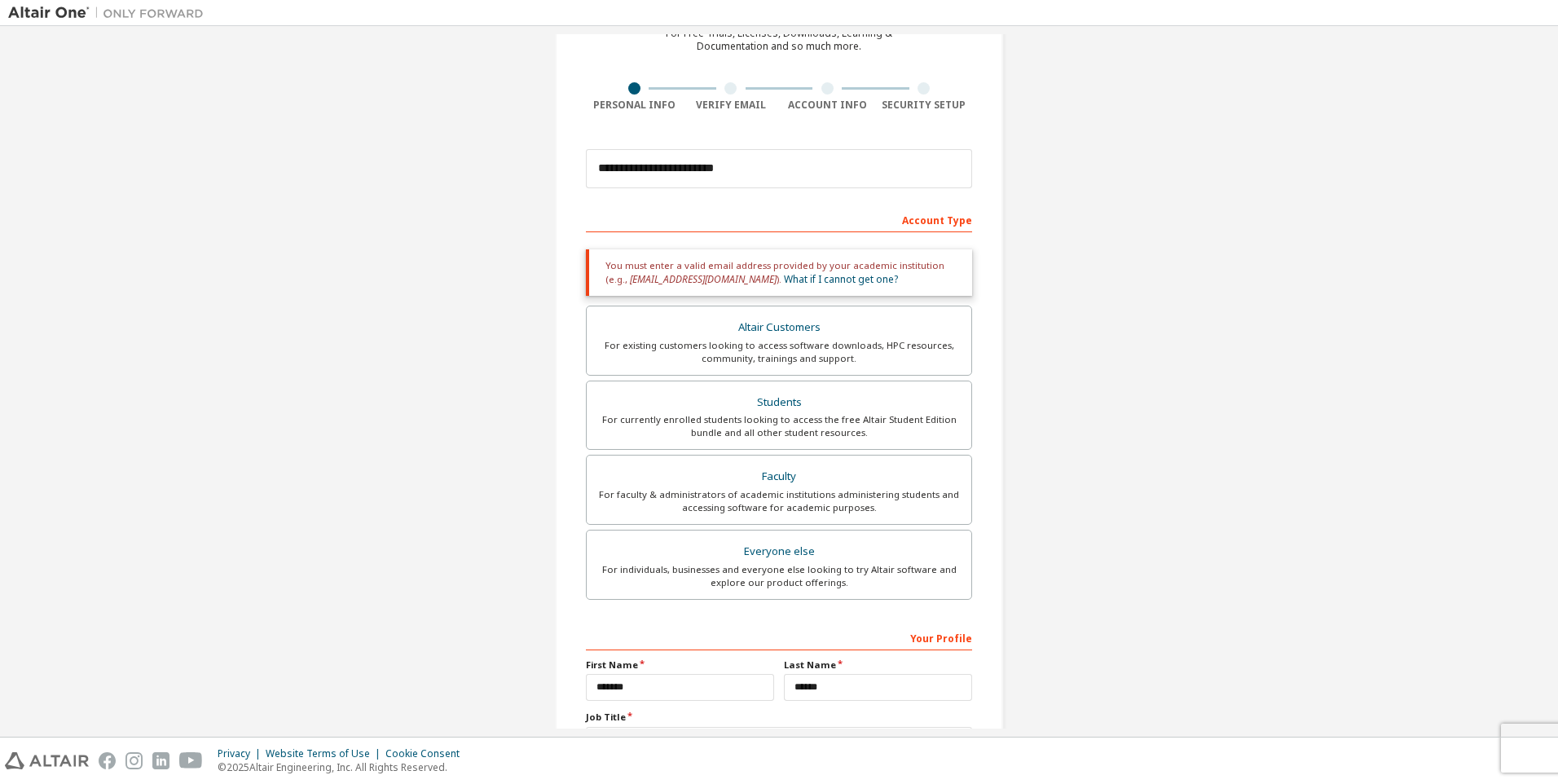
scroll to position [0, 0]
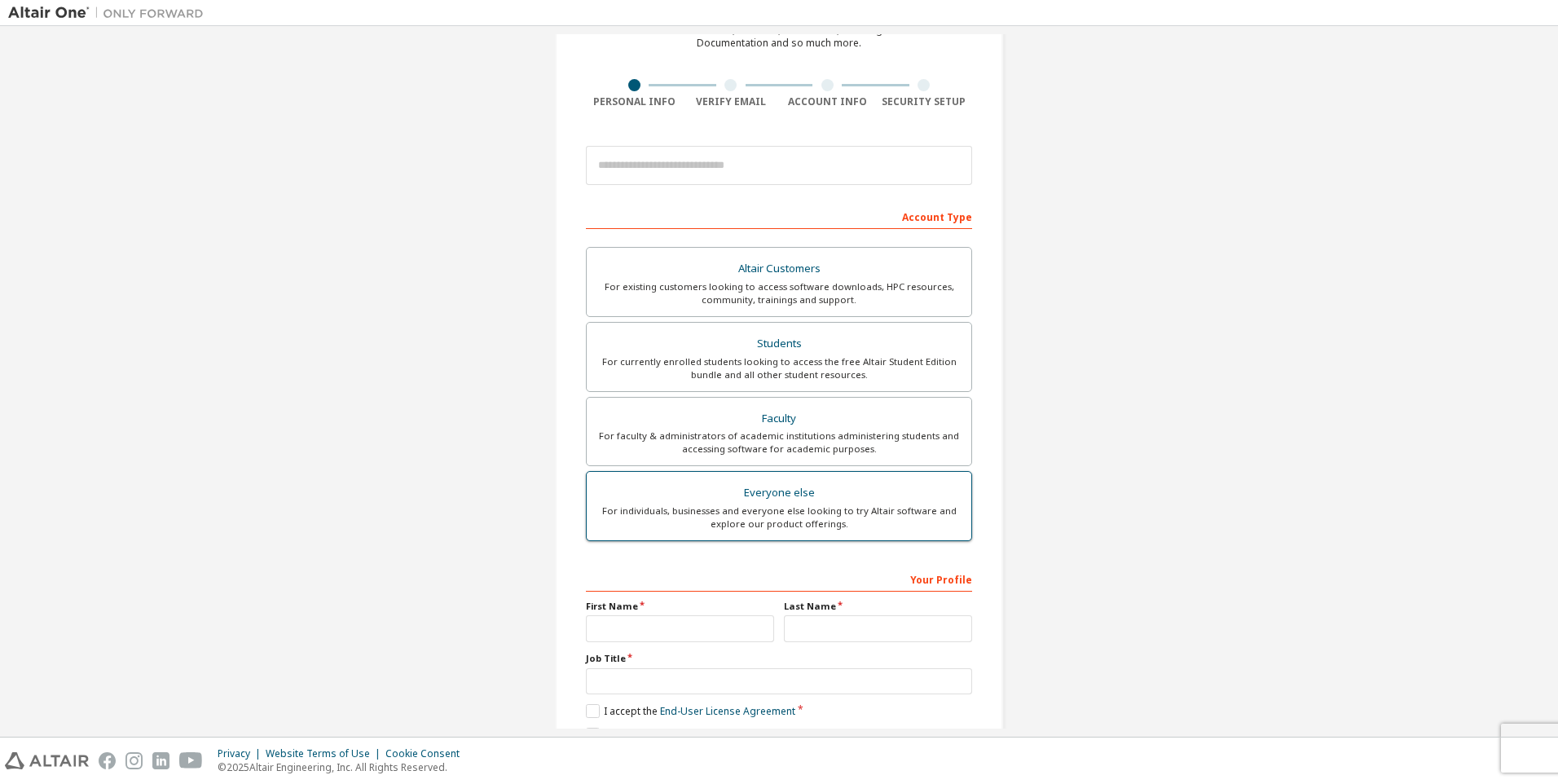
scroll to position [168, 0]
